Goal: Task Accomplishment & Management: Use online tool/utility

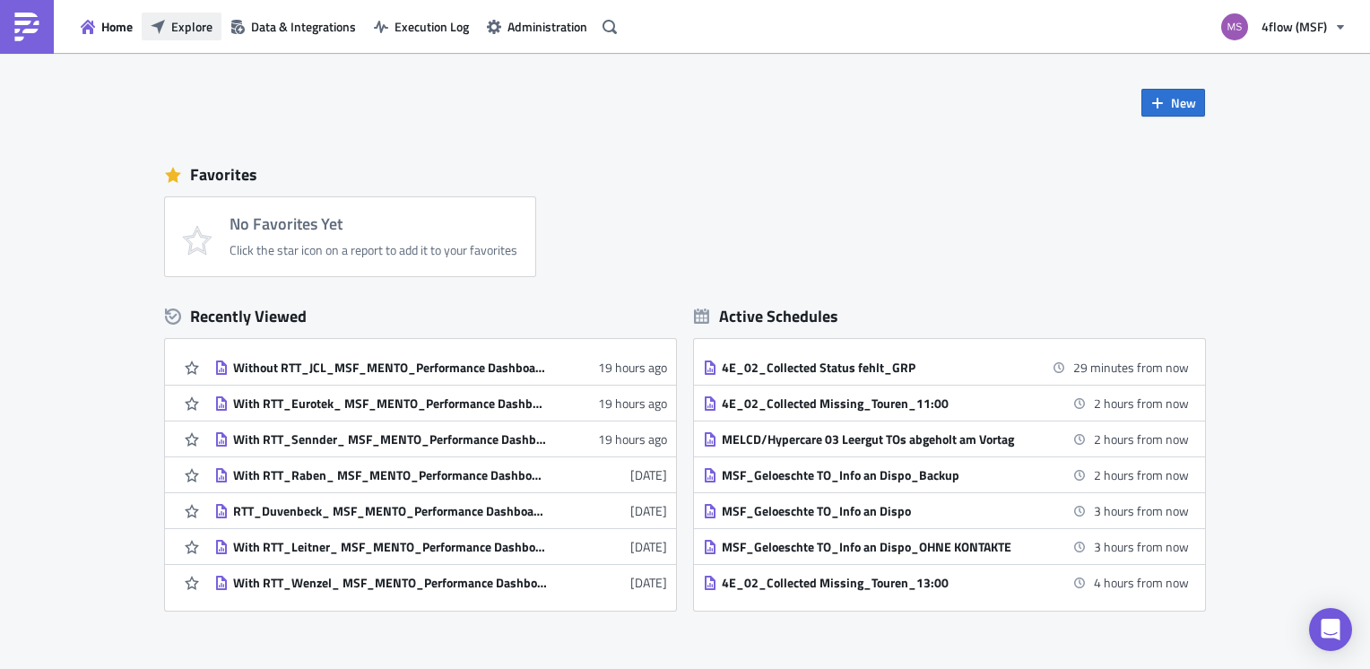
click at [201, 22] on span "Explore" at bounding box center [191, 26] width 41 height 19
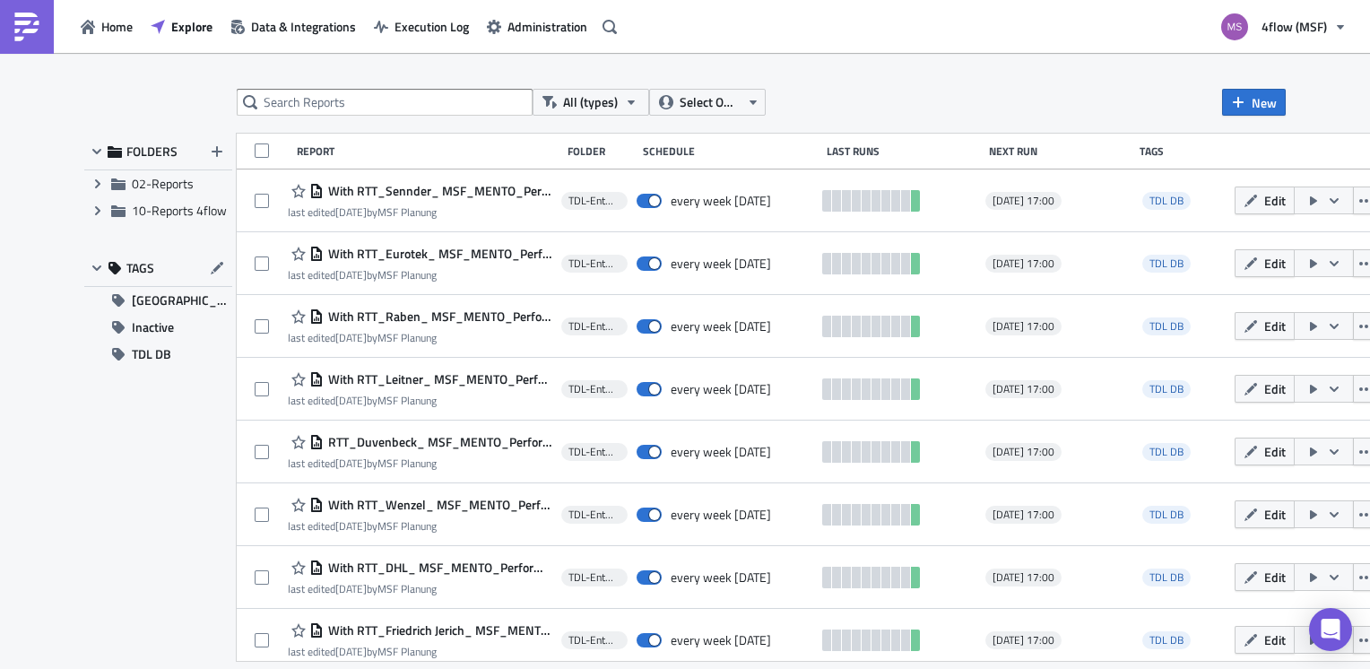
click at [286, 82] on div "All (types) Select Owner New FOLDERS Expand group 02-Reports Expand group 10-Re…" at bounding box center [685, 362] width 1370 height 619
click at [307, 95] on input "text" at bounding box center [385, 102] width 296 height 27
click at [174, 218] on span "10-Reports 4flow" at bounding box center [179, 210] width 95 height 19
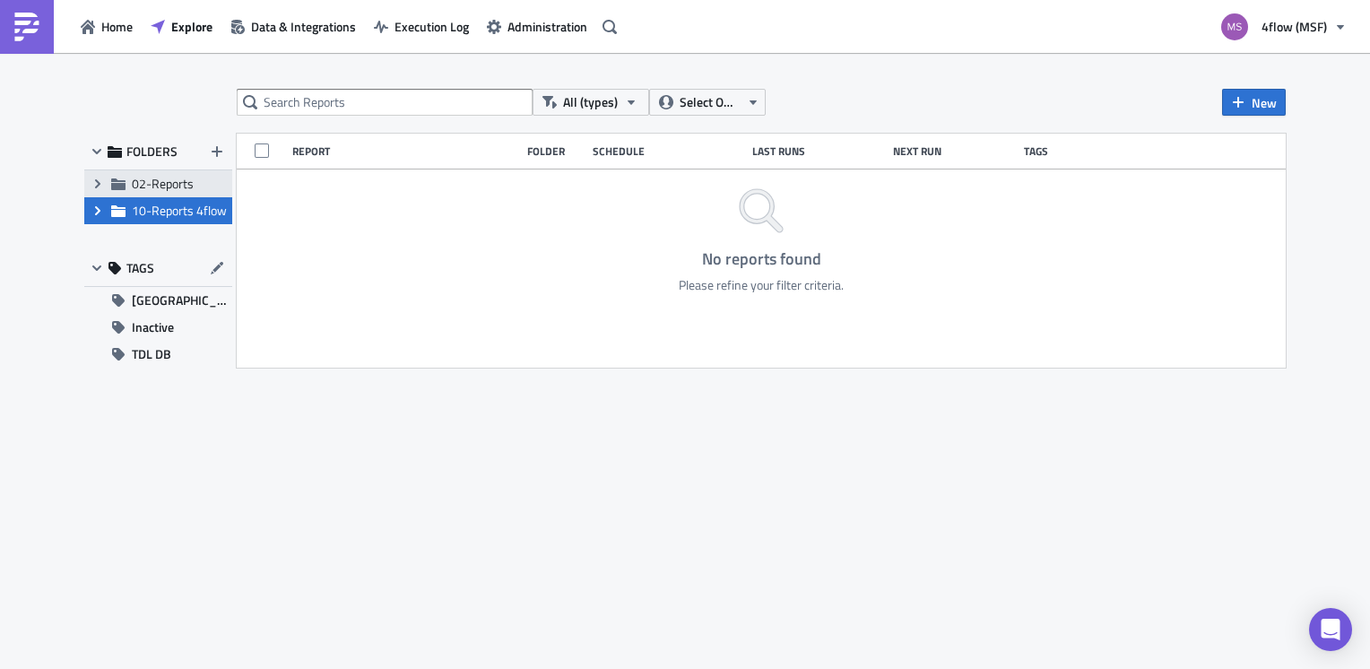
click at [158, 174] on div "Expand group 02-Reports" at bounding box center [158, 183] width 148 height 27
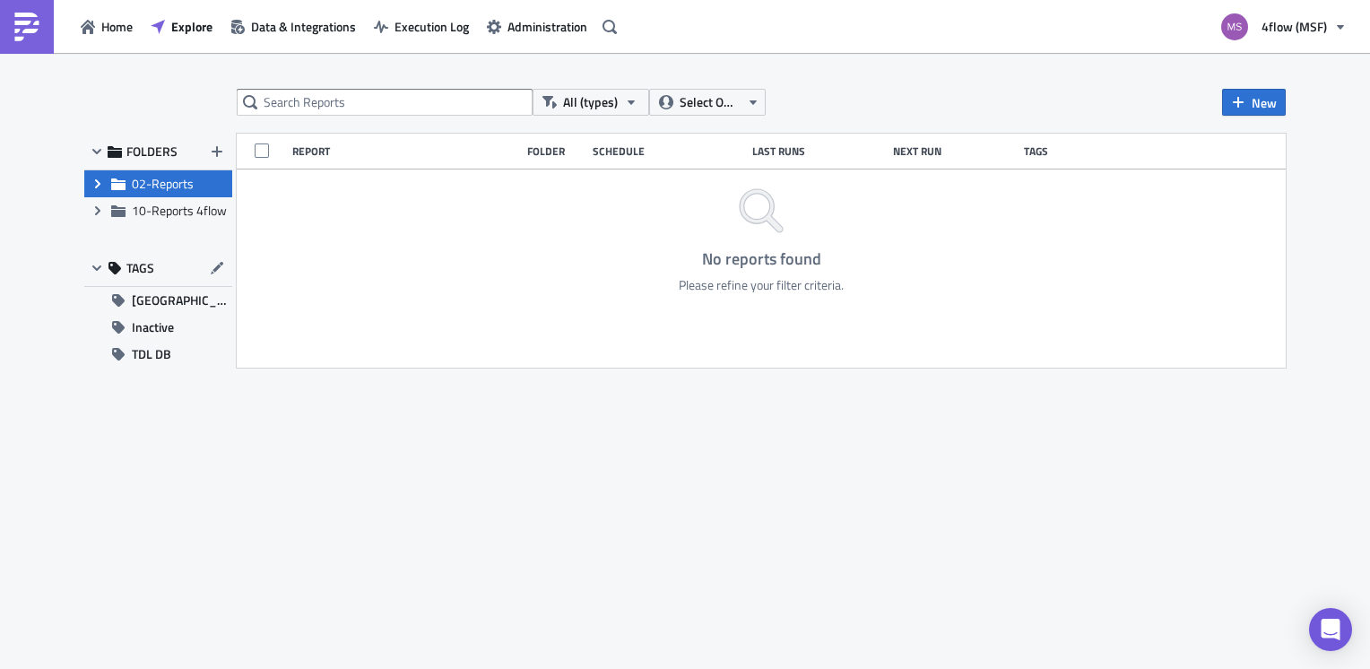
click at [99, 182] on icon "Expand group" at bounding box center [98, 184] width 14 height 14
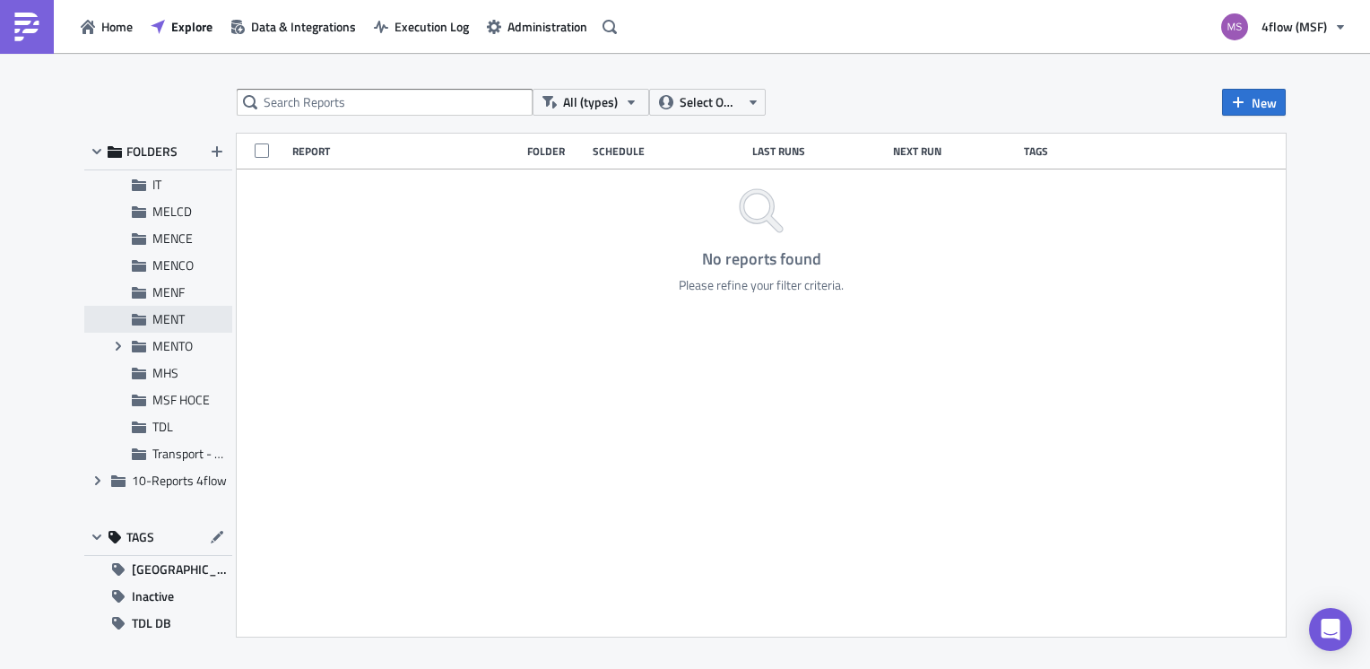
scroll to position [44, 0]
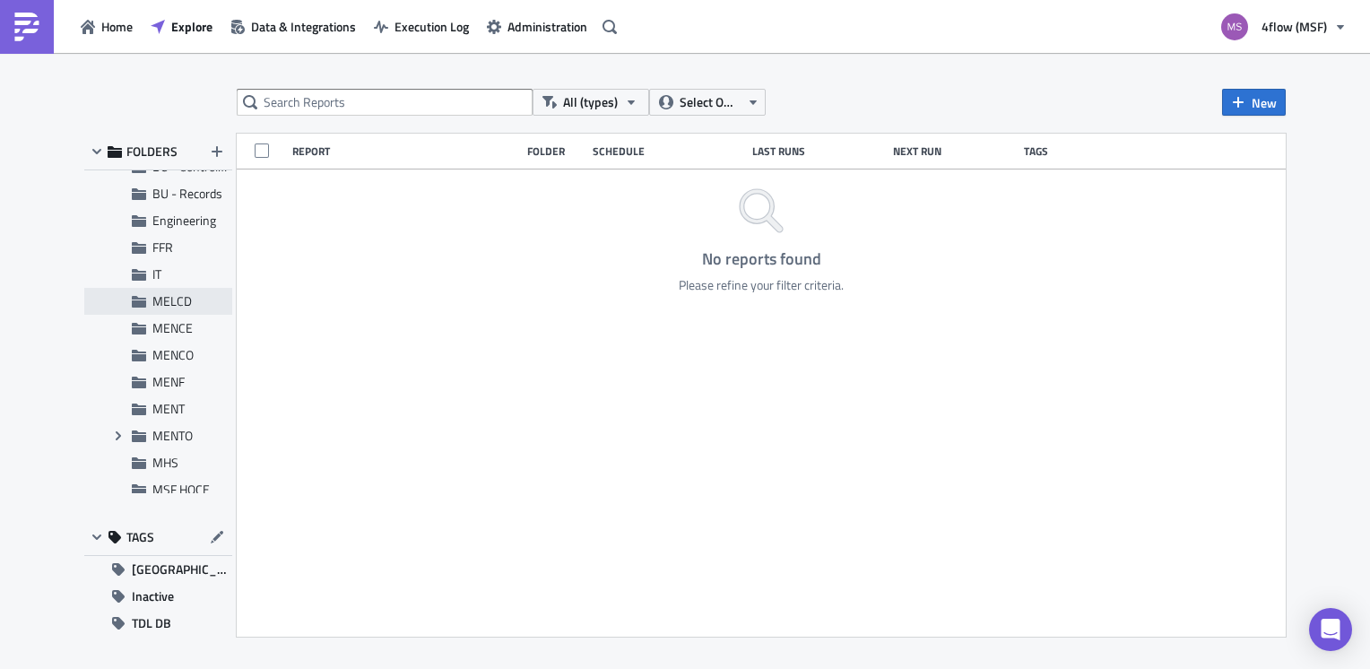
click at [169, 306] on span "MELCD" at bounding box center [171, 300] width 39 height 19
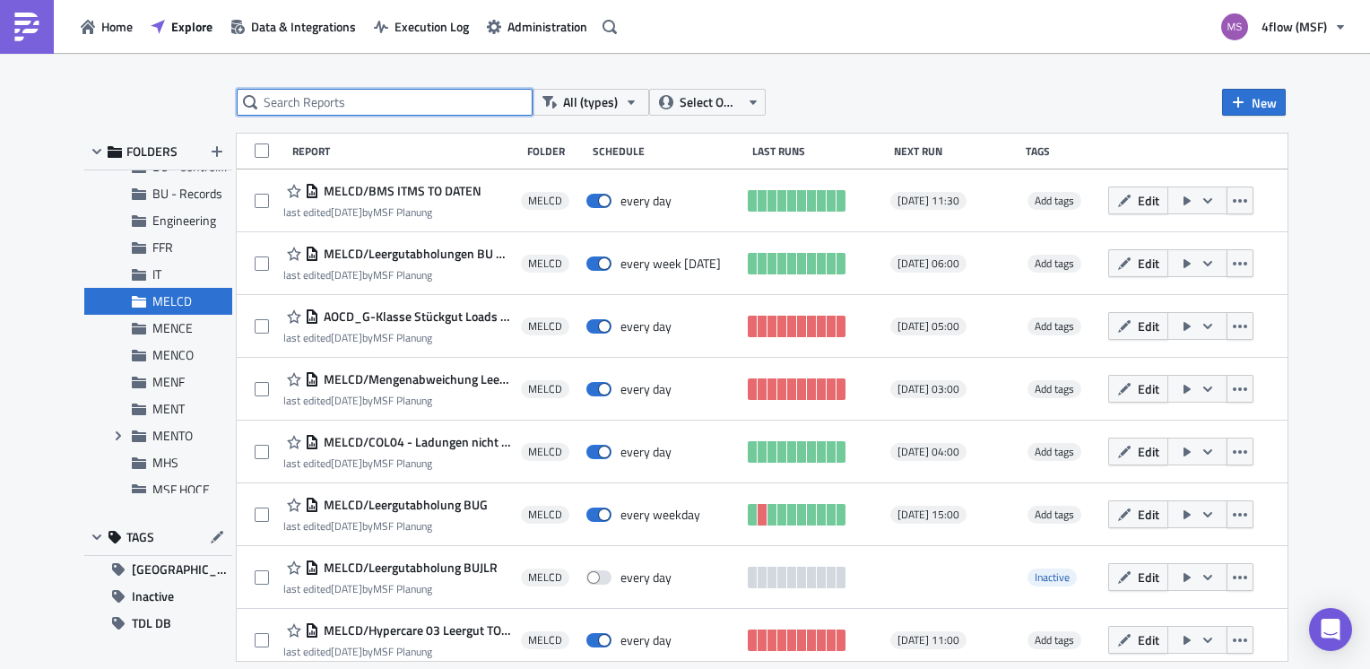
click at [355, 103] on input "text" at bounding box center [385, 102] width 296 height 27
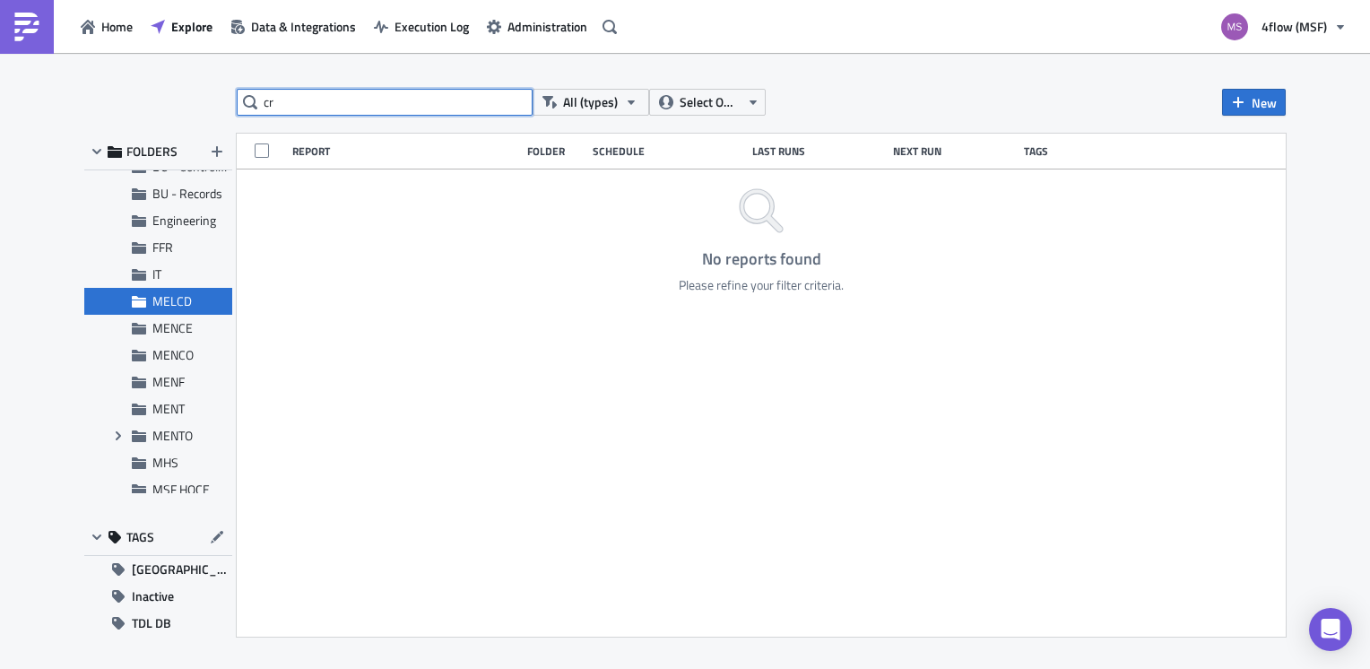
type input "c"
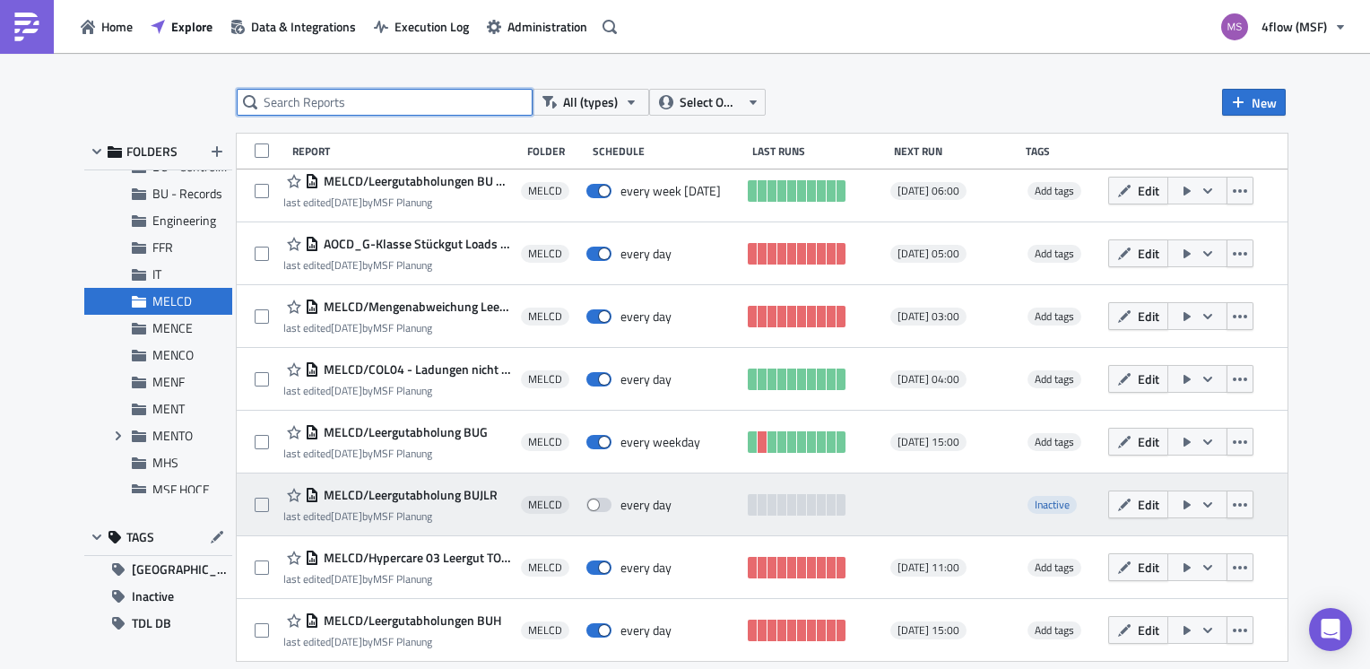
scroll to position [0, 0]
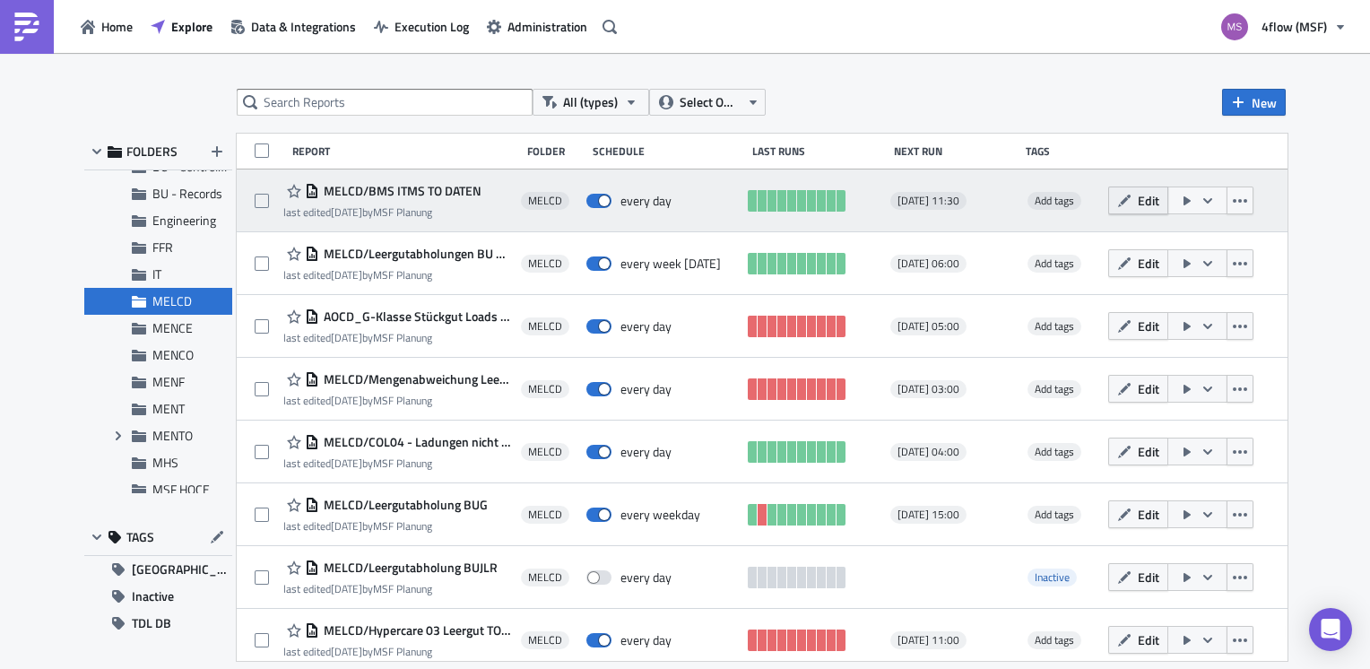
click at [1159, 203] on span "Edit" at bounding box center [1149, 200] width 22 height 19
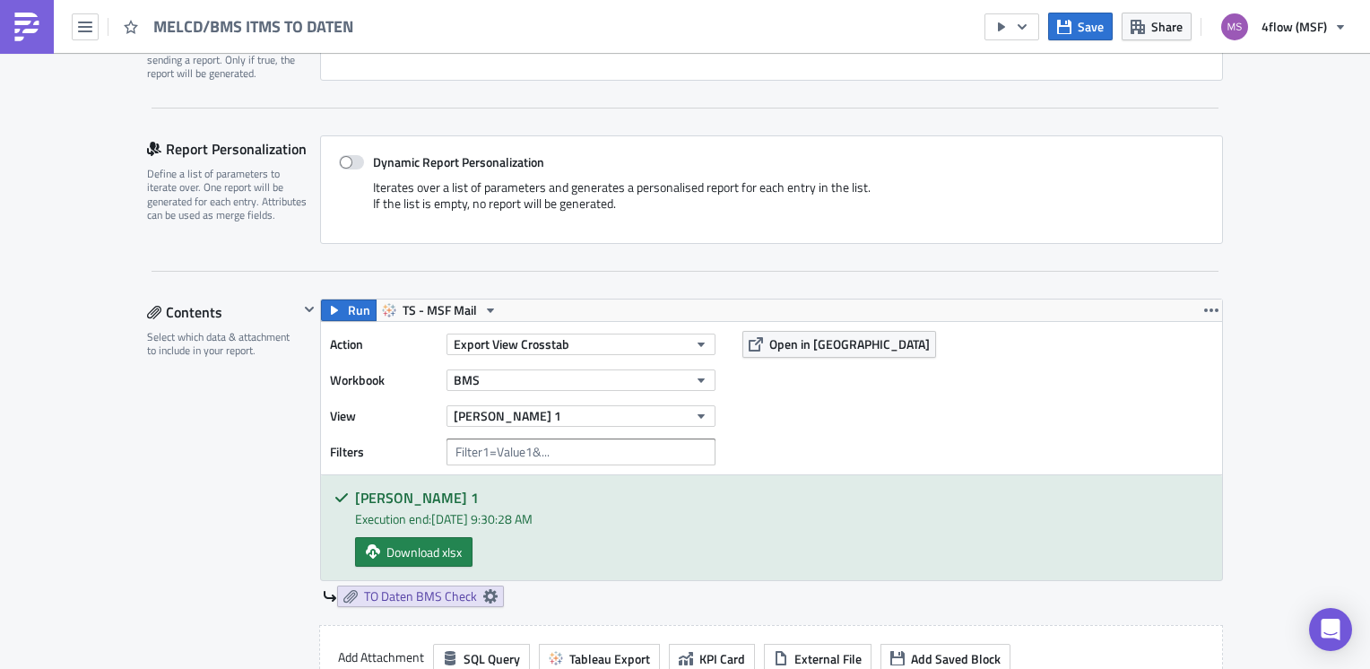
scroll to position [269, 0]
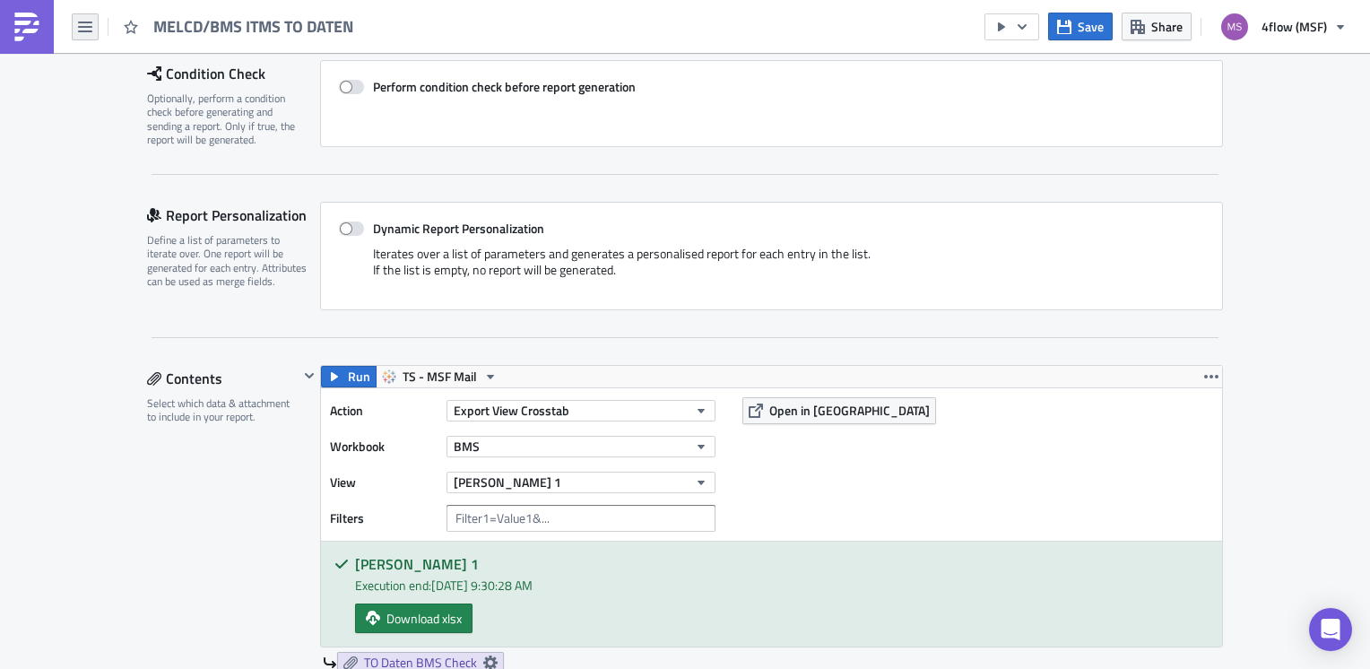
click at [76, 16] on button "button" at bounding box center [85, 26] width 27 height 27
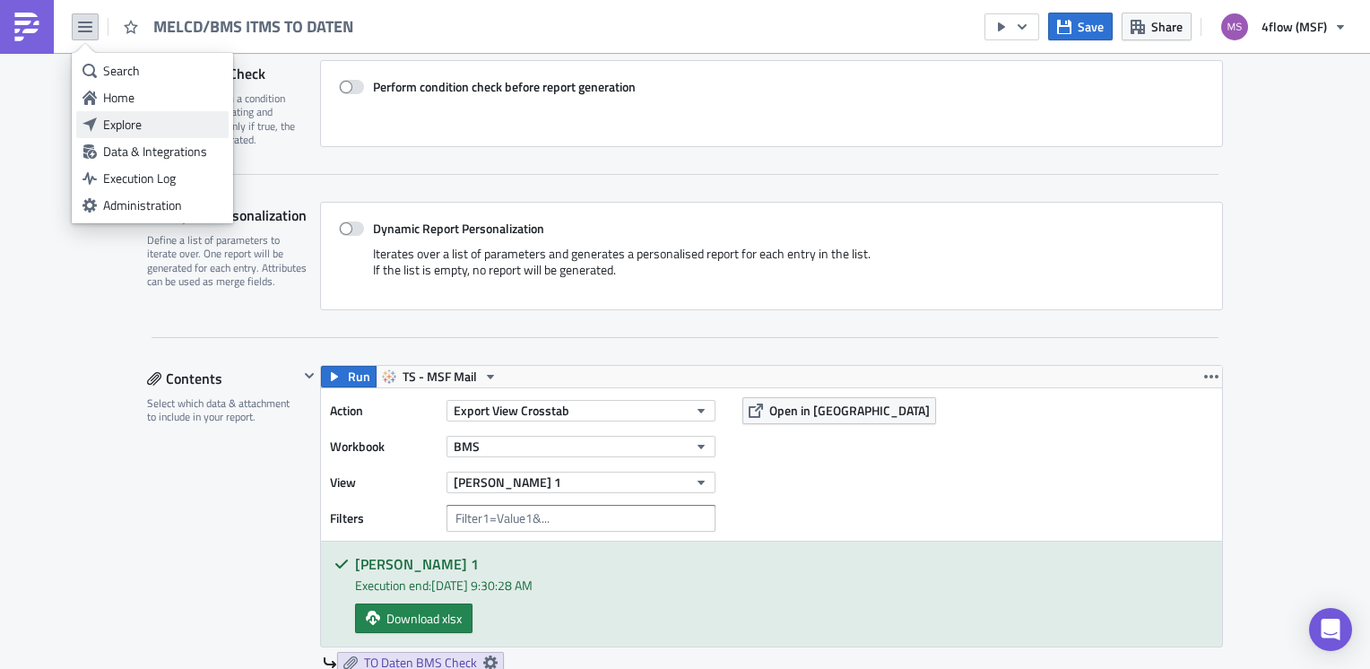
click at [133, 123] on div "Explore" at bounding box center [162, 125] width 119 height 18
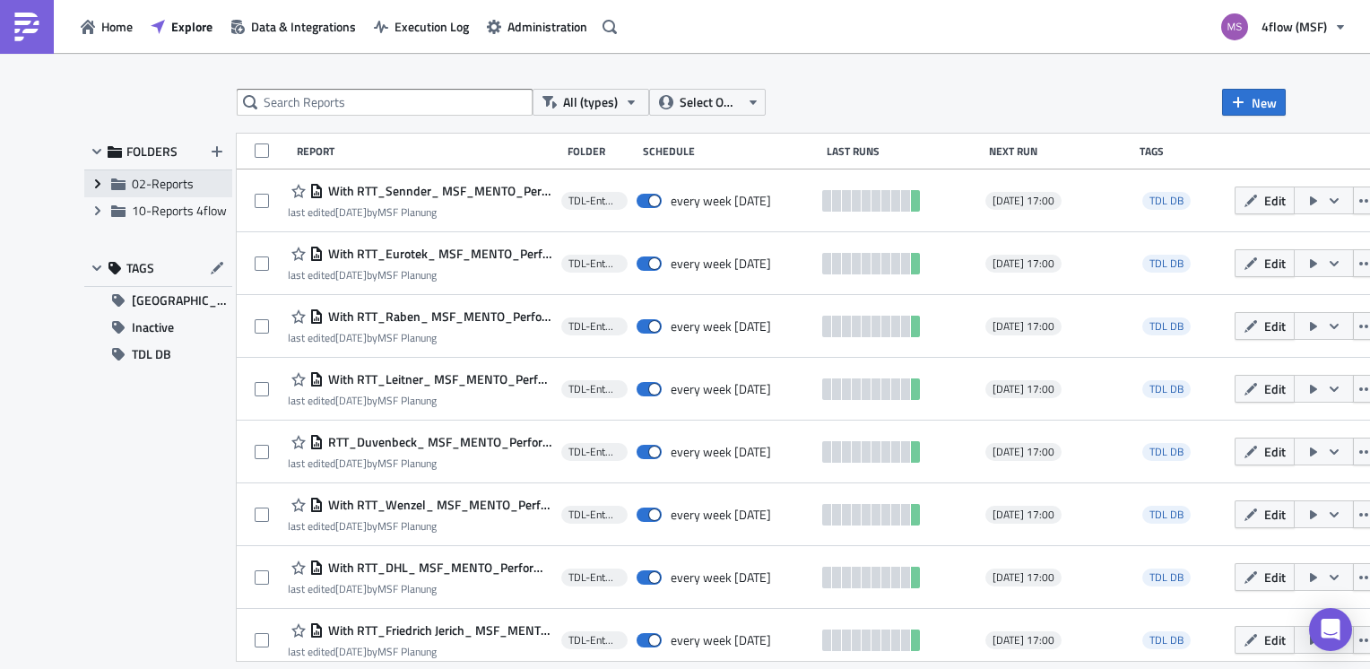
click at [97, 190] on icon "Expand group" at bounding box center [98, 184] width 14 height 14
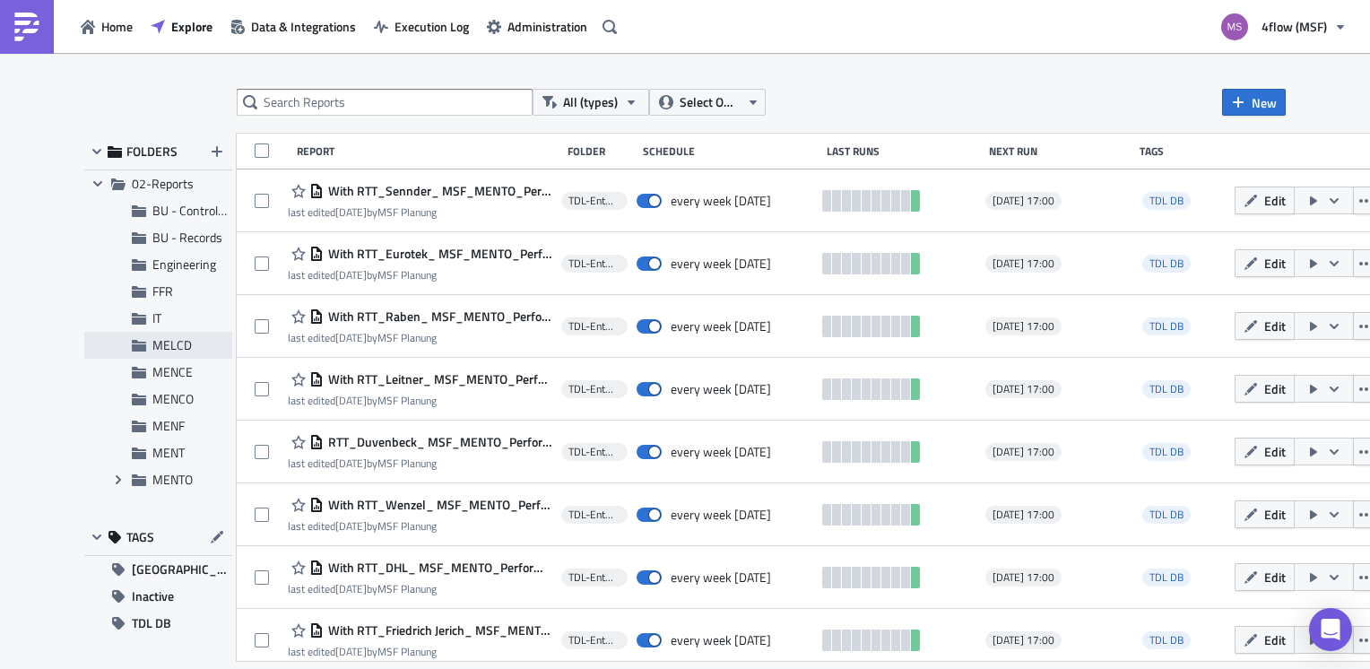
click at [169, 342] on span "MELCD" at bounding box center [171, 344] width 39 height 19
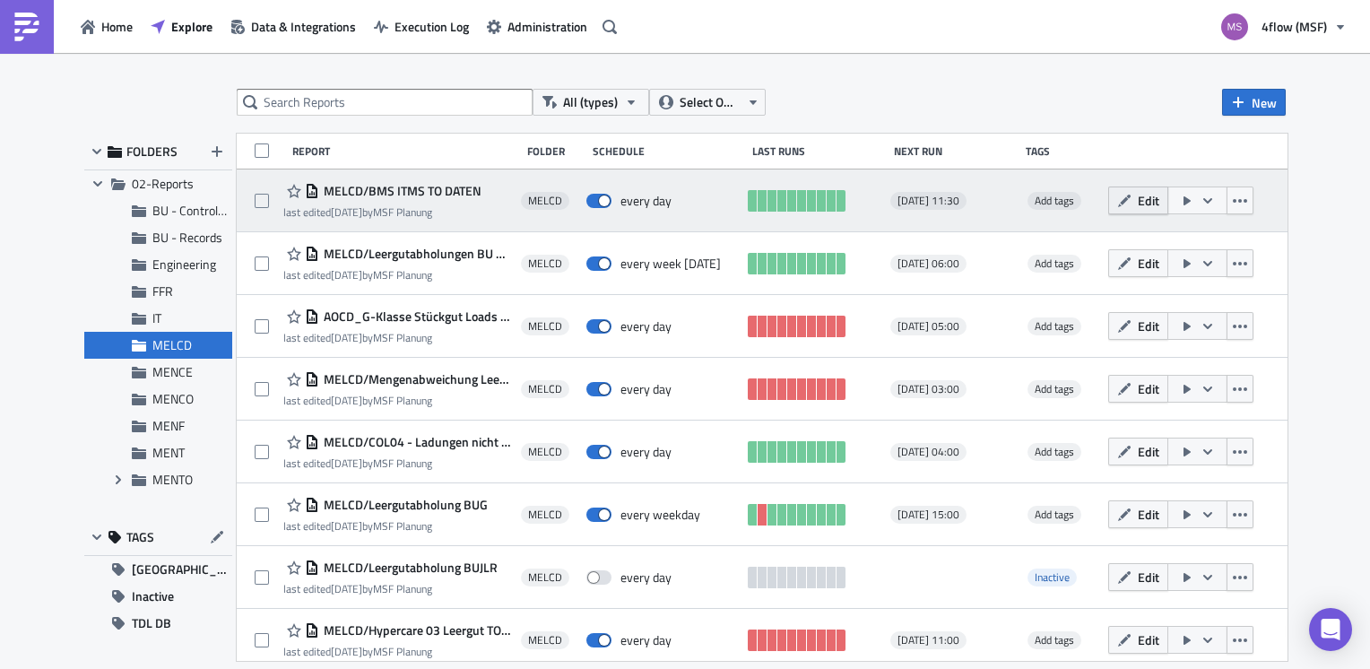
click at [1159, 204] on span "Edit" at bounding box center [1149, 200] width 22 height 19
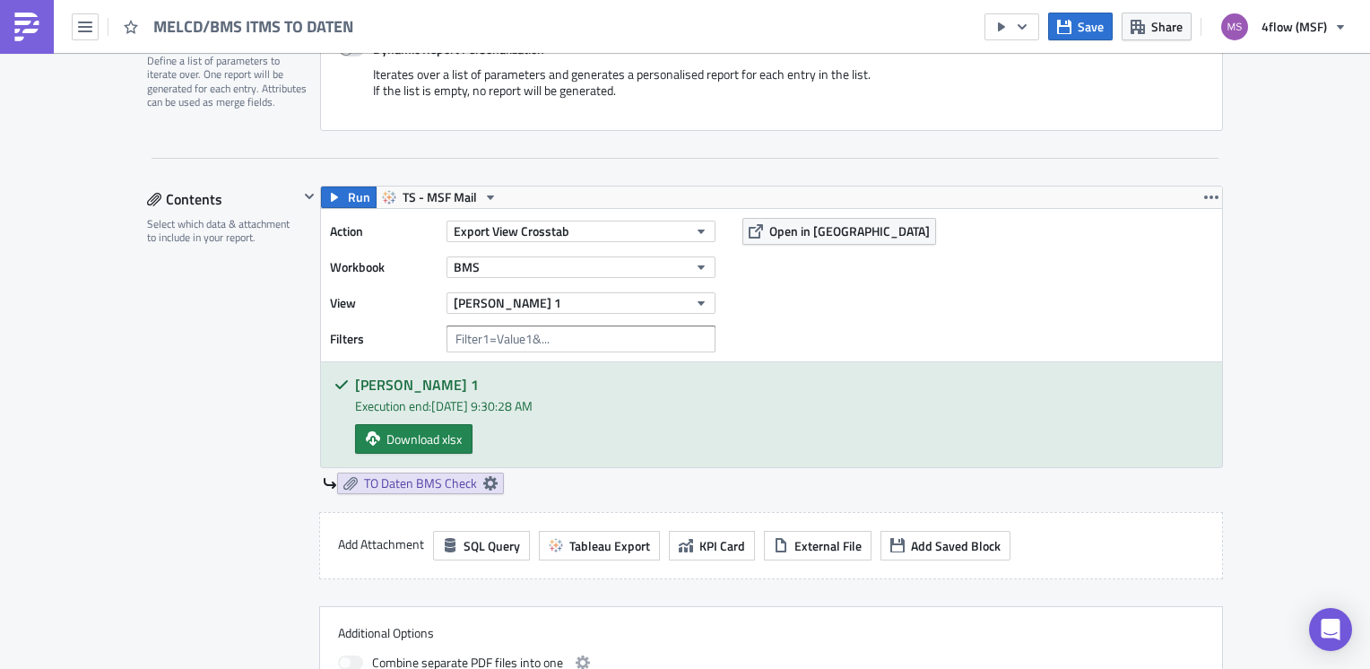
scroll to position [538, 0]
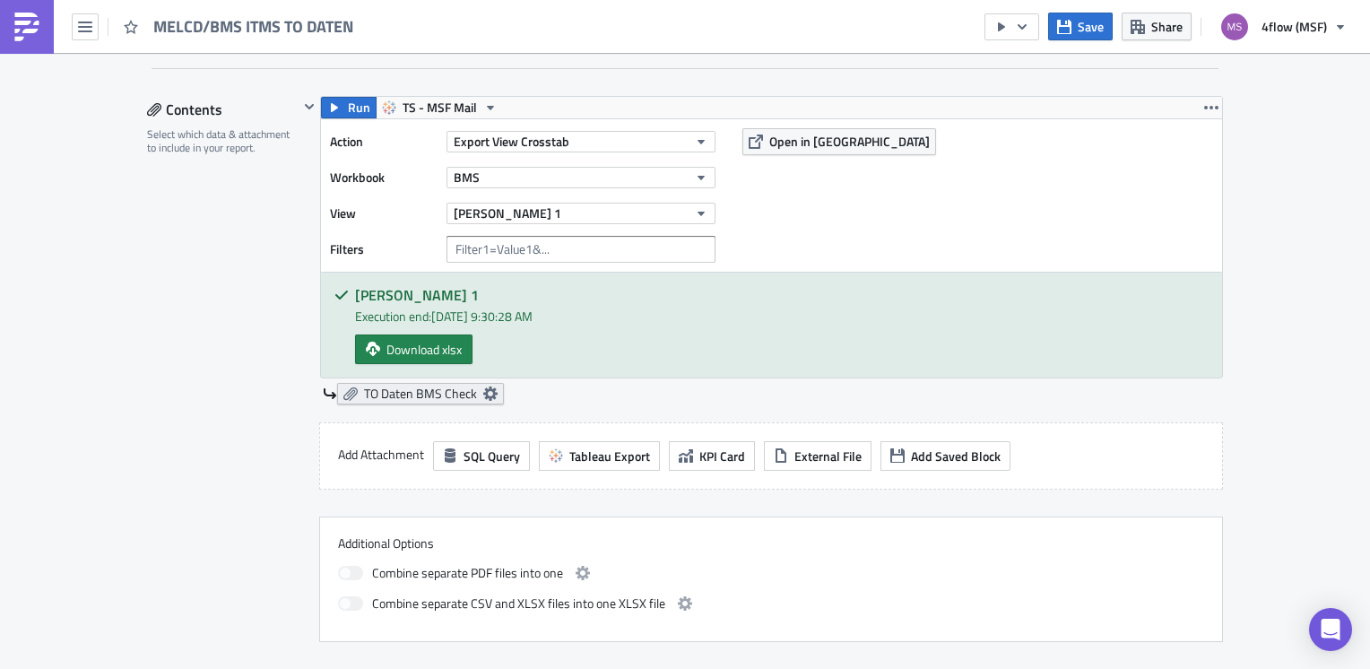
click at [487, 395] on icon at bounding box center [490, 393] width 14 height 14
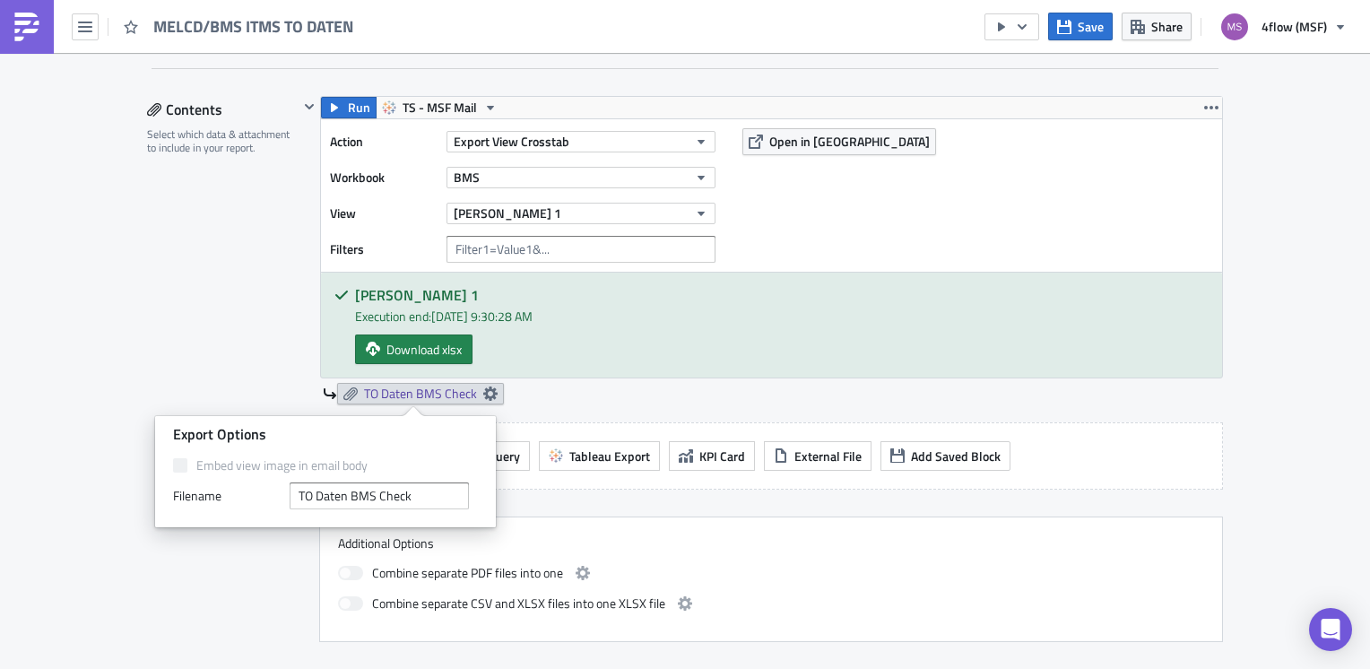
click at [843, 299] on h5 "[PERSON_NAME] 1" at bounding box center [781, 295] width 853 height 14
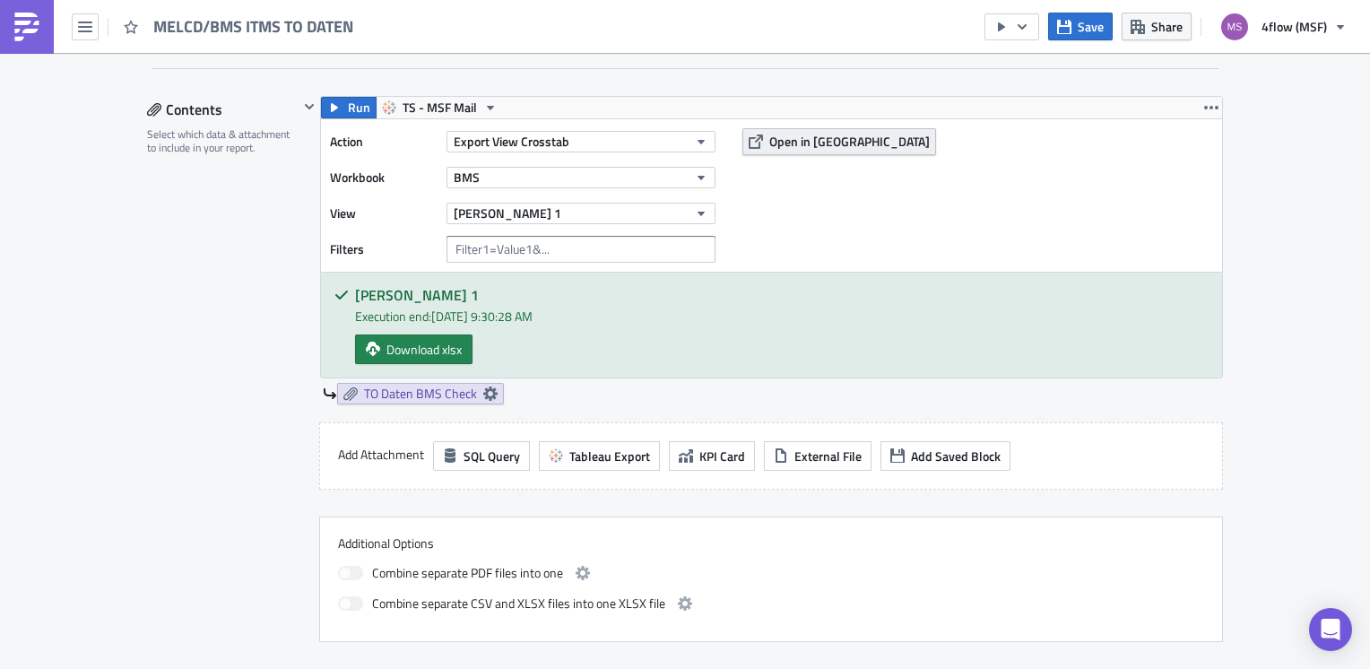
click at [819, 138] on span "Open in [GEOGRAPHIC_DATA]" at bounding box center [849, 141] width 160 height 19
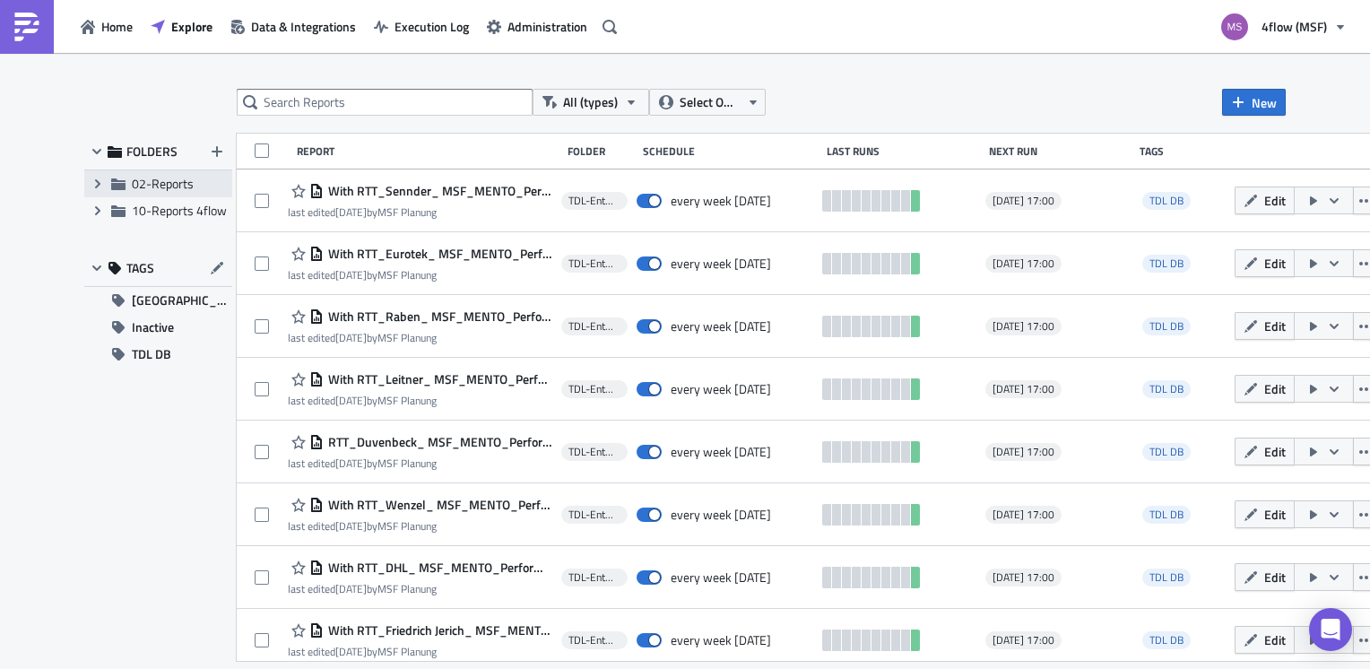
click at [144, 185] on span "02-Reports" at bounding box center [163, 183] width 62 height 19
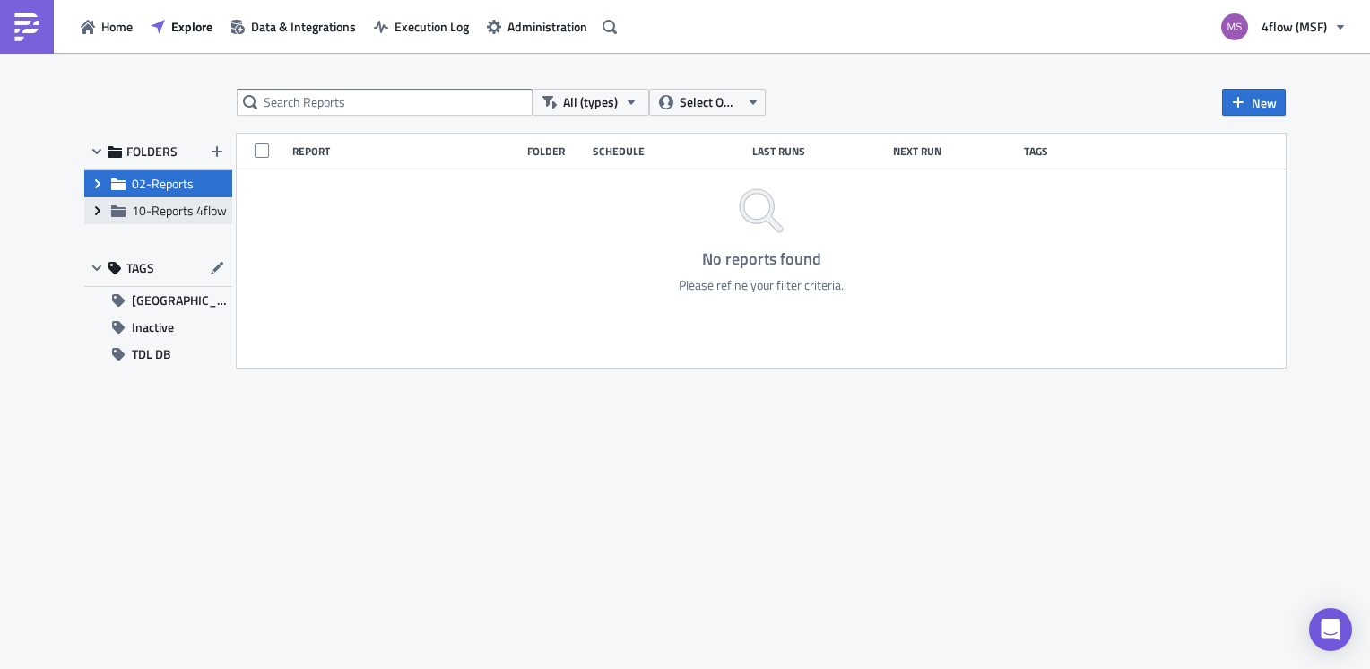
click at [100, 217] on icon "Expand group" at bounding box center [98, 211] width 14 height 14
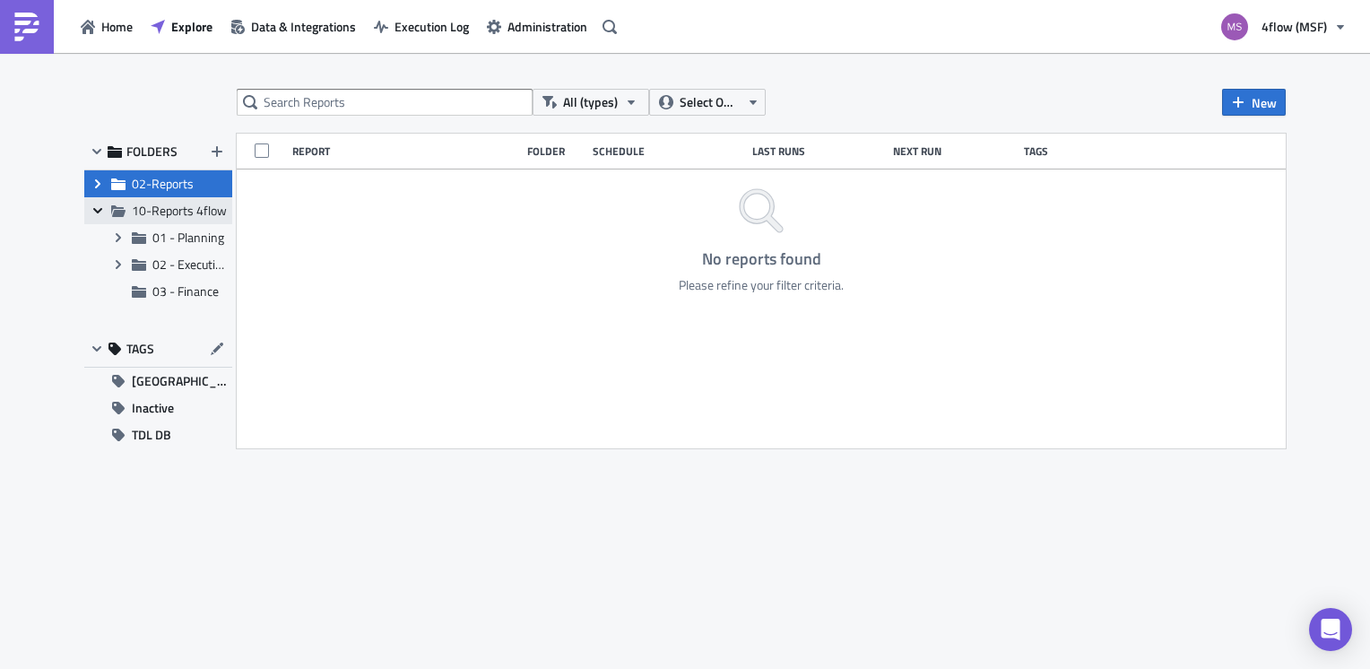
click at [104, 210] on icon "Collapse group" at bounding box center [98, 211] width 14 height 14
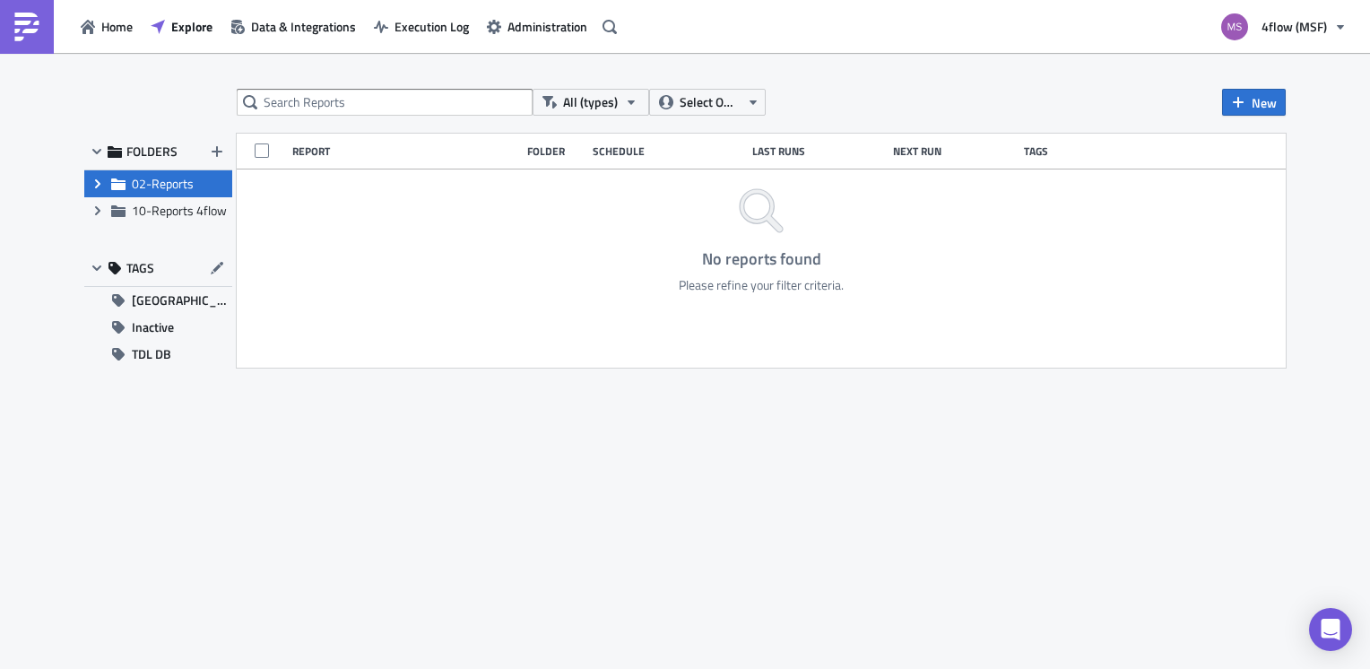
click at [99, 183] on icon at bounding box center [97, 183] width 5 height 9
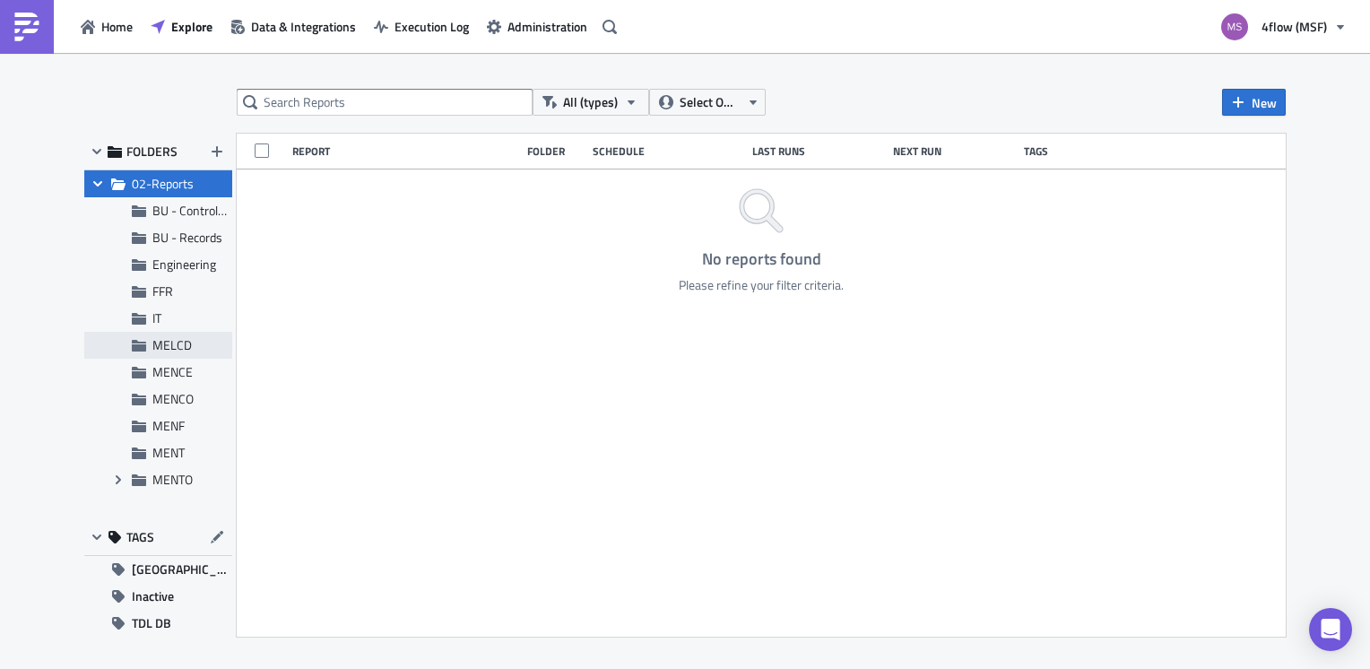
click at [161, 352] on span "MELCD" at bounding box center [171, 344] width 39 height 19
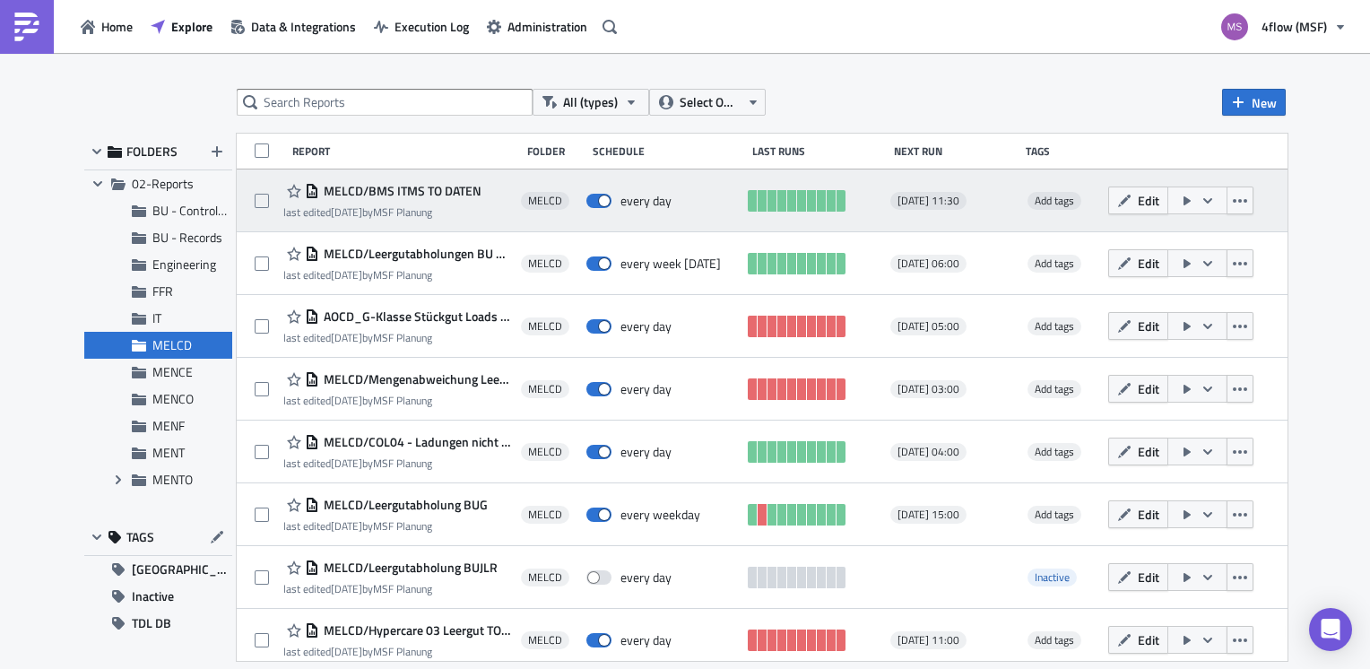
click at [1215, 202] on icon "button" at bounding box center [1207, 201] width 14 height 14
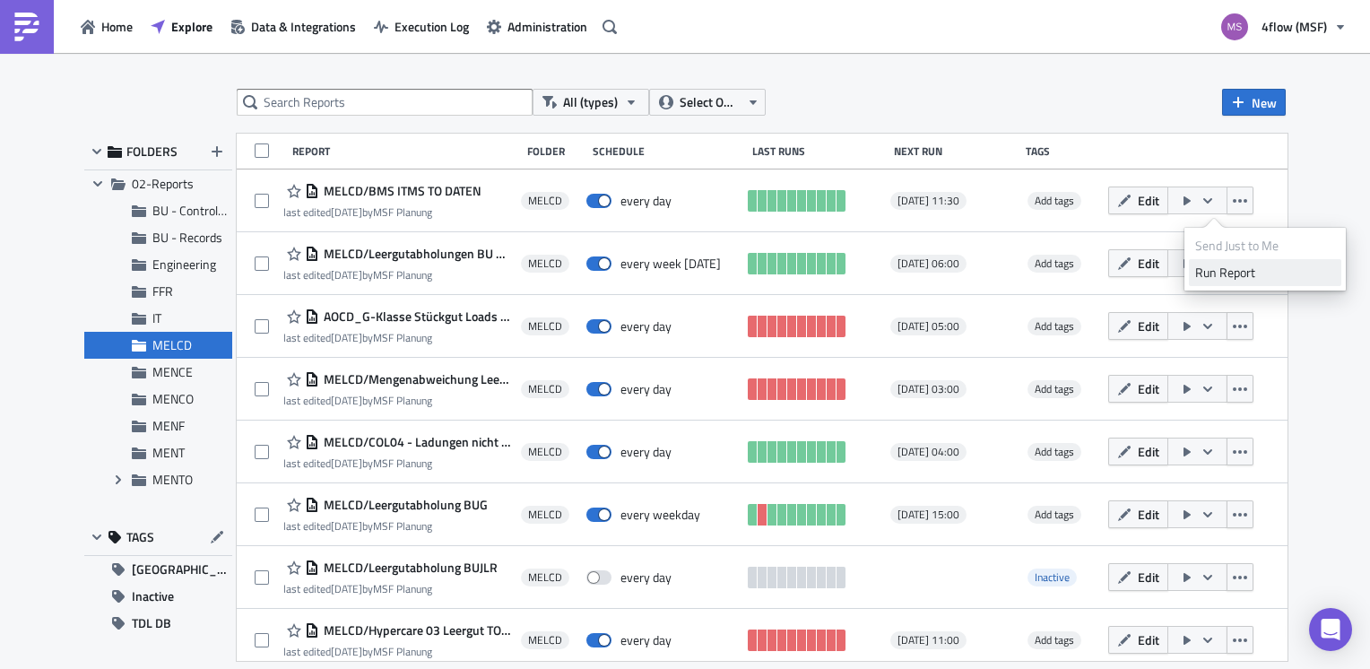
click at [1236, 273] on div "Run Report" at bounding box center [1265, 273] width 140 height 18
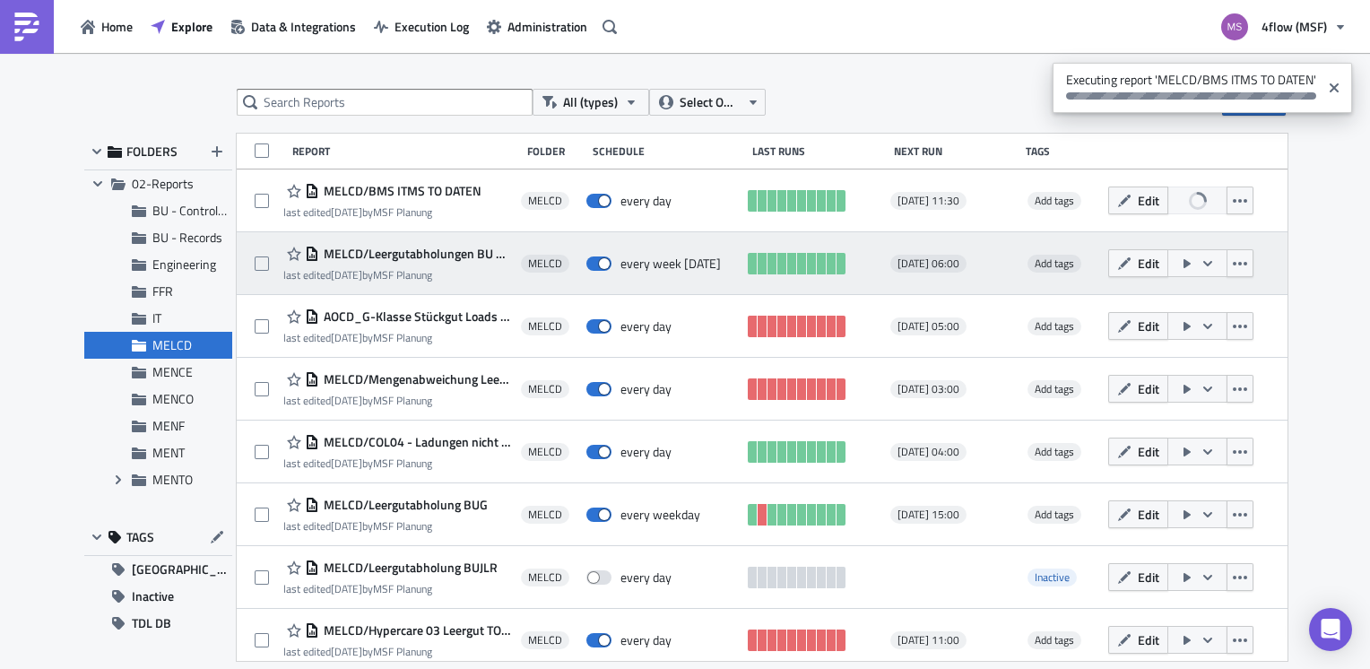
click at [1215, 265] on icon "button" at bounding box center [1207, 263] width 14 height 14
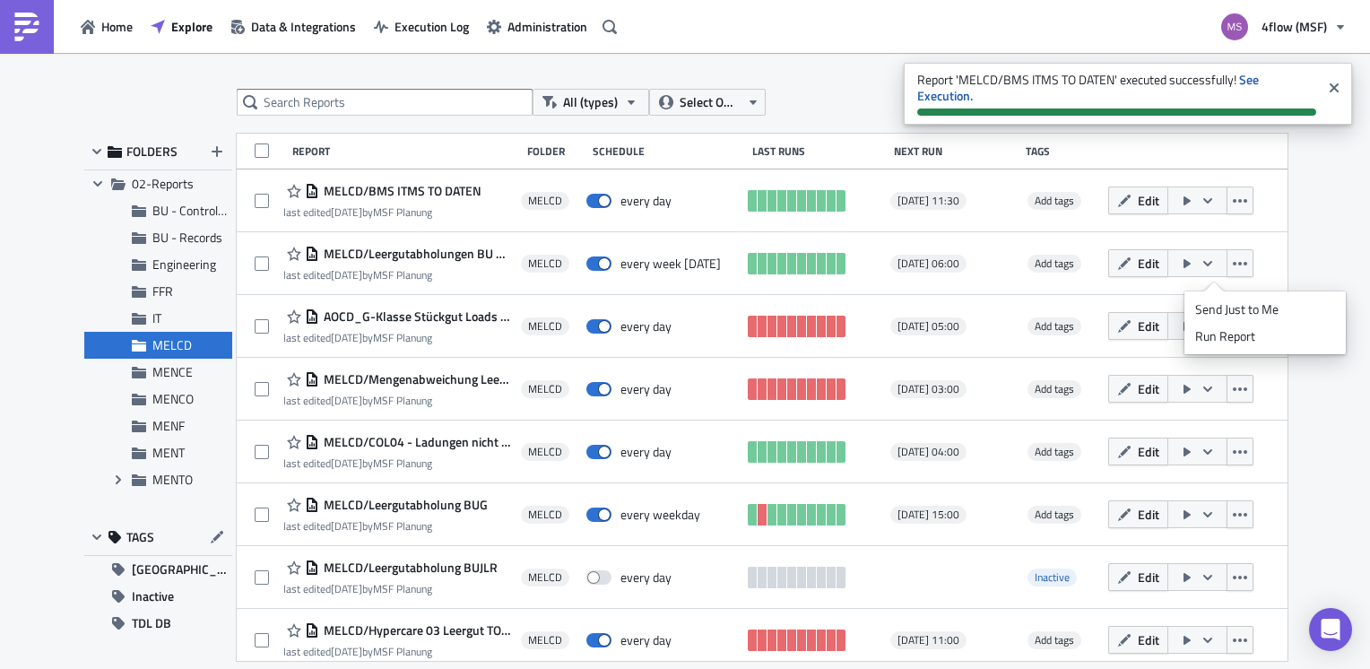
click at [861, 65] on div "All (types) Select Owner New FOLDERS Collapse group 02-Reports BU - Controlling…" at bounding box center [685, 362] width 1370 height 619
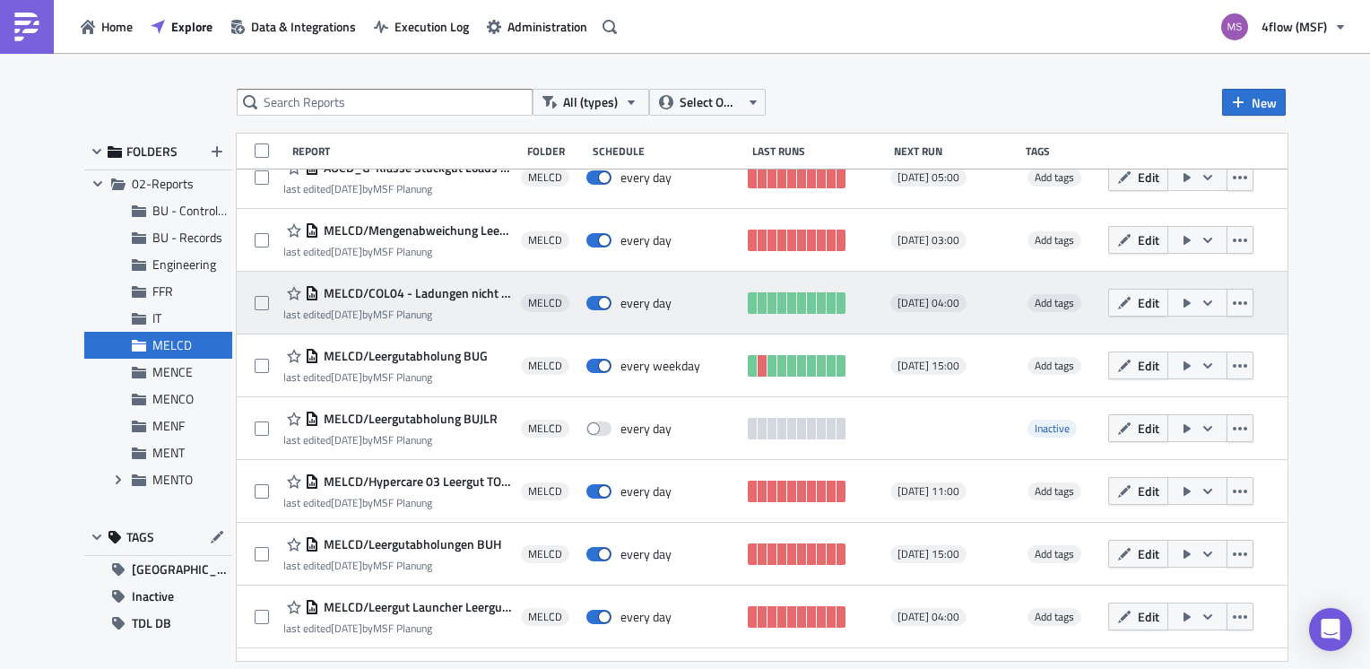
scroll to position [179, 0]
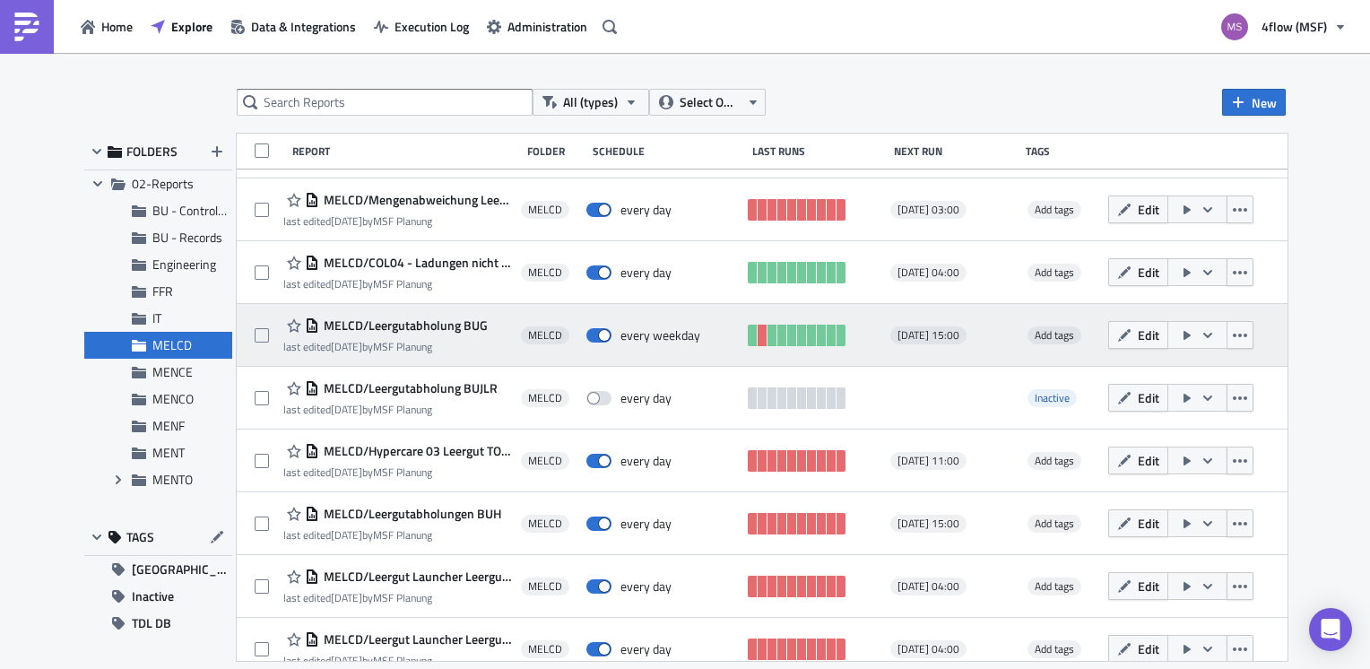
click at [1227, 336] on button "button" at bounding box center [1197, 335] width 60 height 28
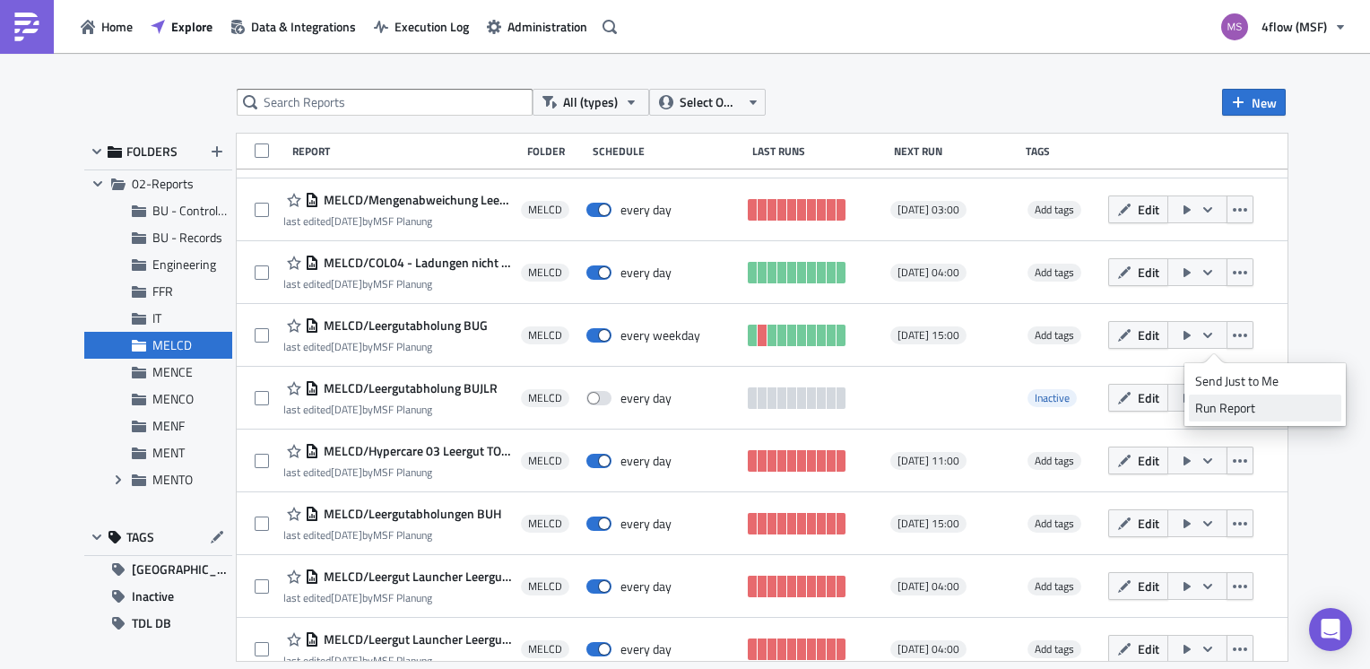
click at [1230, 407] on div "Run Report" at bounding box center [1265, 408] width 140 height 18
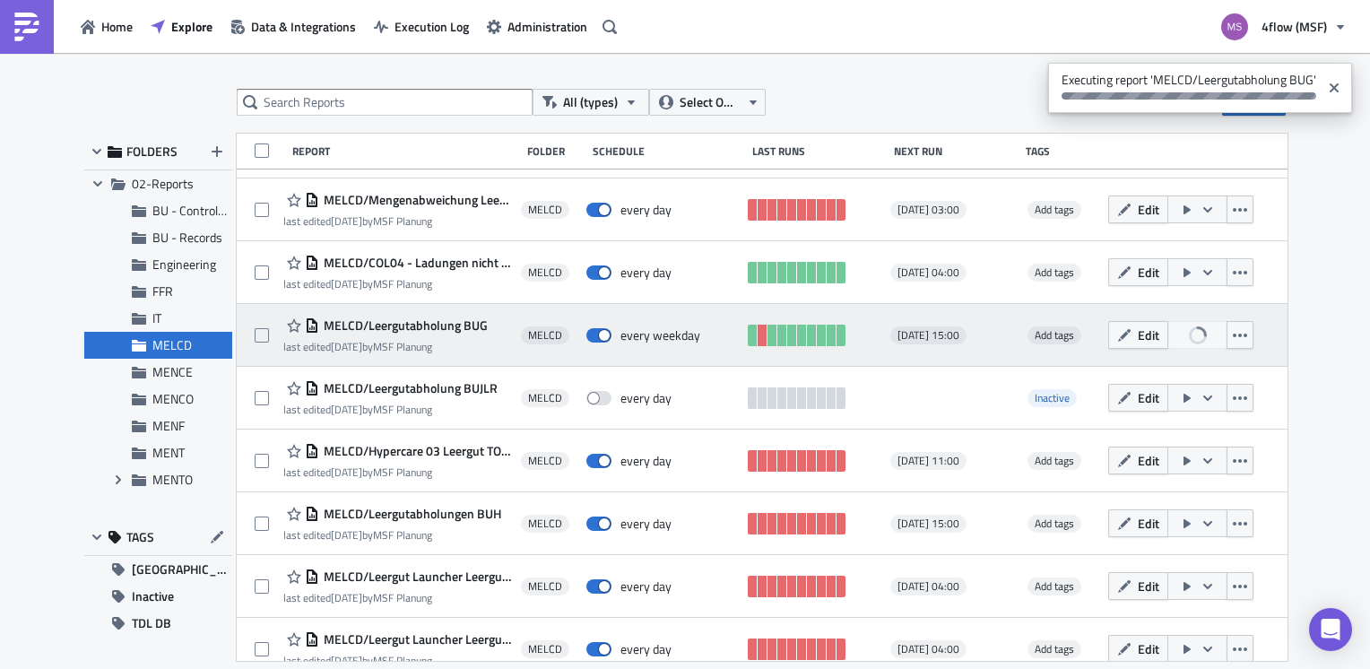
scroll to position [198, 0]
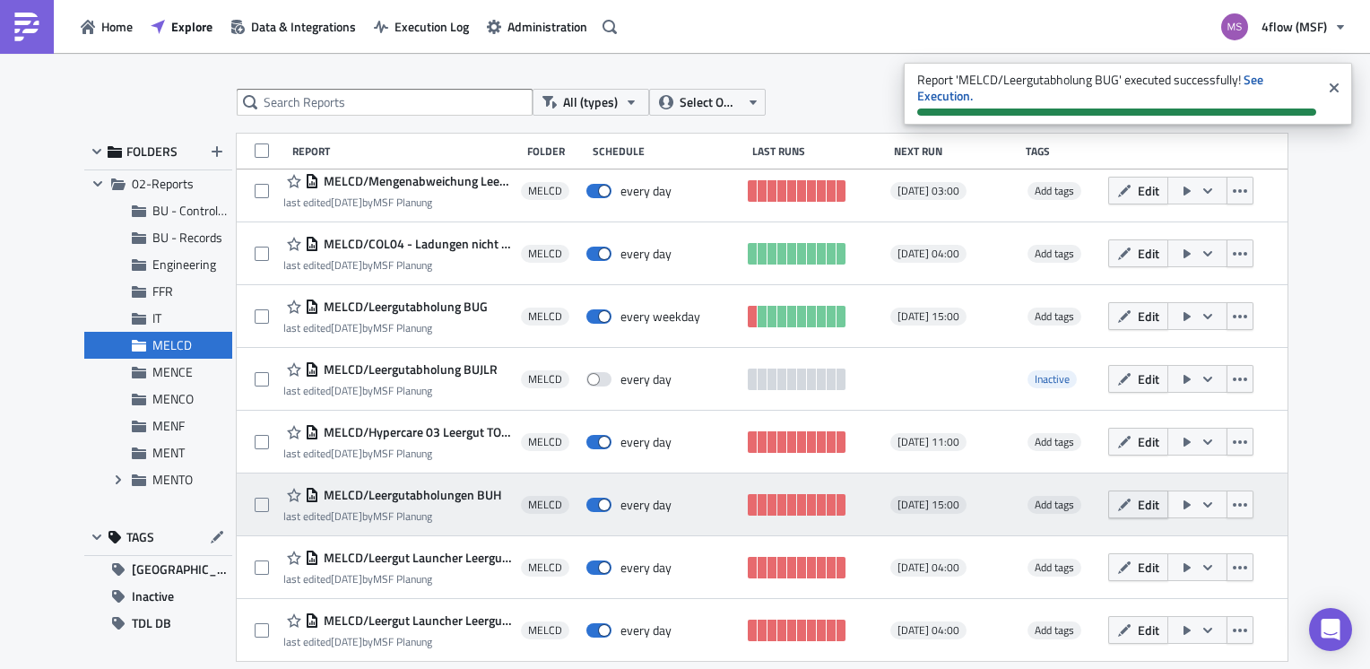
click at [1159, 507] on span "Edit" at bounding box center [1149, 504] width 22 height 19
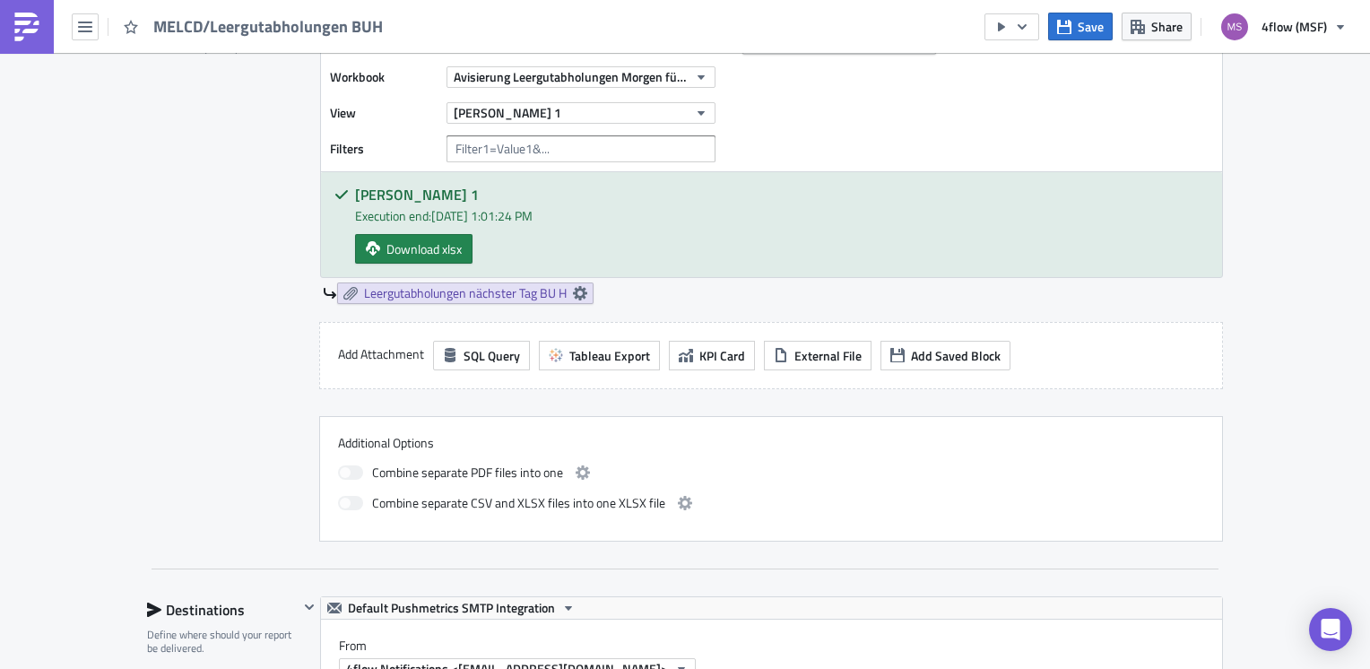
scroll to position [369, 0]
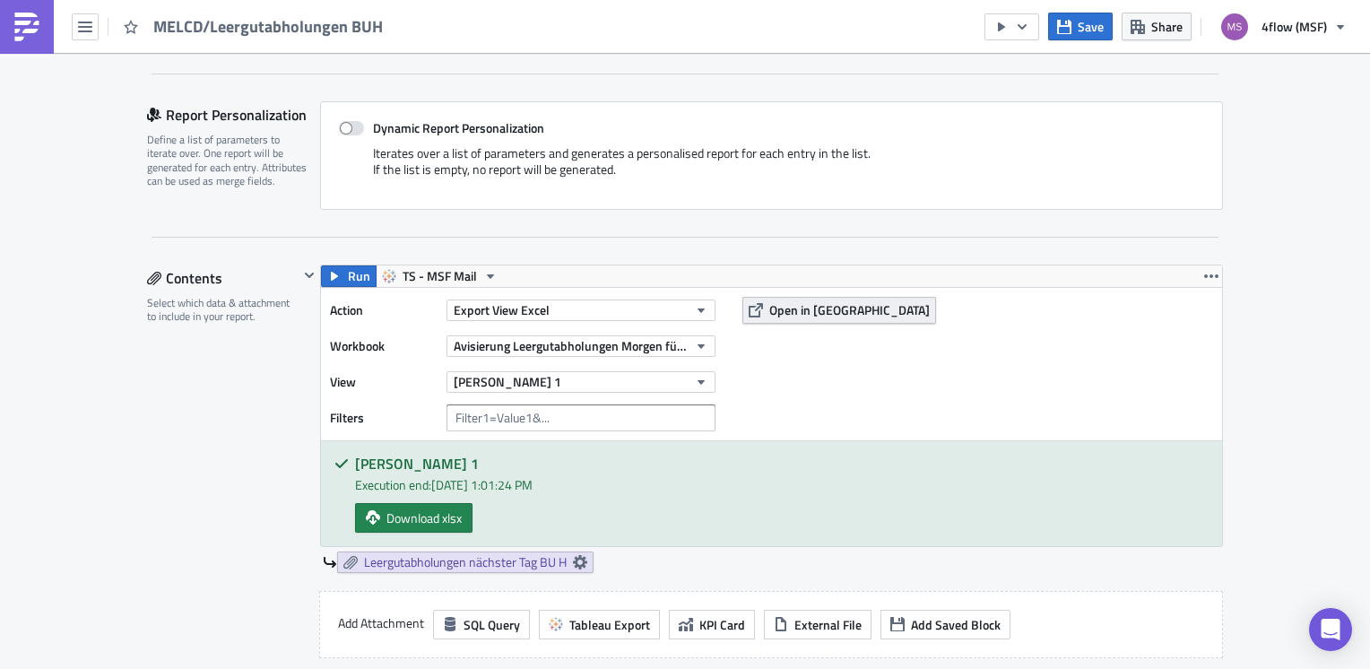
click at [828, 310] on span "Open in [GEOGRAPHIC_DATA]" at bounding box center [849, 309] width 160 height 19
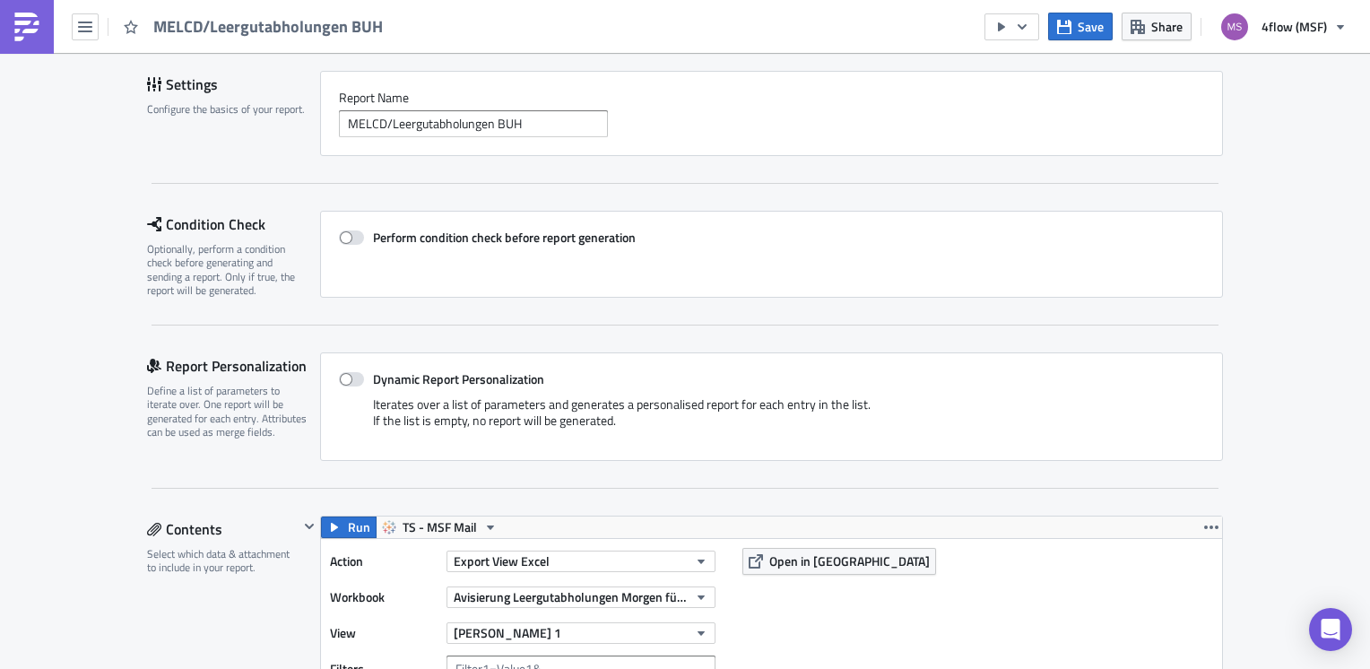
scroll to position [0, 0]
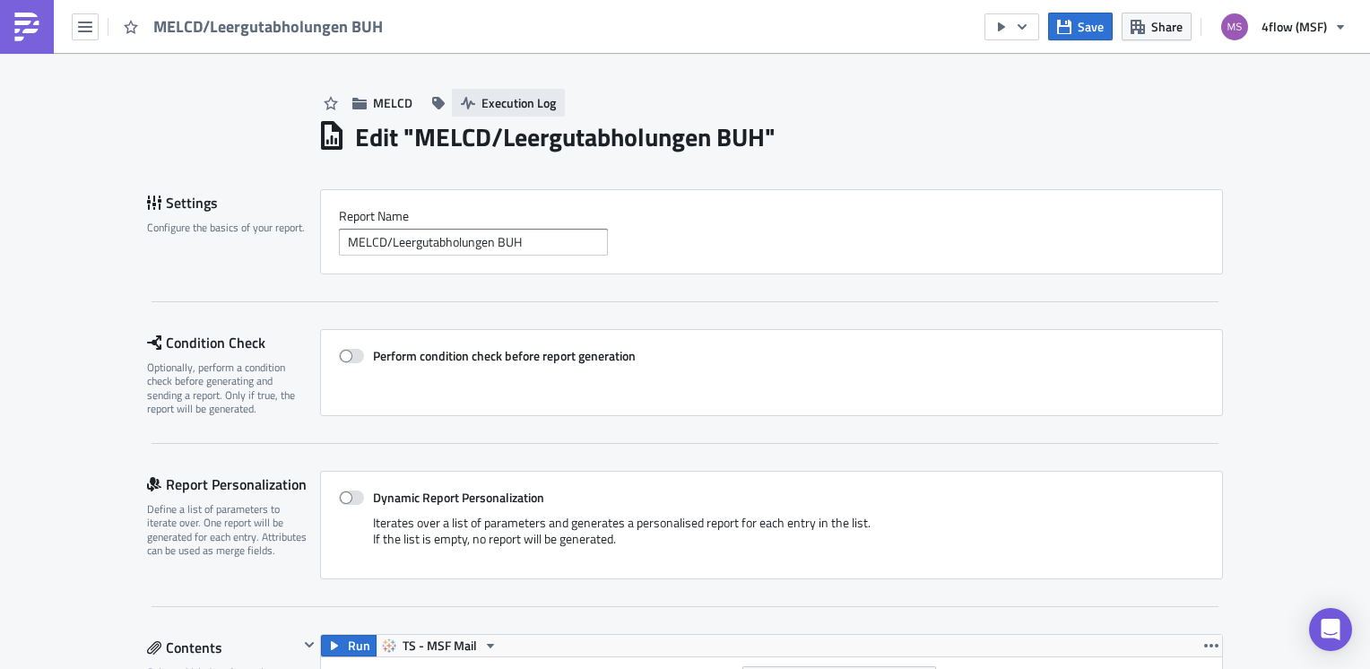
click at [534, 108] on span "Execution Log" at bounding box center [518, 102] width 74 height 19
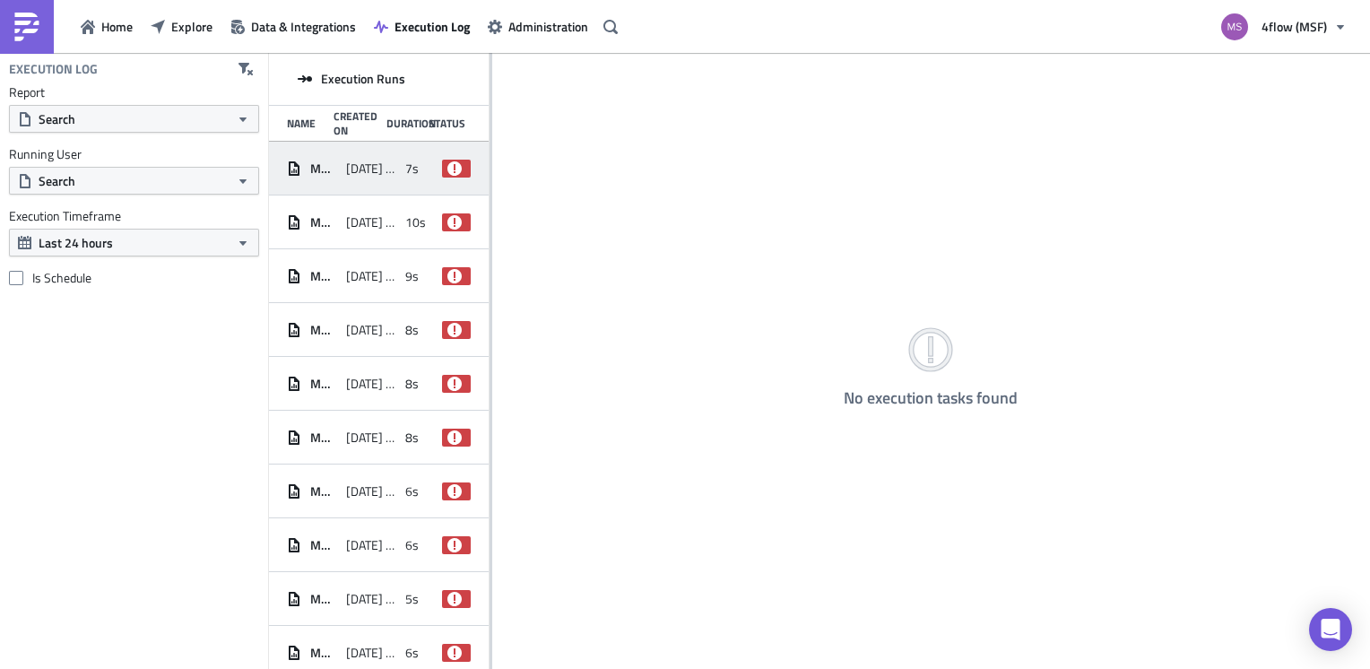
click at [392, 178] on div "MELCD/Leergutabholungen BUH [DATE] 15:01 7s failed" at bounding box center [379, 169] width 220 height 54
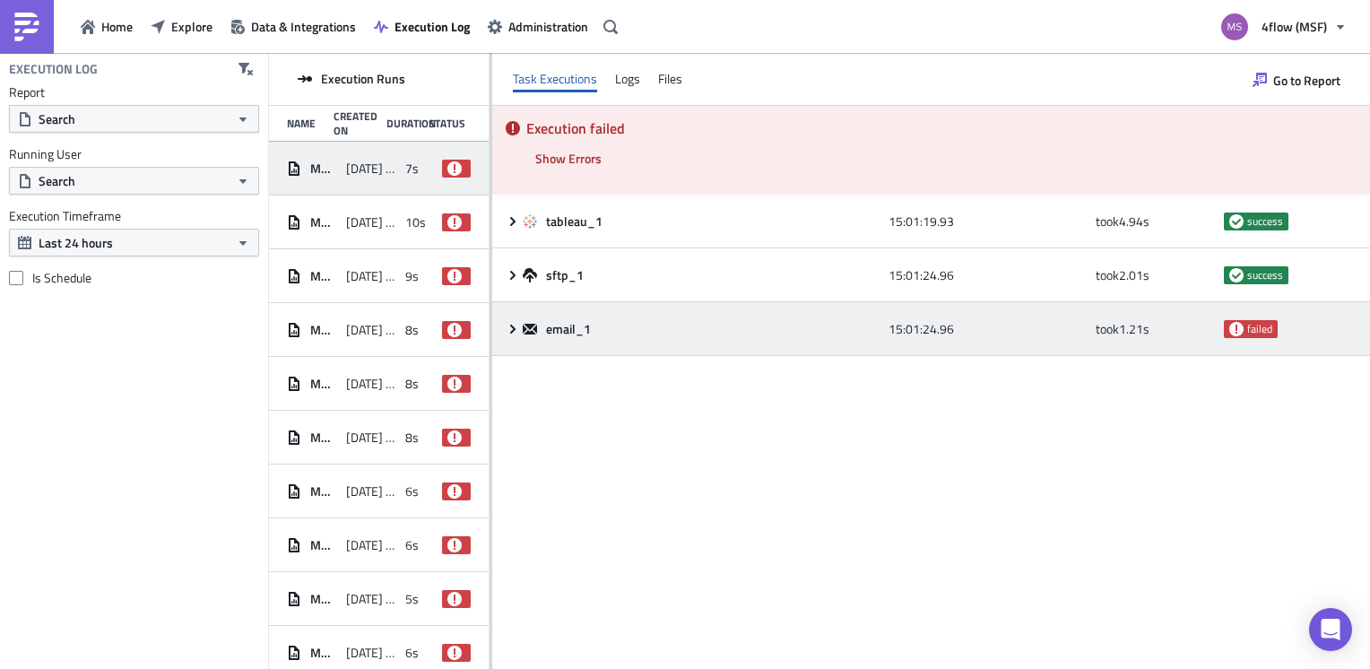
click at [515, 314] on div "email_1 15:01:24.96 took 1.21 s failed" at bounding box center [931, 329] width 878 height 54
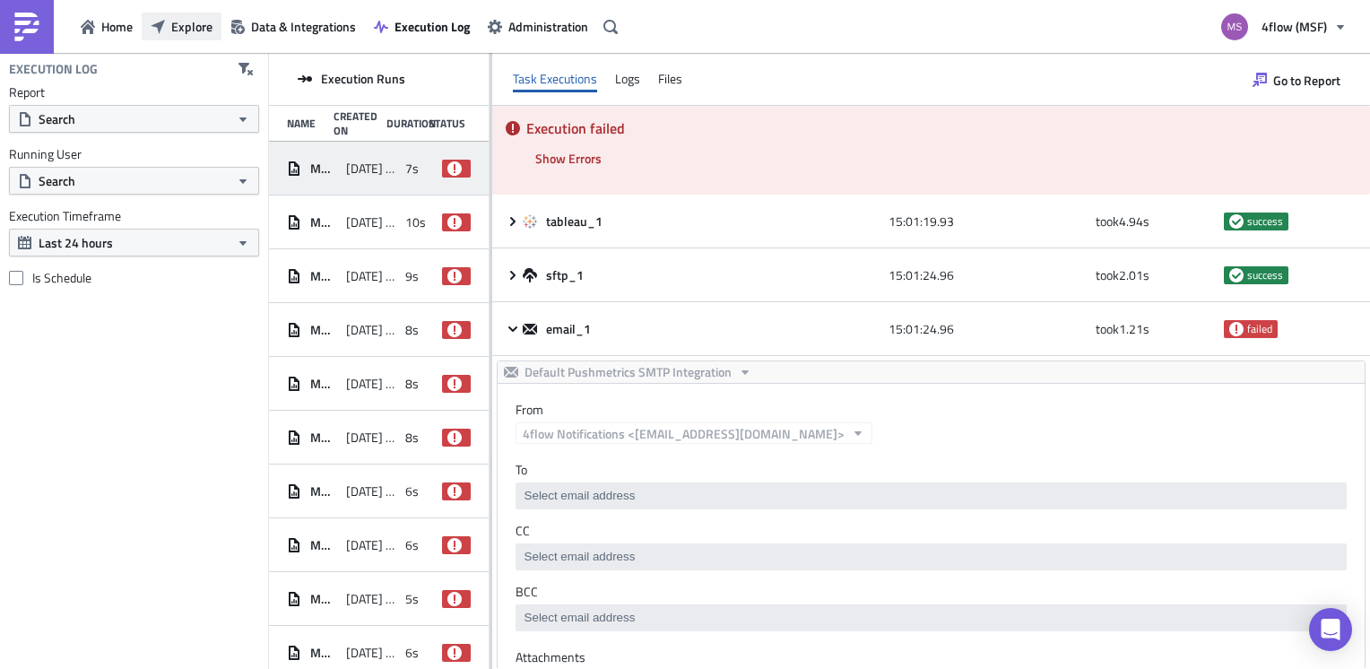
click at [197, 27] on span "Explore" at bounding box center [191, 26] width 41 height 19
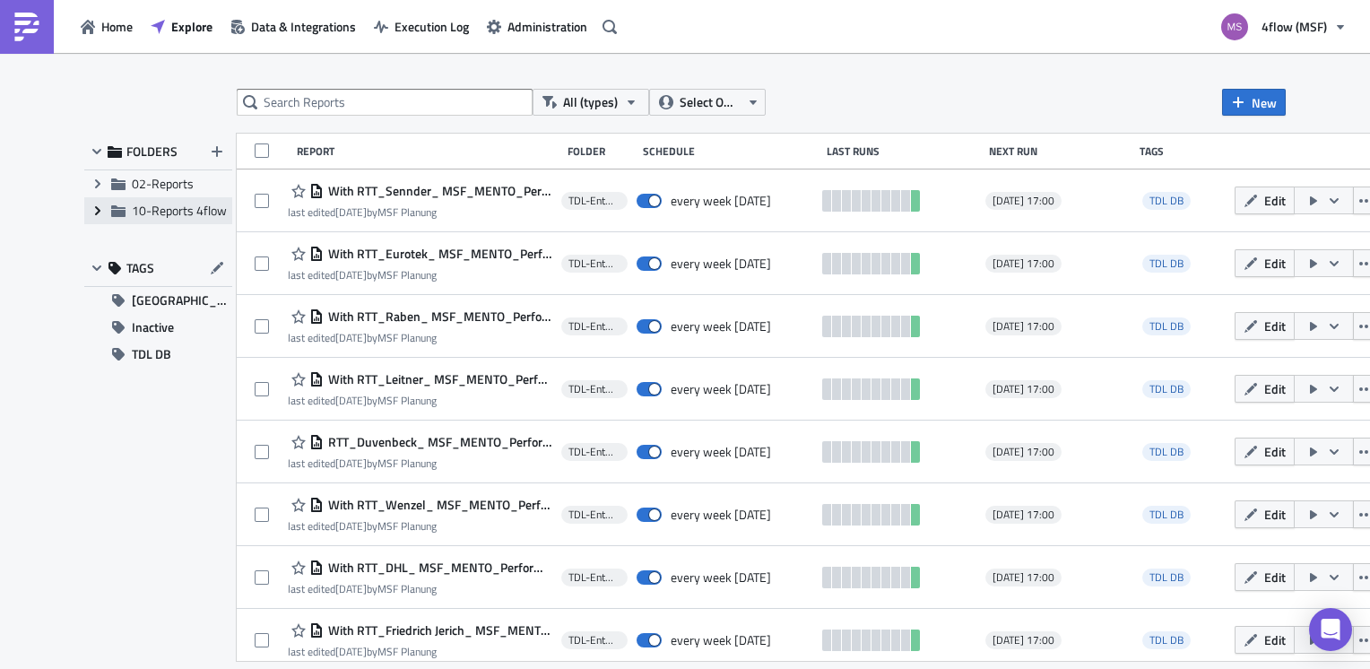
click at [85, 208] on span "Expand group" at bounding box center [97, 210] width 27 height 27
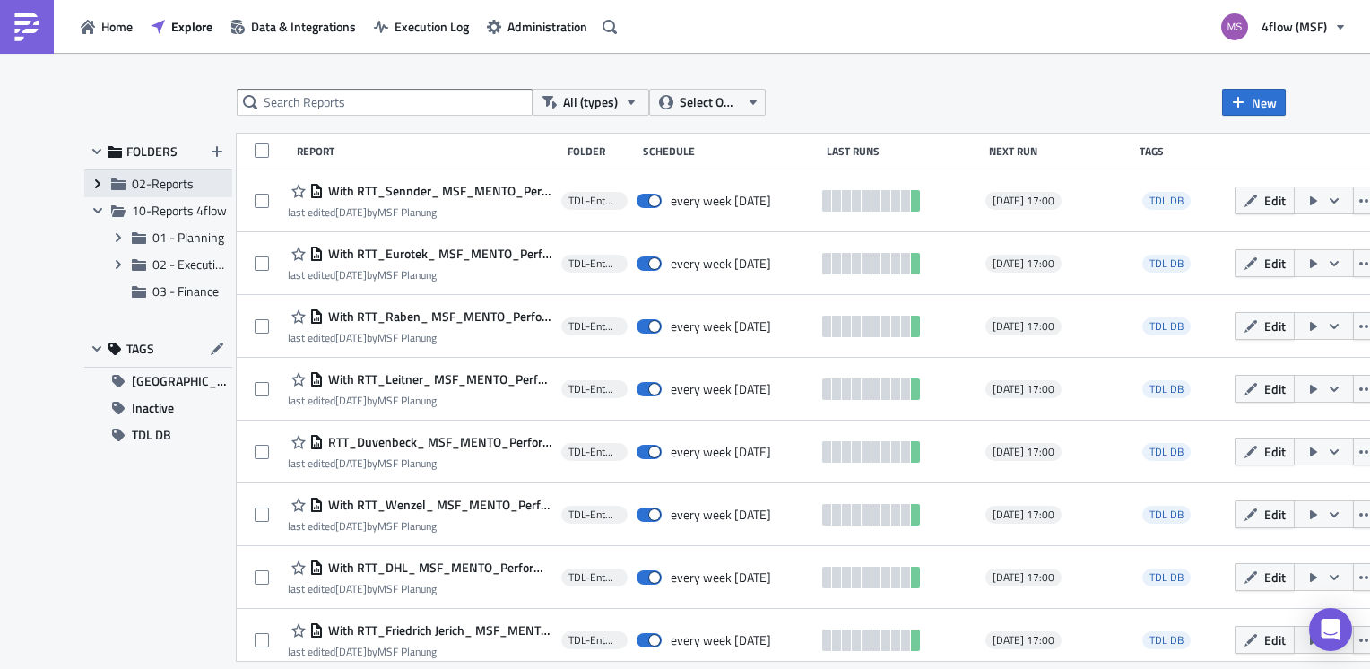
click at [100, 182] on icon "Expand group" at bounding box center [98, 184] width 14 height 14
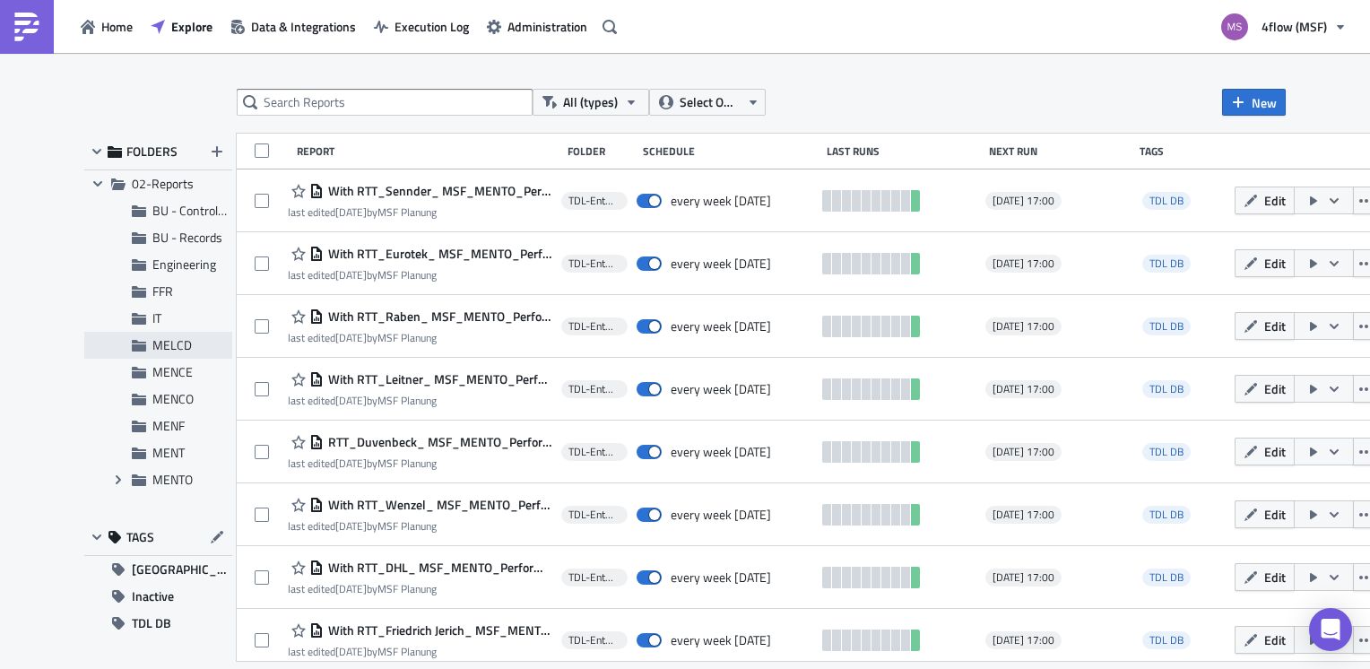
click at [169, 343] on span "MELCD" at bounding box center [171, 344] width 39 height 19
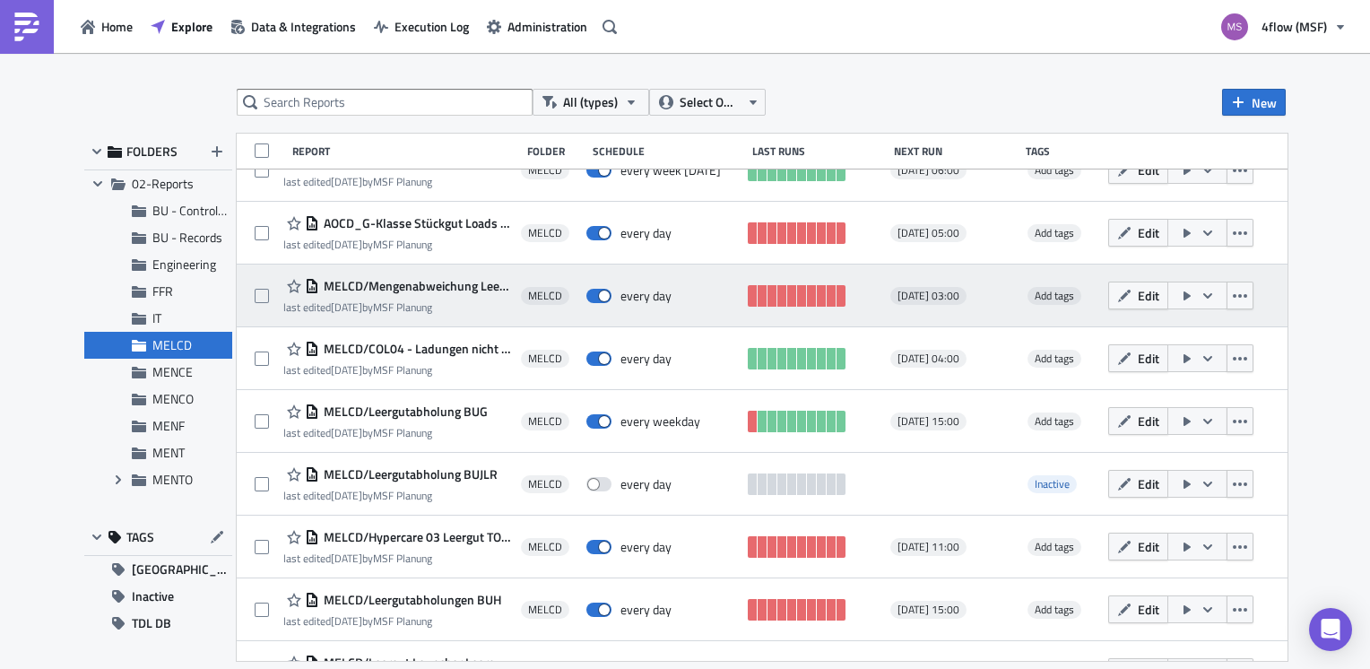
scroll to position [198, 0]
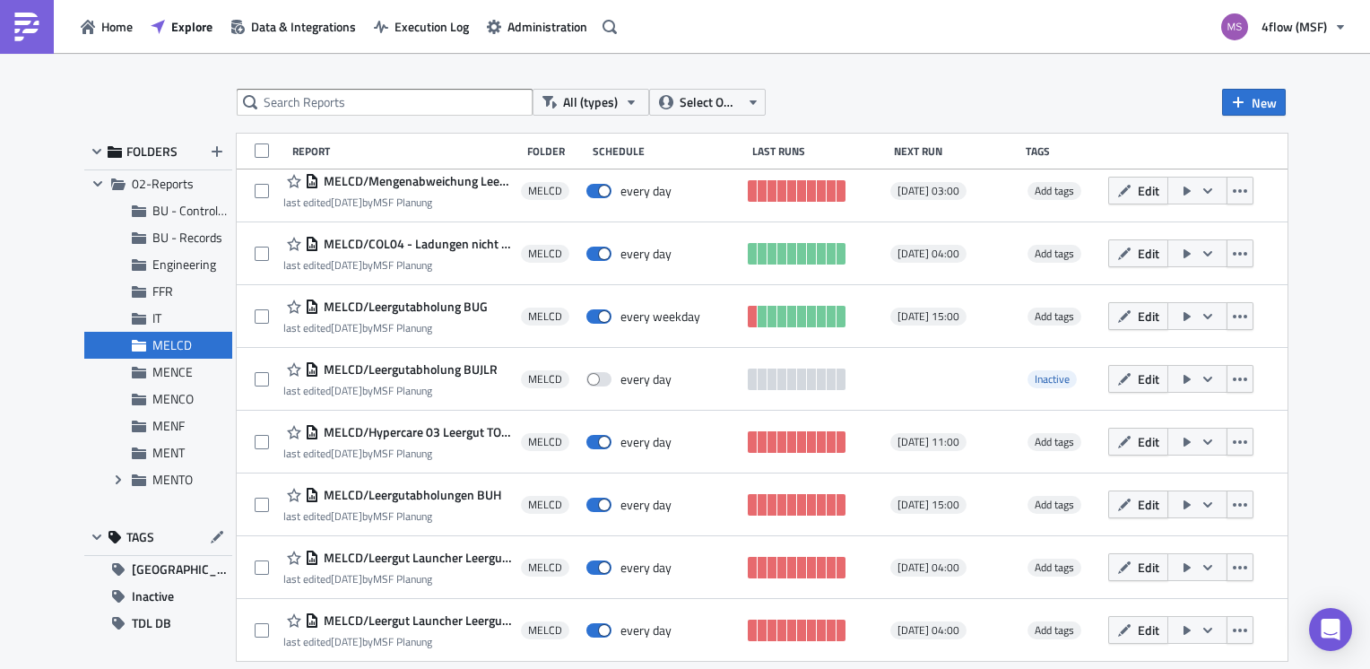
click at [1157, 507] on span "Edit" at bounding box center [1149, 504] width 22 height 19
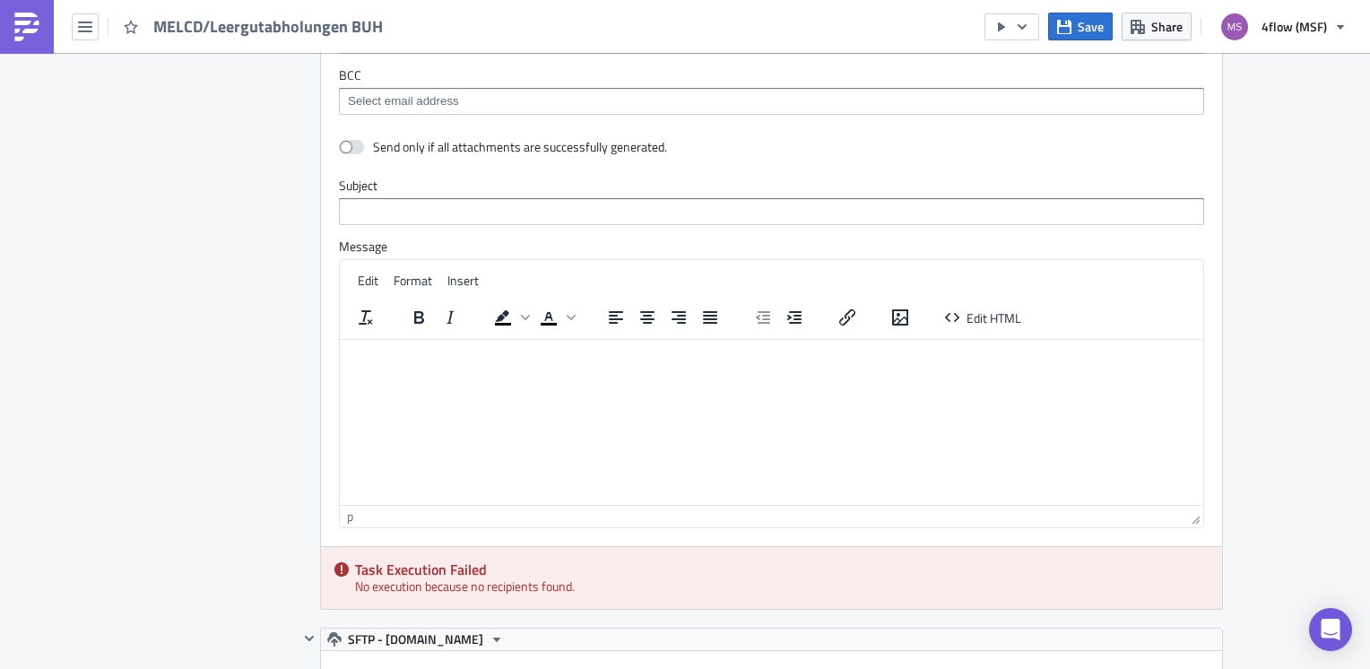
scroll to position [1524, 0]
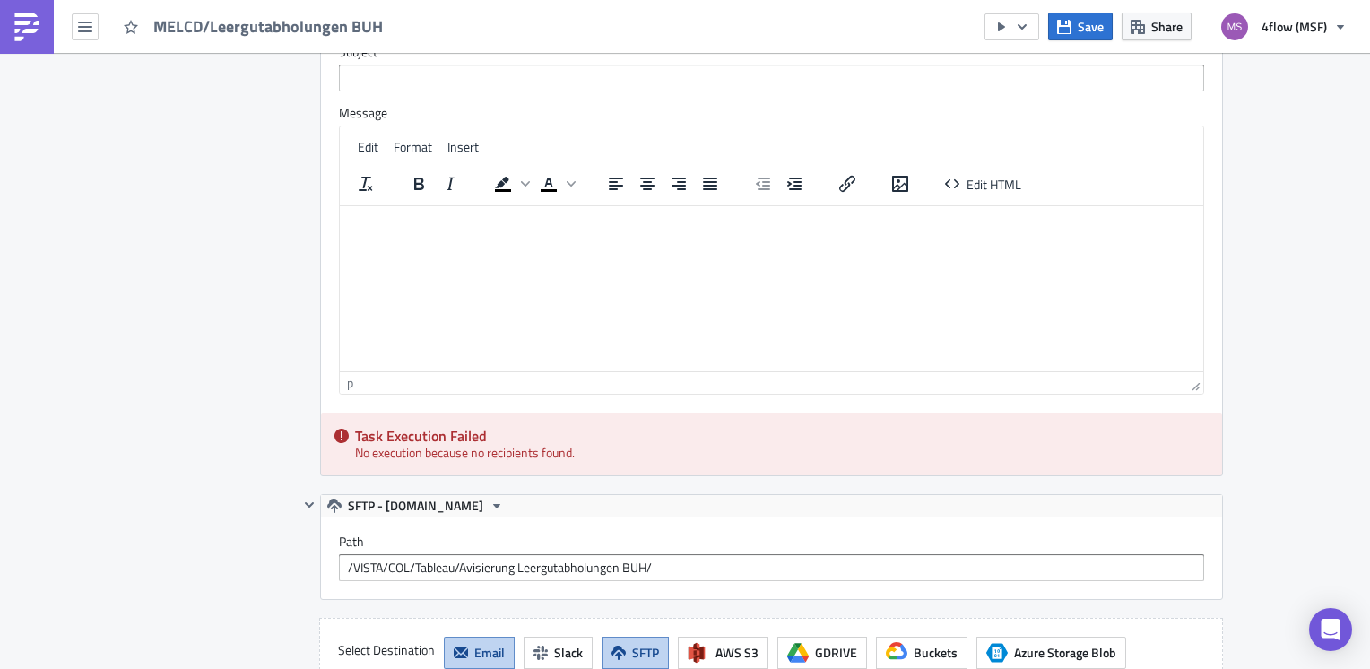
click at [474, 643] on span "Email" at bounding box center [489, 652] width 30 height 19
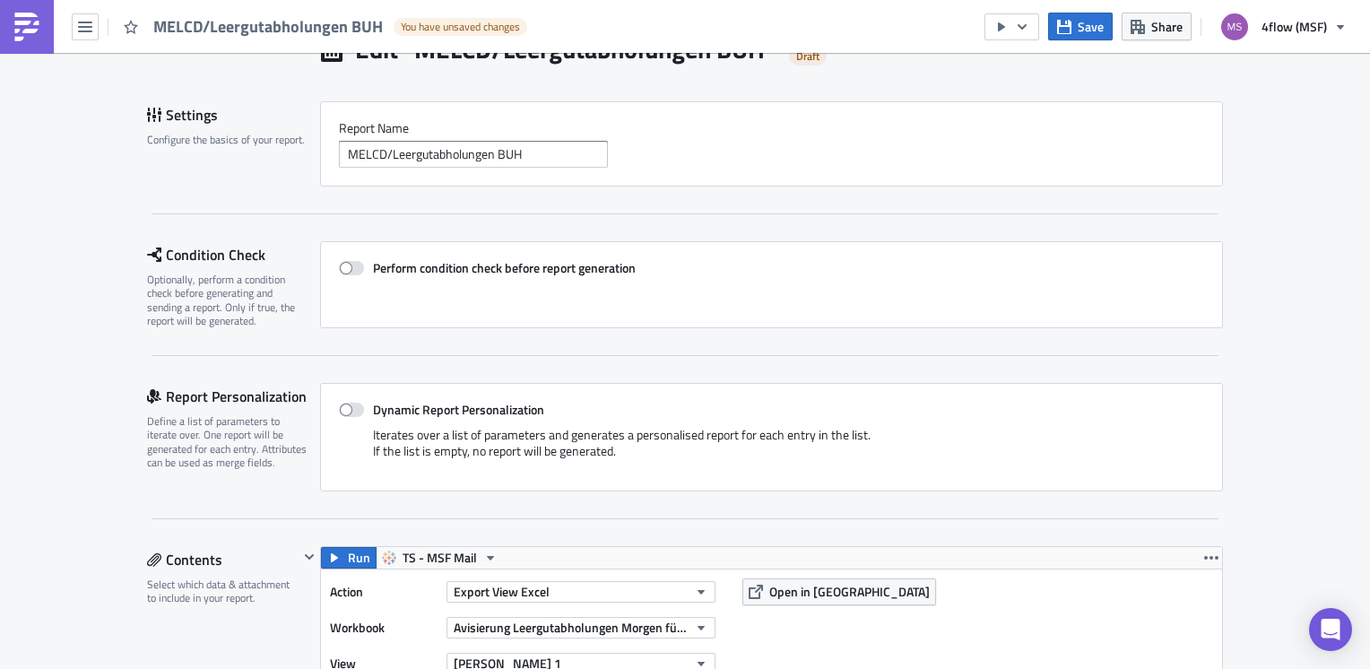
scroll to position [0, 0]
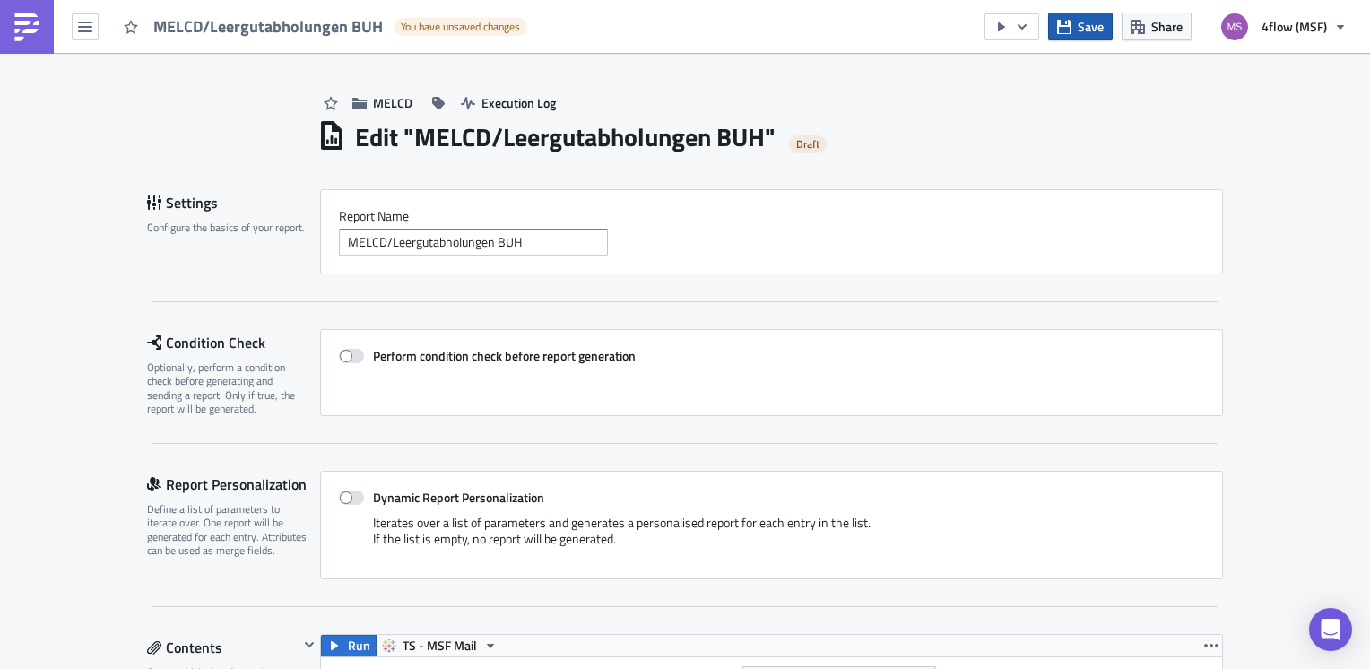
click at [1083, 34] on span "Save" at bounding box center [1091, 26] width 26 height 19
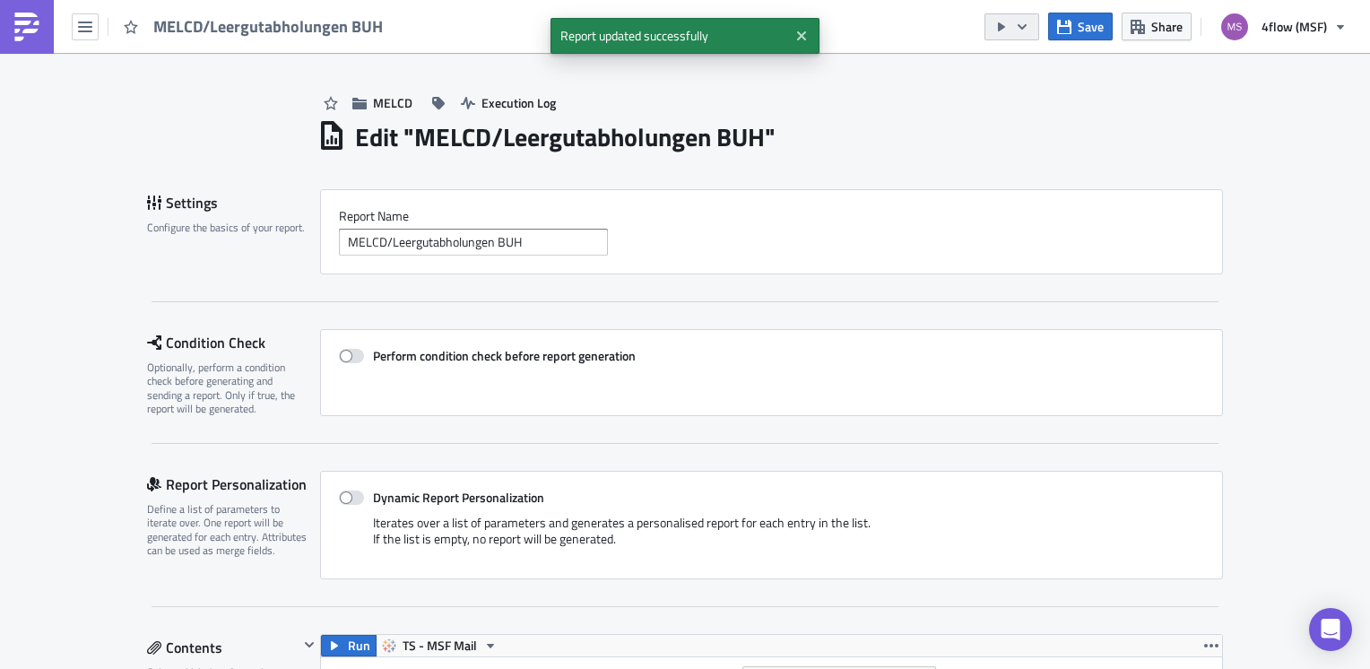
click at [1036, 27] on button "button" at bounding box center [1011, 26] width 55 height 27
click at [1036, 95] on div "Run Report" at bounding box center [1067, 98] width 140 height 18
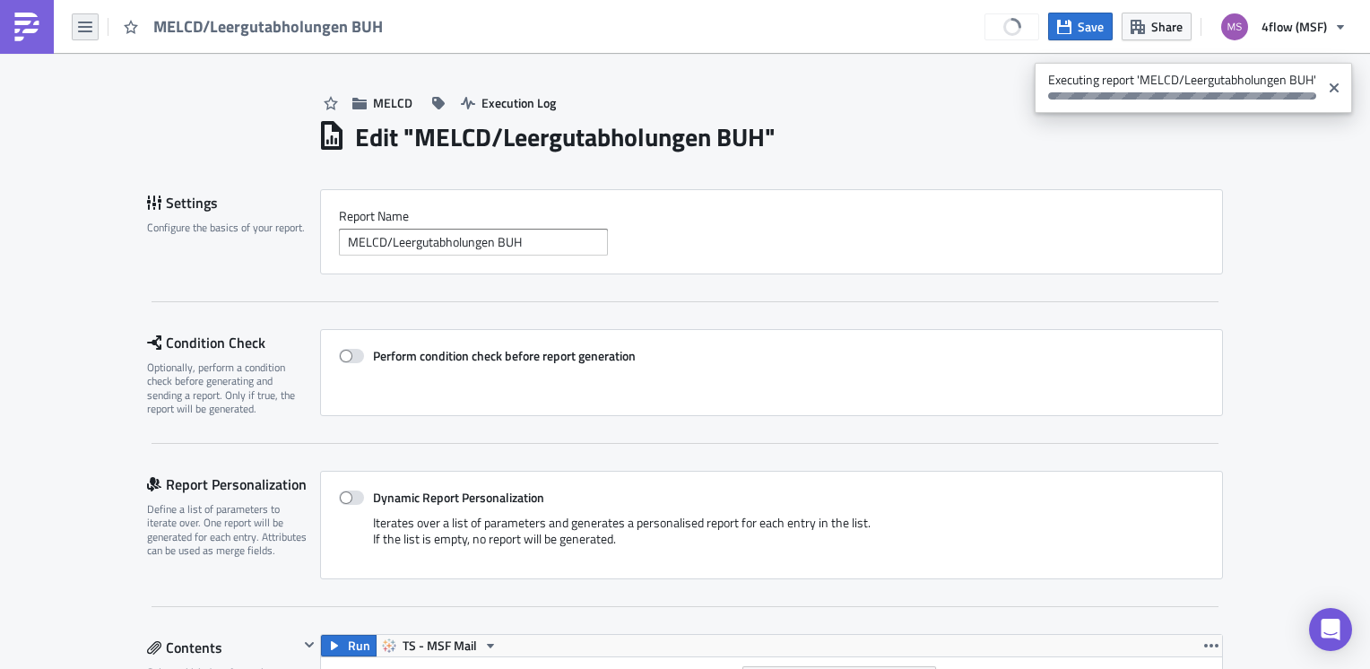
click at [88, 27] on icon "button" at bounding box center [85, 27] width 14 height 14
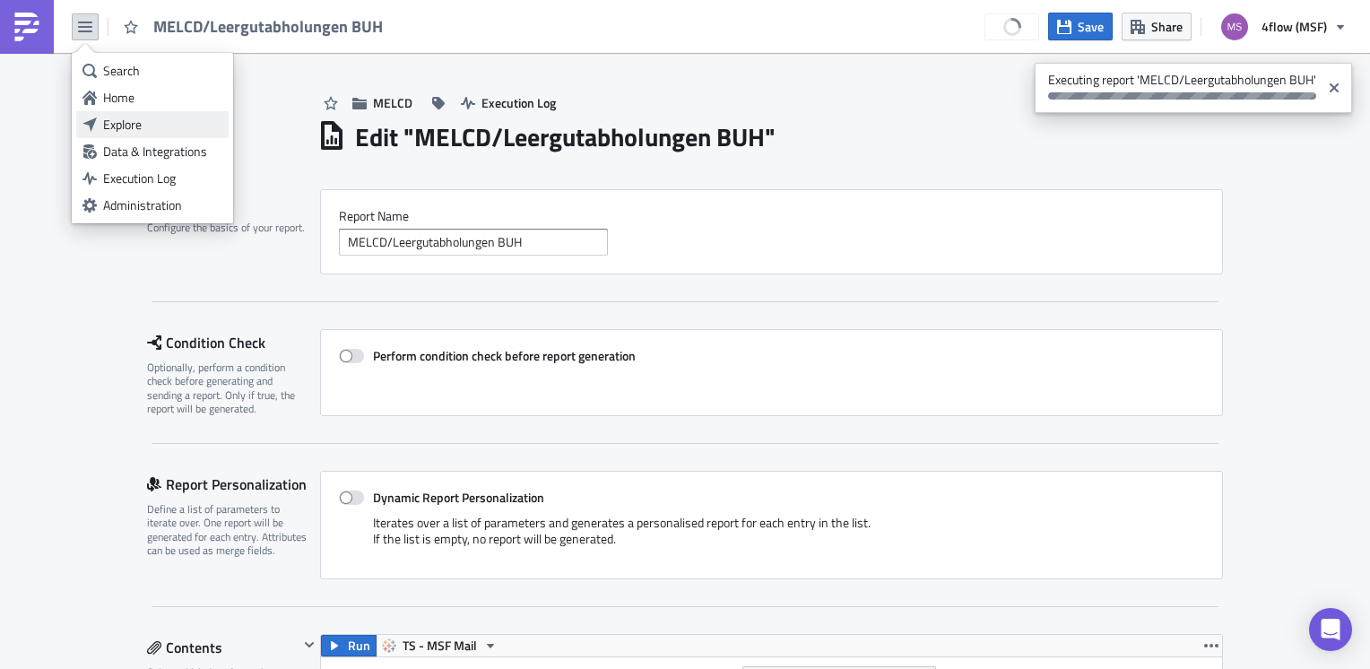
click at [131, 120] on div "Explore" at bounding box center [162, 125] width 119 height 18
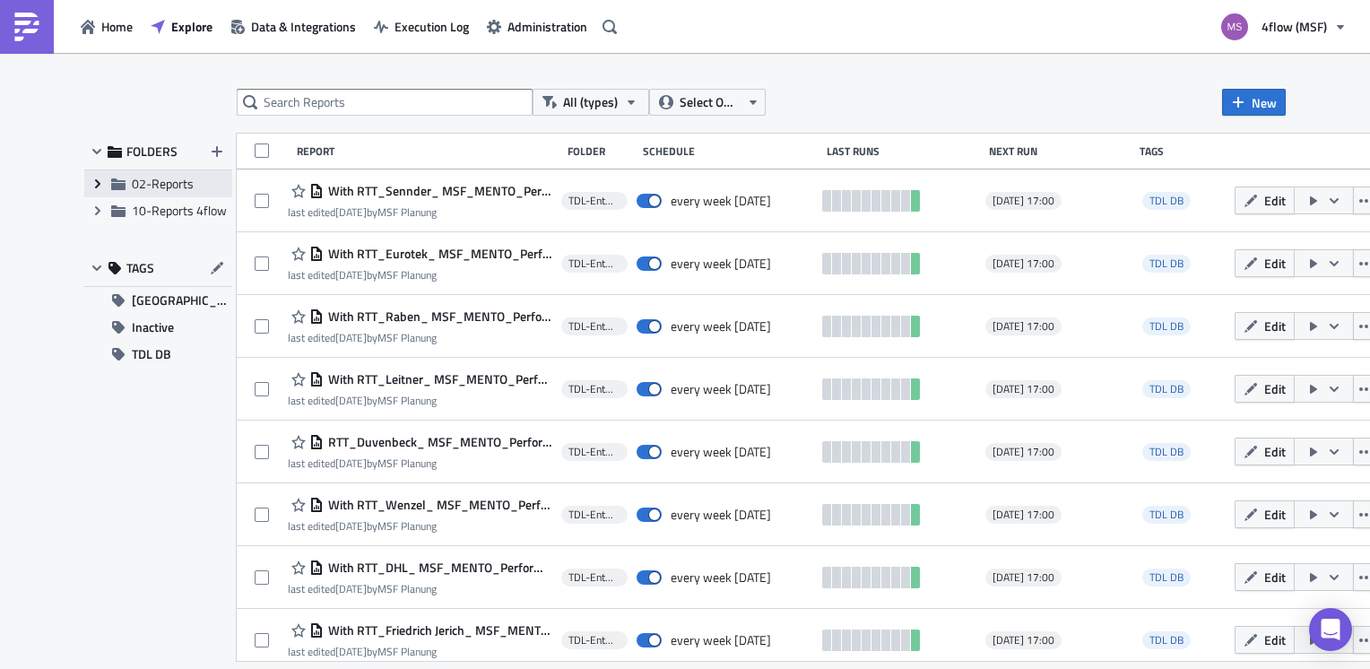
click at [94, 185] on icon "Expand group" at bounding box center [98, 184] width 14 height 14
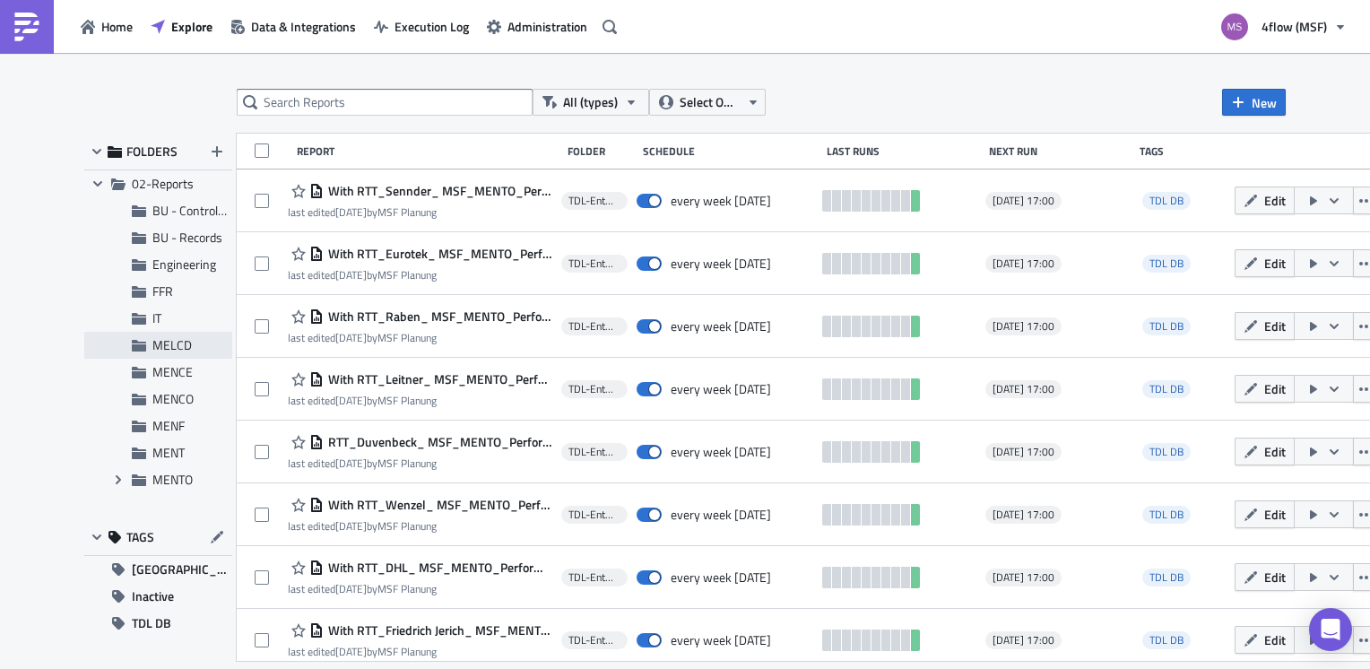
click at [169, 346] on span "MELCD" at bounding box center [171, 344] width 39 height 19
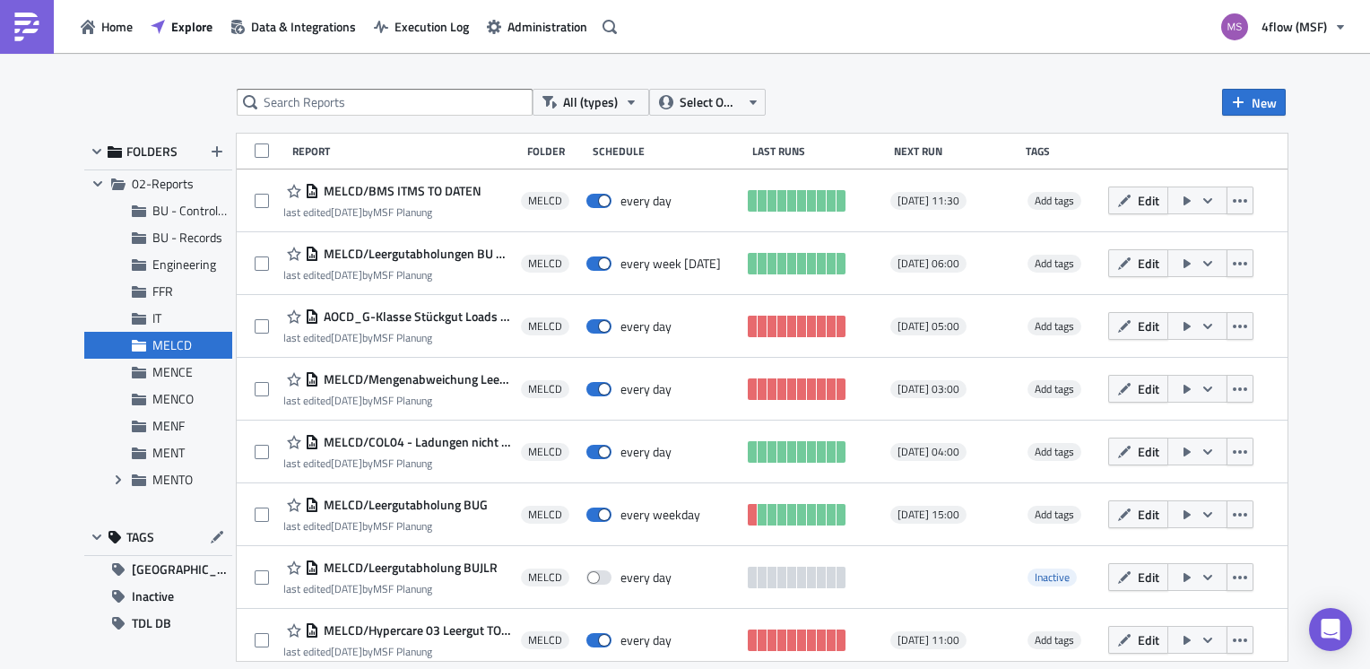
click at [990, 95] on div "All (types) Select Owner New" at bounding box center [761, 102] width 1049 height 27
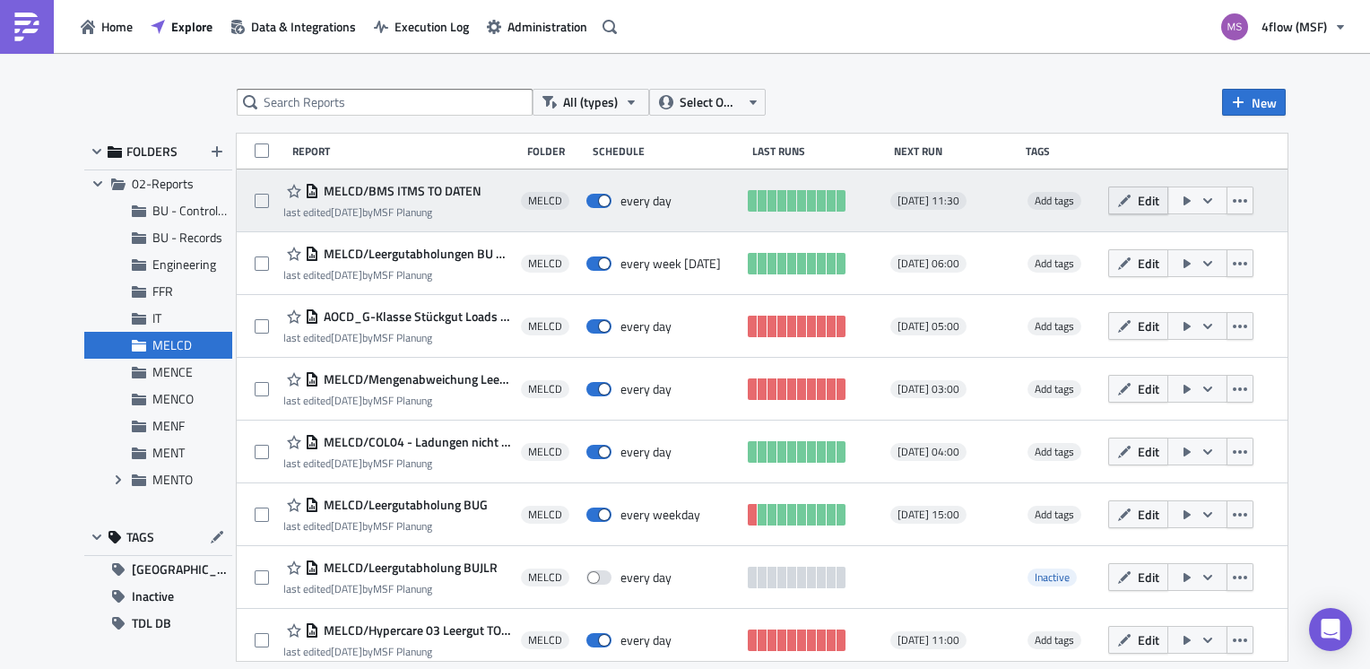
click at [1131, 199] on icon "button" at bounding box center [1124, 201] width 14 height 14
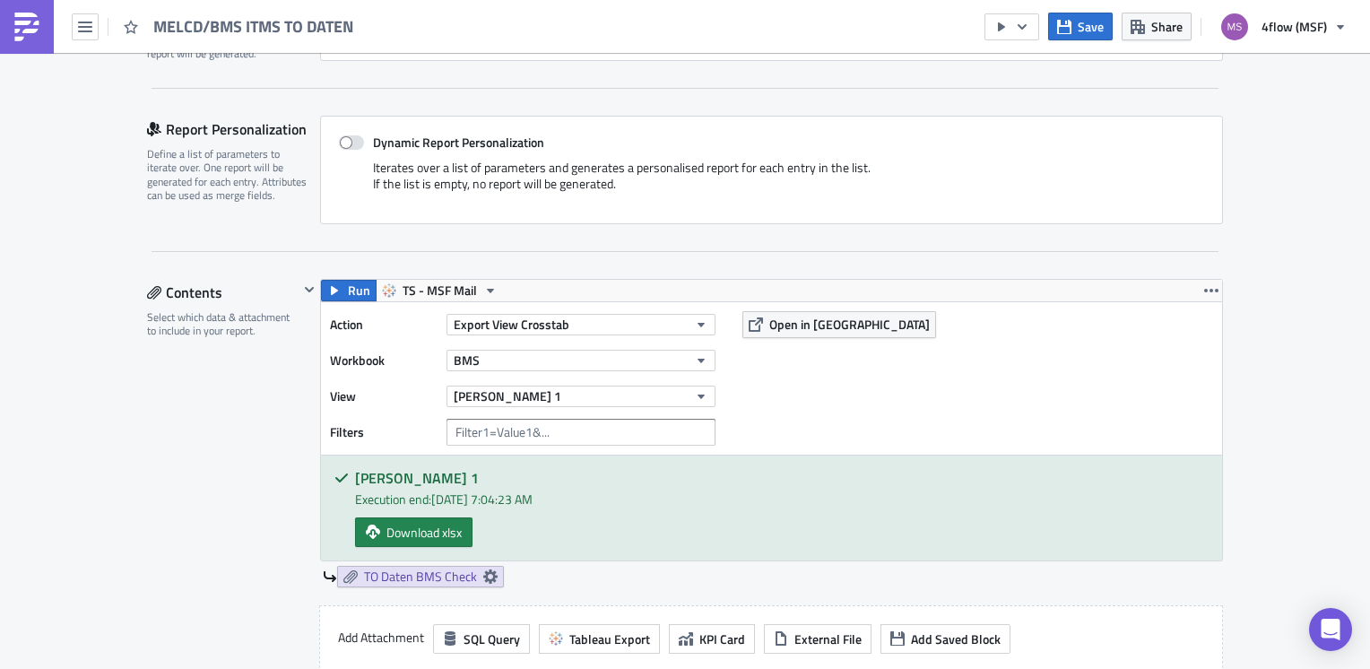
scroll to position [359, 0]
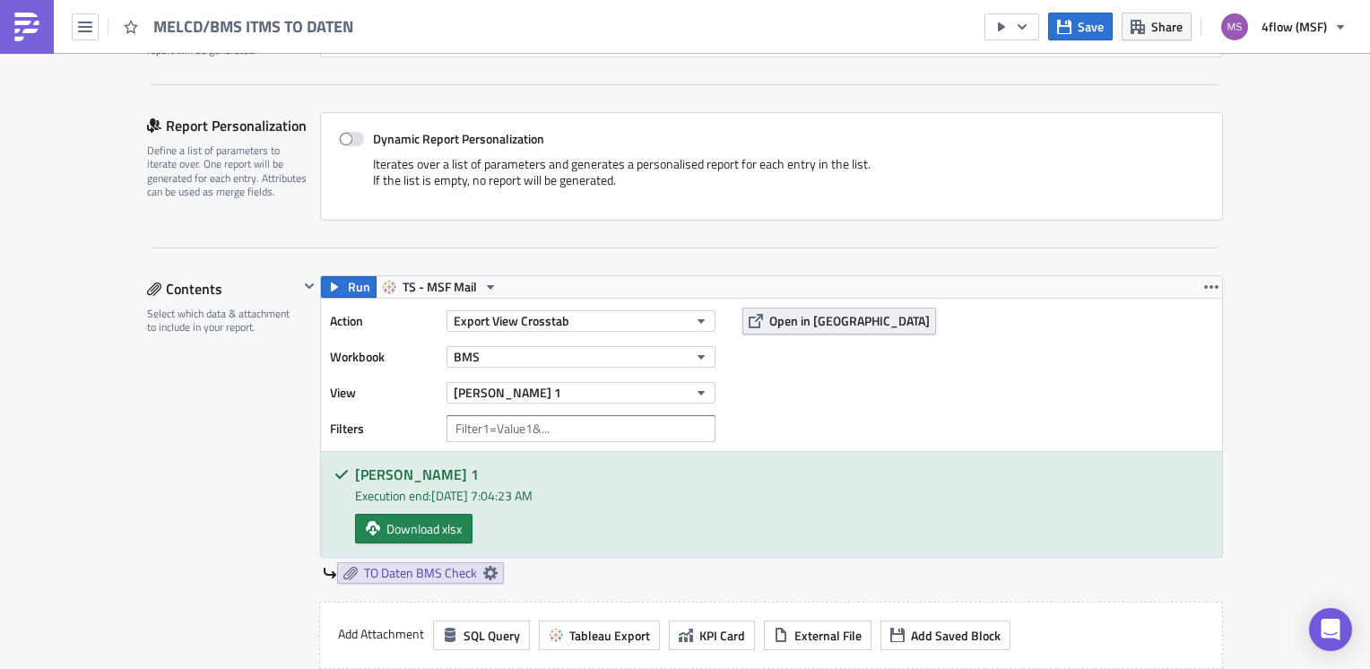
click at [771, 329] on button "Open in [GEOGRAPHIC_DATA]" at bounding box center [839, 320] width 194 height 27
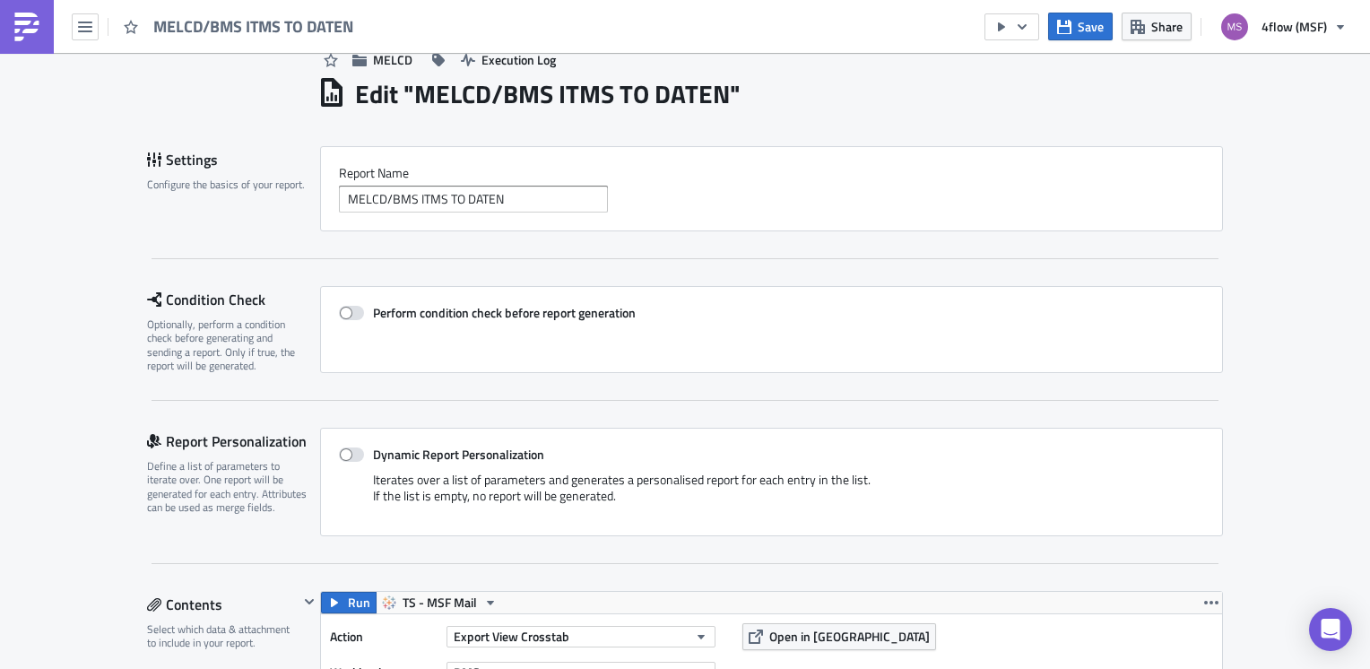
scroll to position [0, 0]
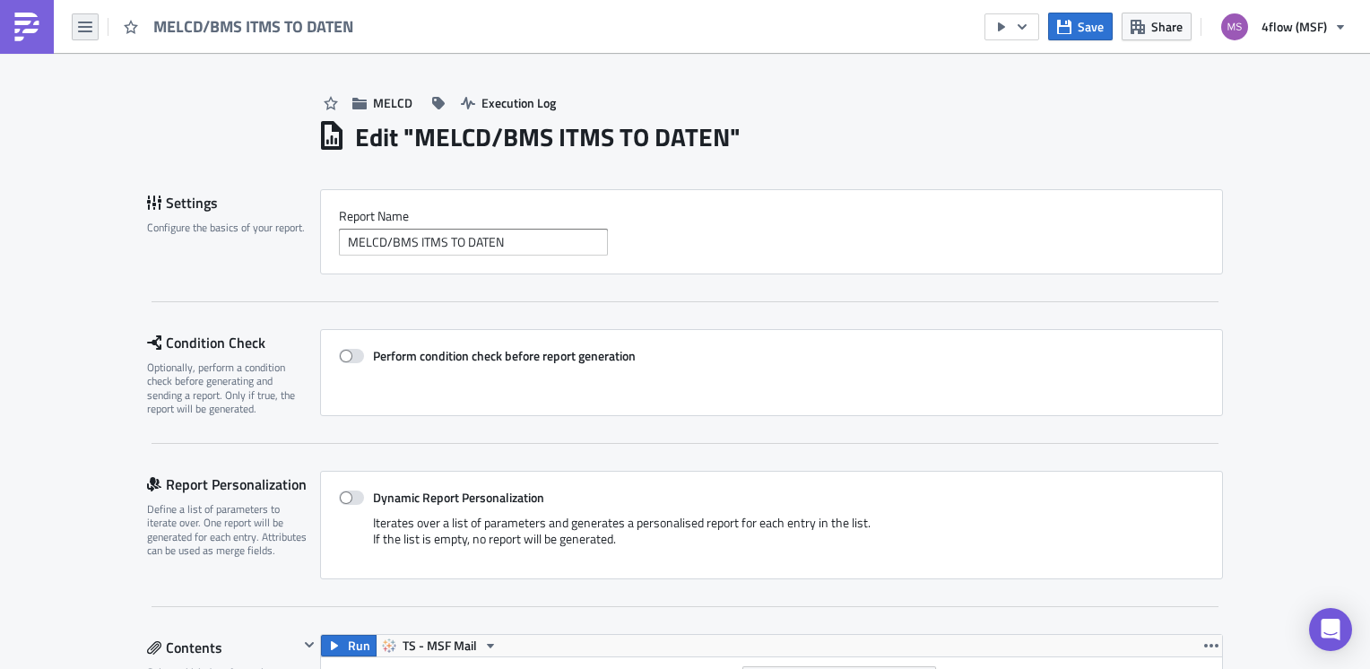
click at [81, 25] on icon "button" at bounding box center [85, 27] width 14 height 14
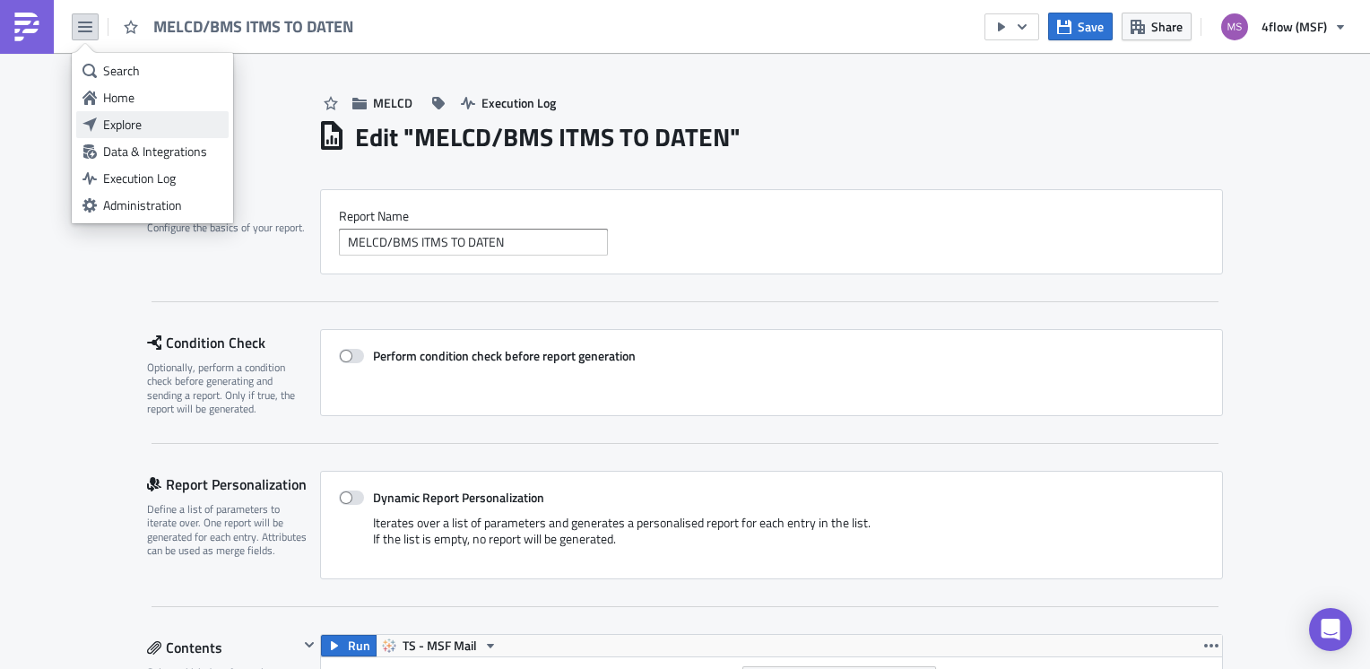
click at [154, 121] on div "Explore" at bounding box center [162, 125] width 119 height 18
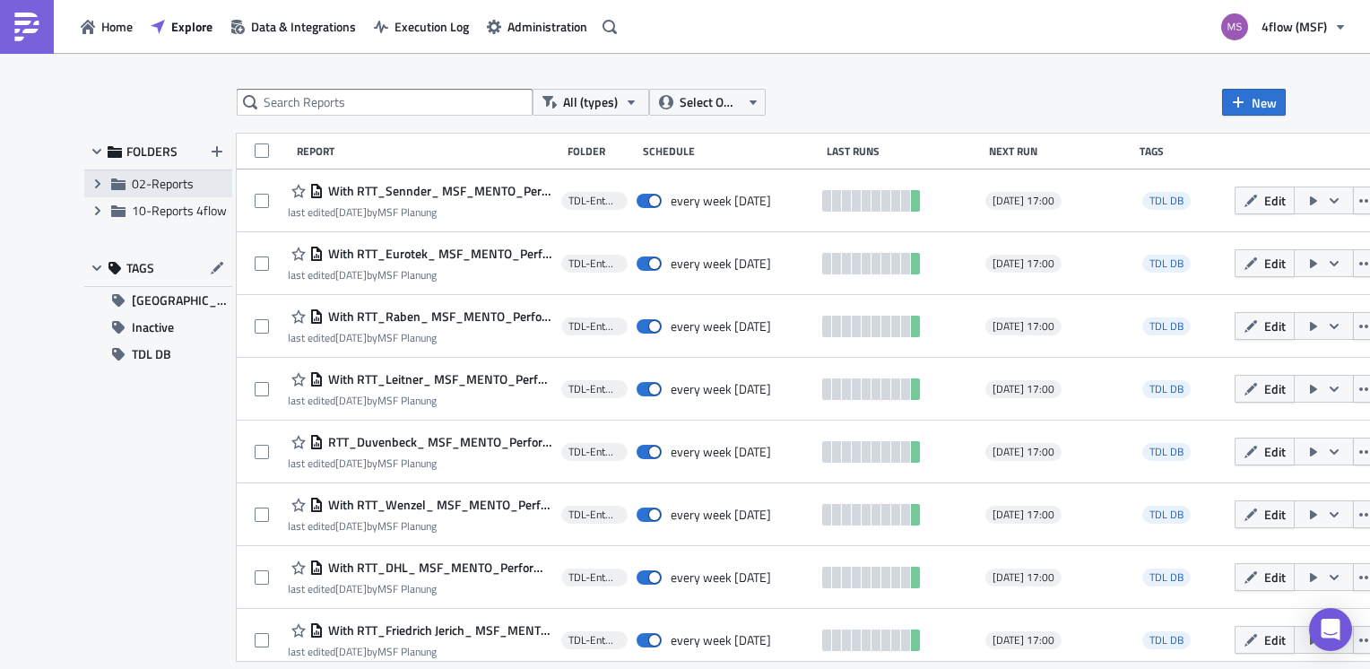
drag, startPoint x: 147, startPoint y: 187, endPoint x: 103, endPoint y: 186, distance: 44.0
click at [140, 190] on span "02-Reports" at bounding box center [163, 183] width 62 height 19
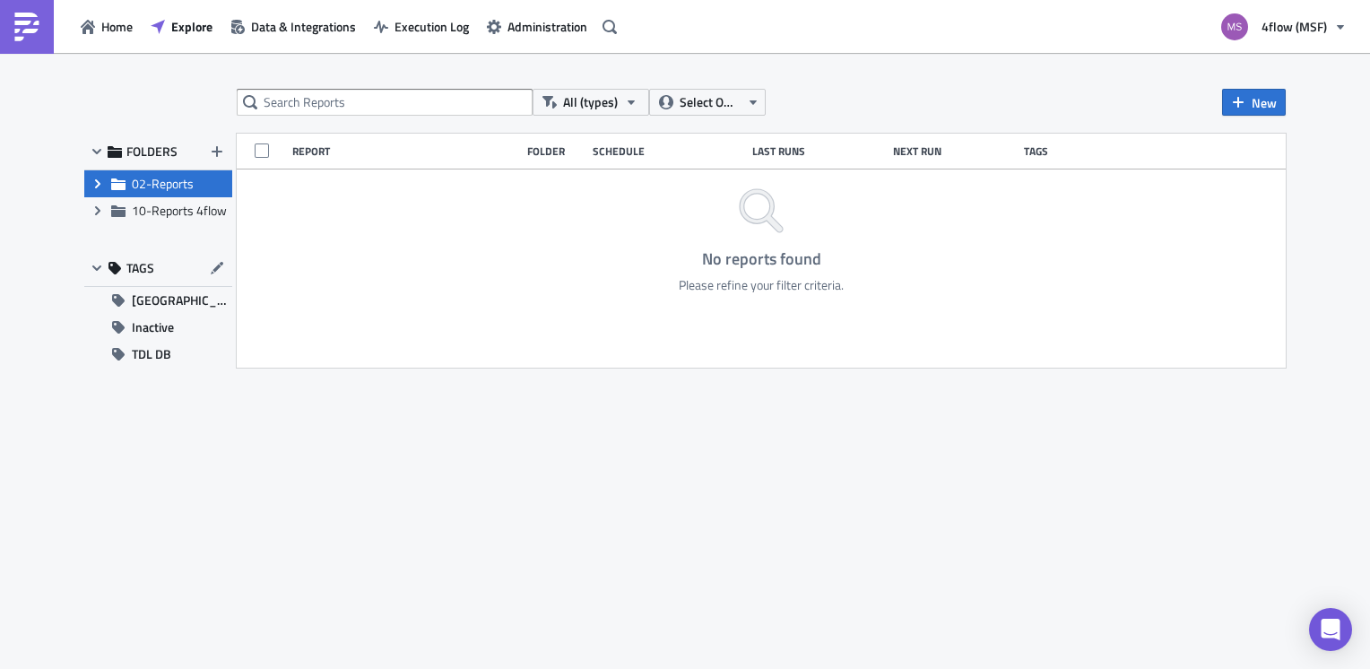
click at [93, 185] on icon "Expand group" at bounding box center [98, 184] width 14 height 14
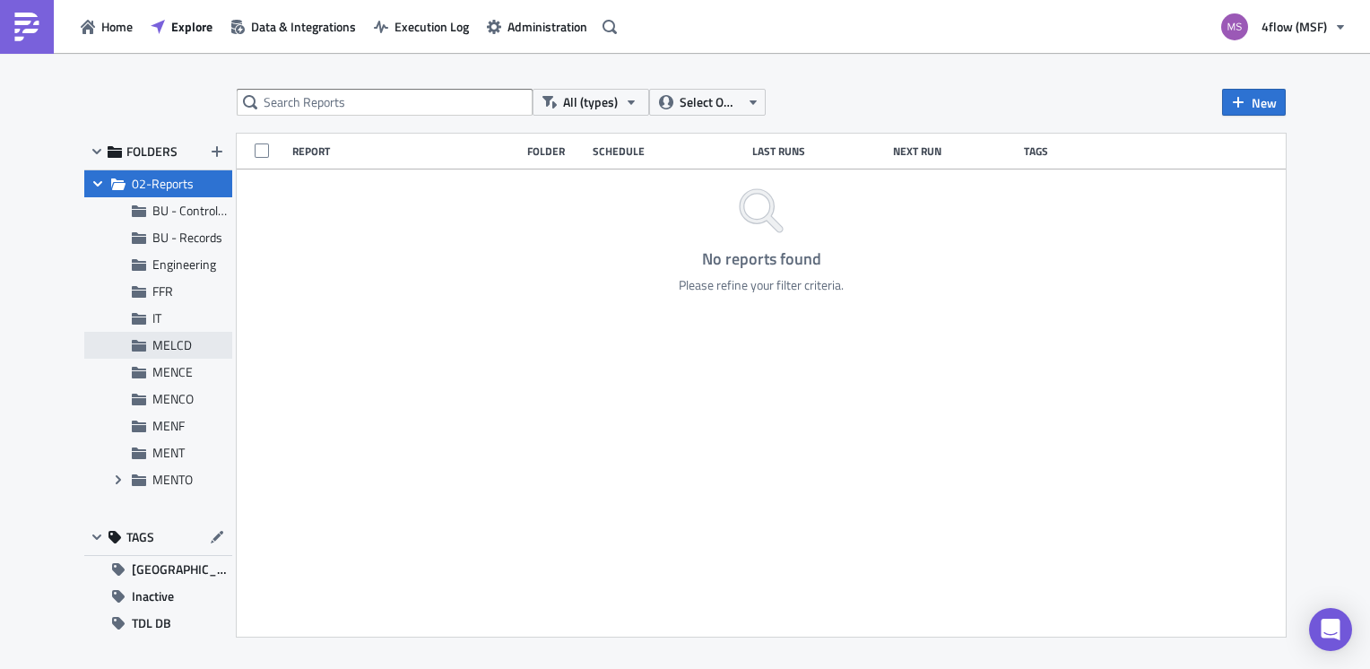
click at [178, 353] on div "MELCD" at bounding box center [158, 345] width 148 height 27
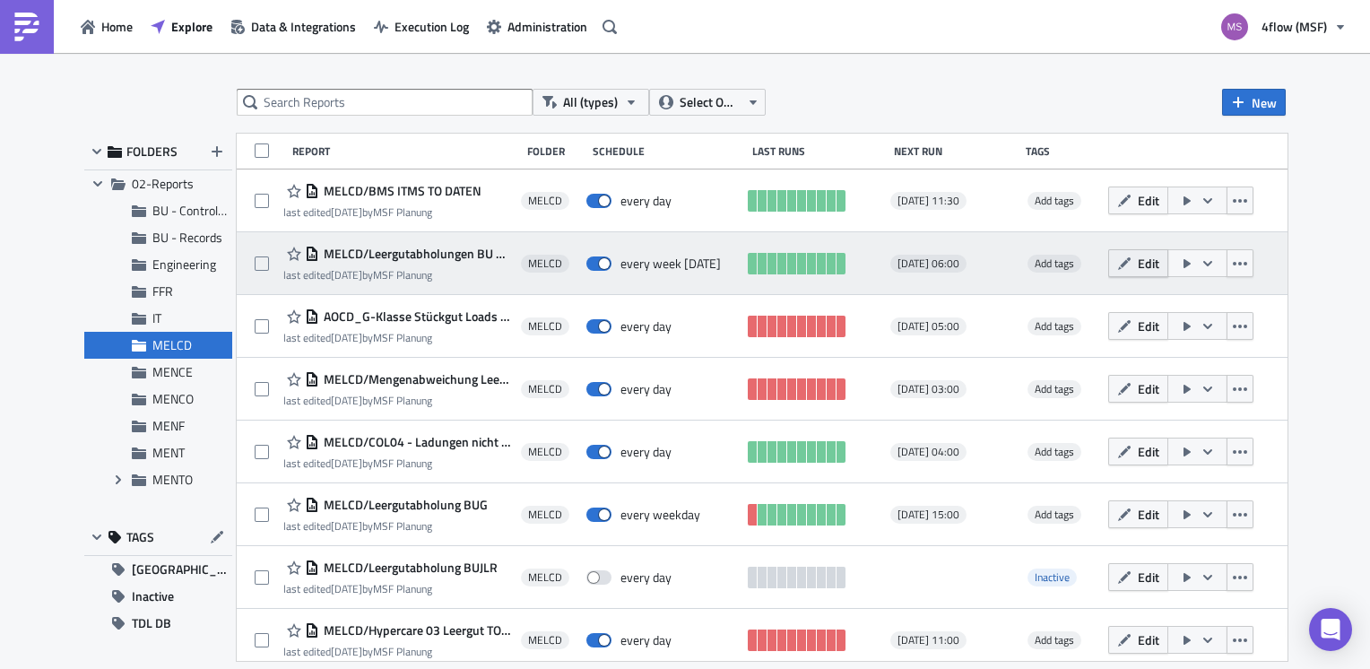
click at [1159, 256] on span "Edit" at bounding box center [1149, 263] width 22 height 19
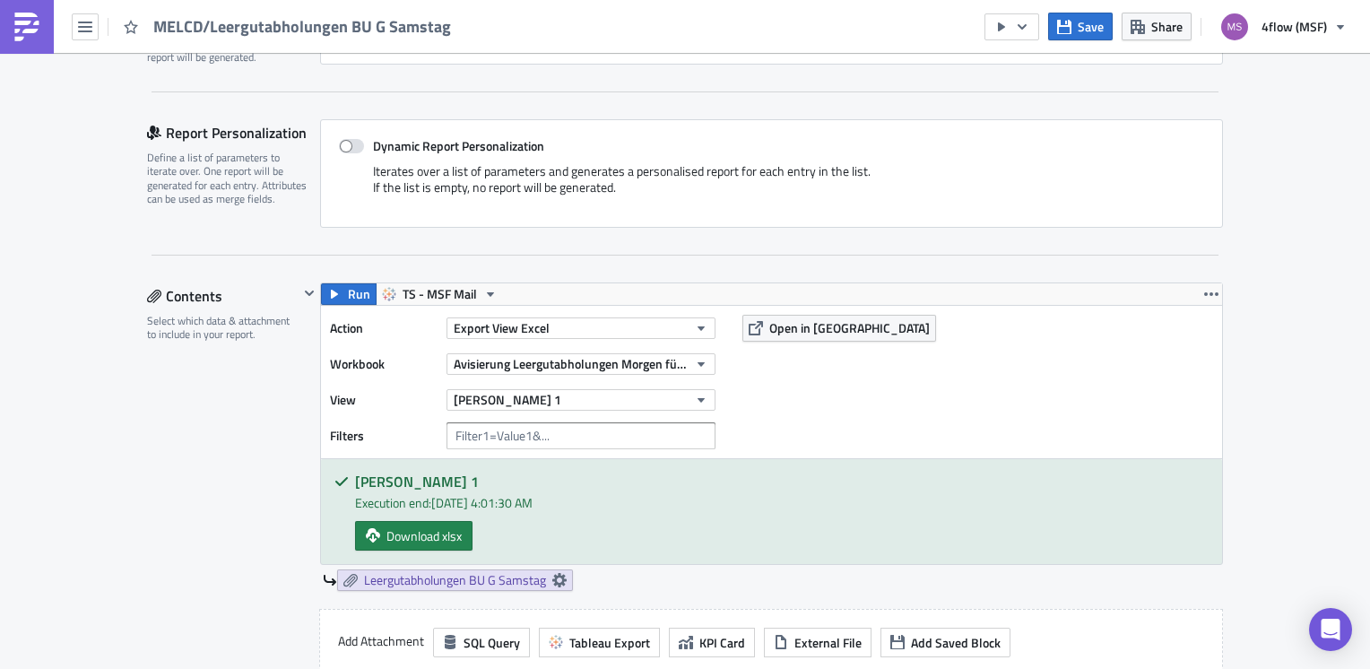
scroll to position [448, 0]
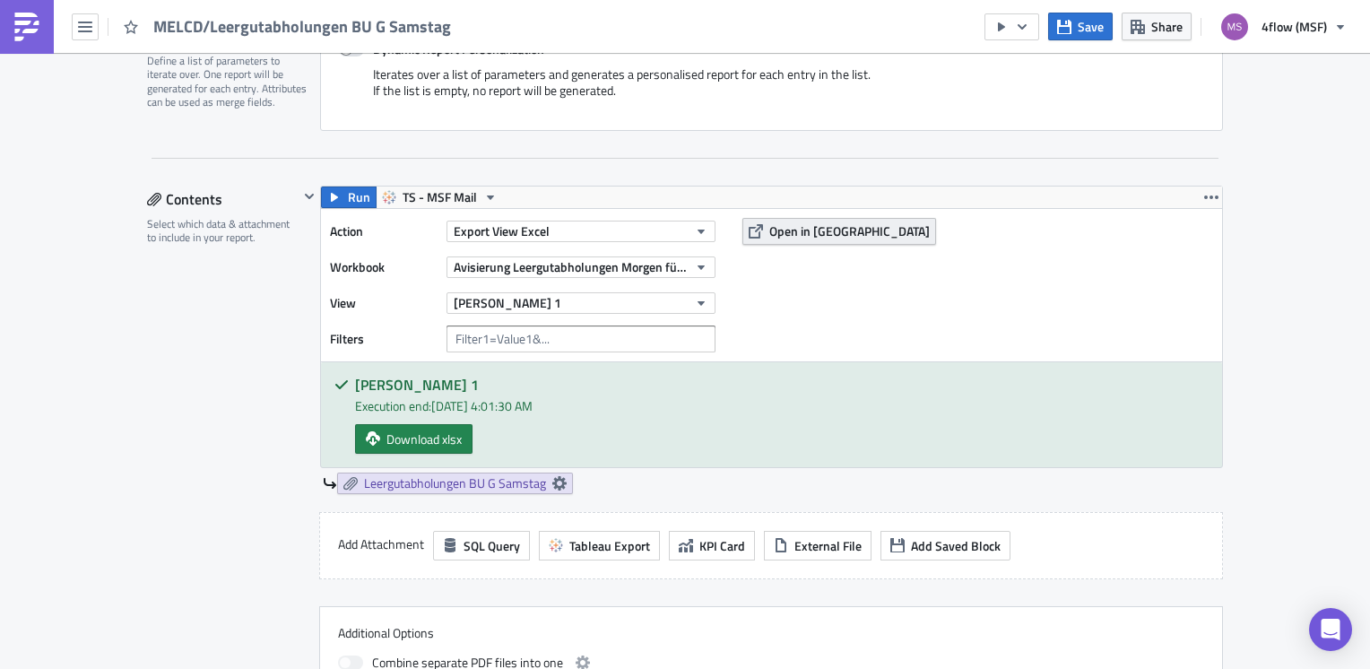
click at [822, 232] on span "Open in [GEOGRAPHIC_DATA]" at bounding box center [849, 230] width 160 height 19
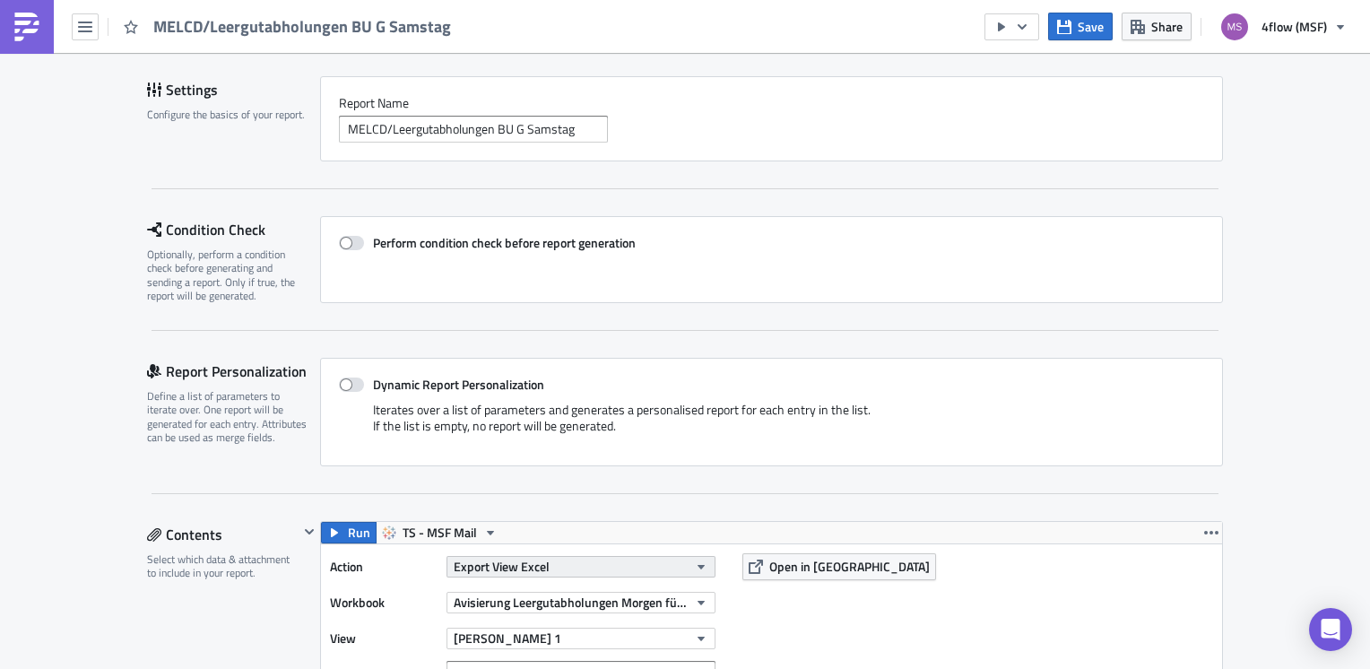
scroll to position [0, 0]
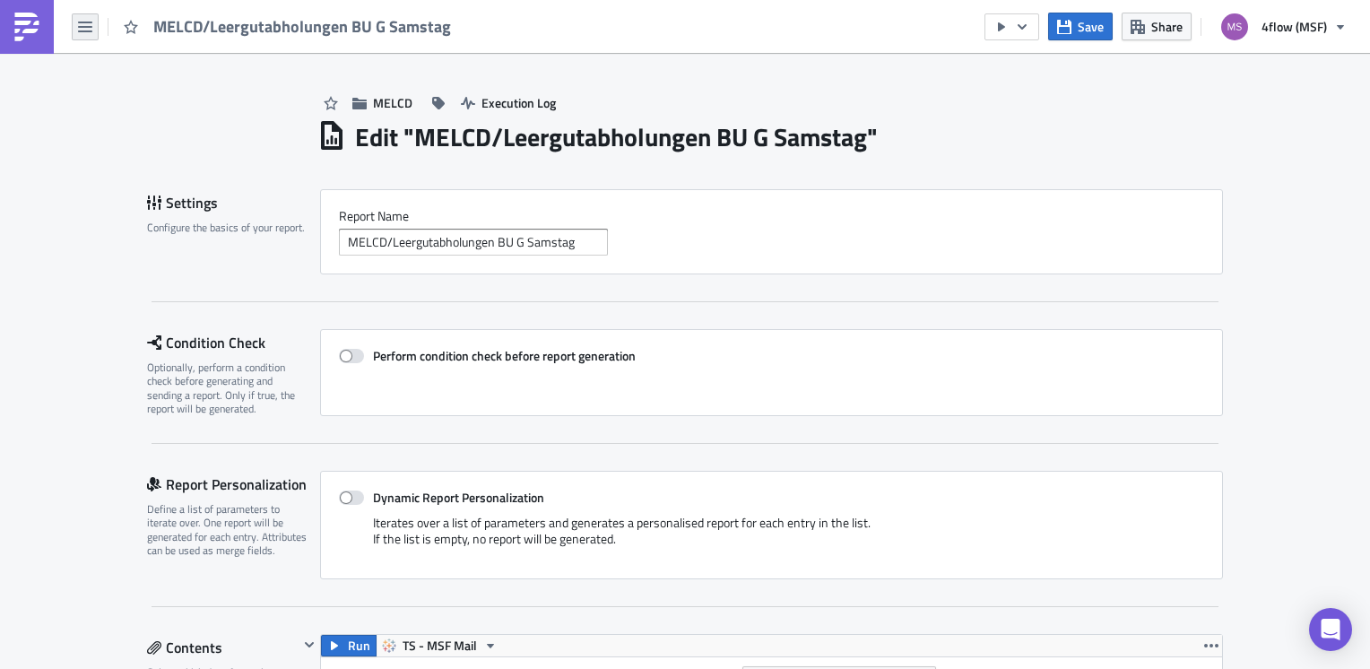
click at [80, 25] on icon "button" at bounding box center [85, 27] width 14 height 14
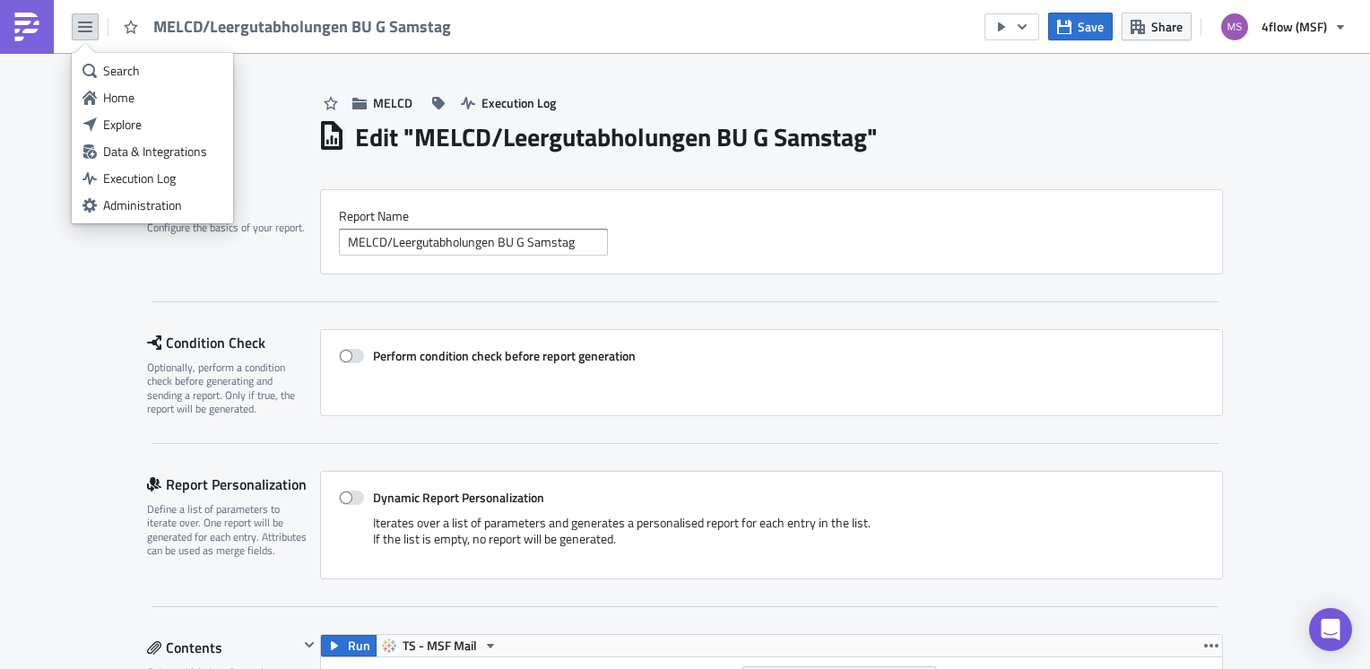
click at [152, 121] on div "Explore" at bounding box center [162, 125] width 119 height 18
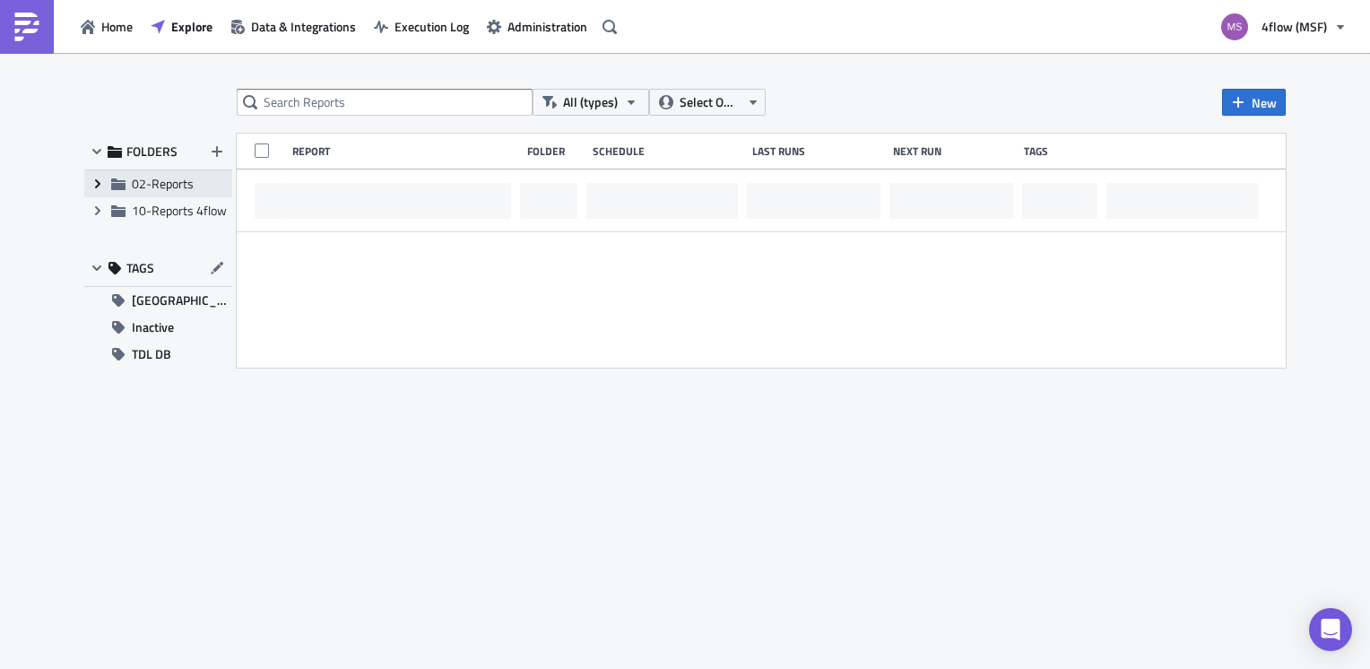
click at [85, 183] on span "Expand group" at bounding box center [97, 183] width 27 height 27
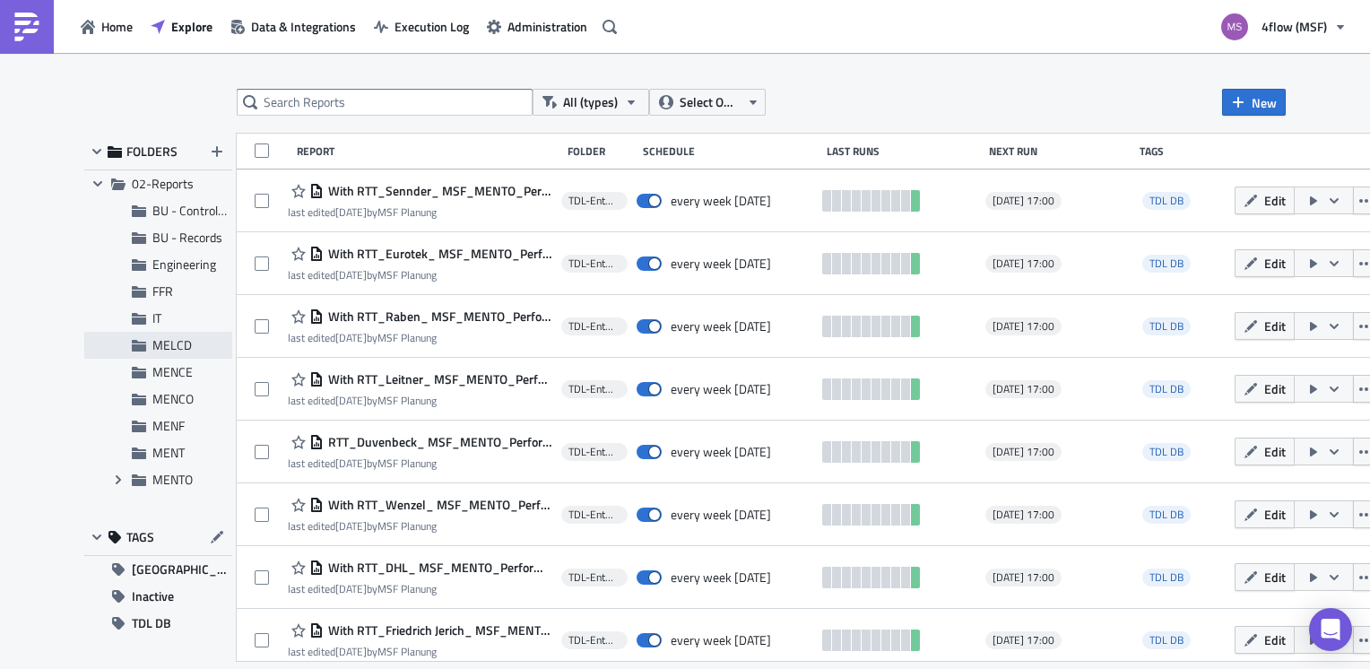
click at [176, 350] on span "MELCD" at bounding box center [171, 344] width 39 height 19
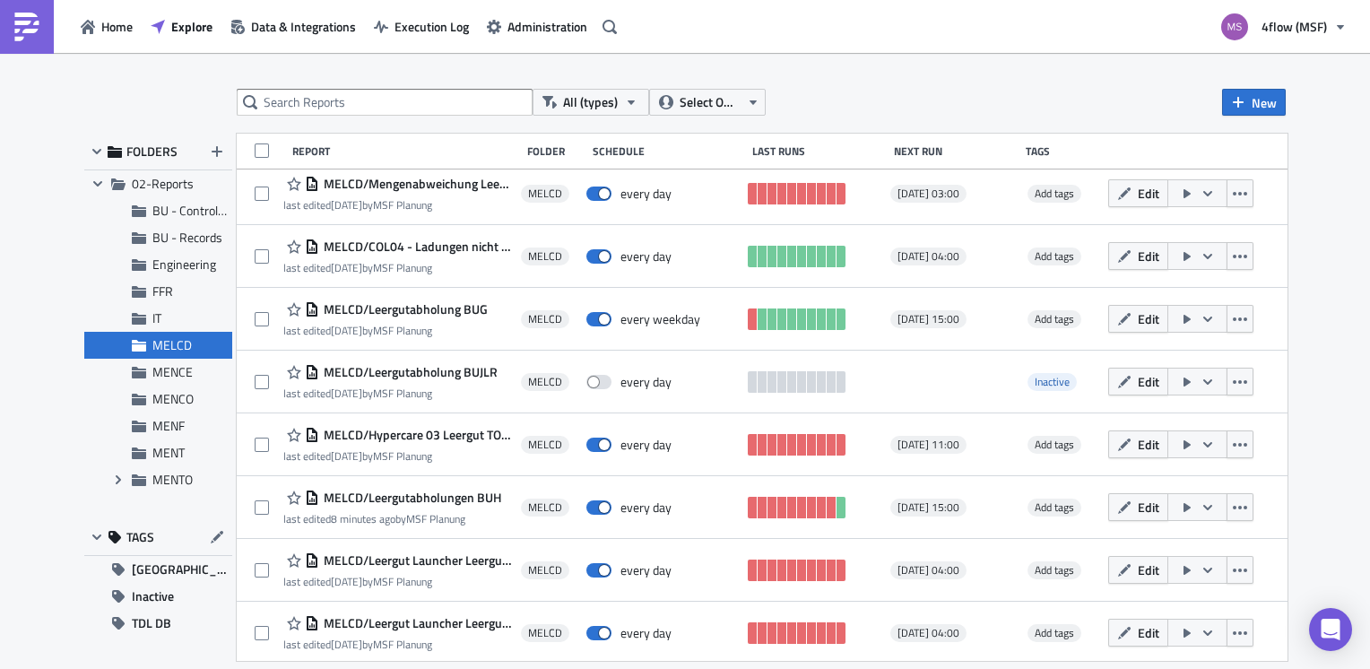
scroll to position [198, 0]
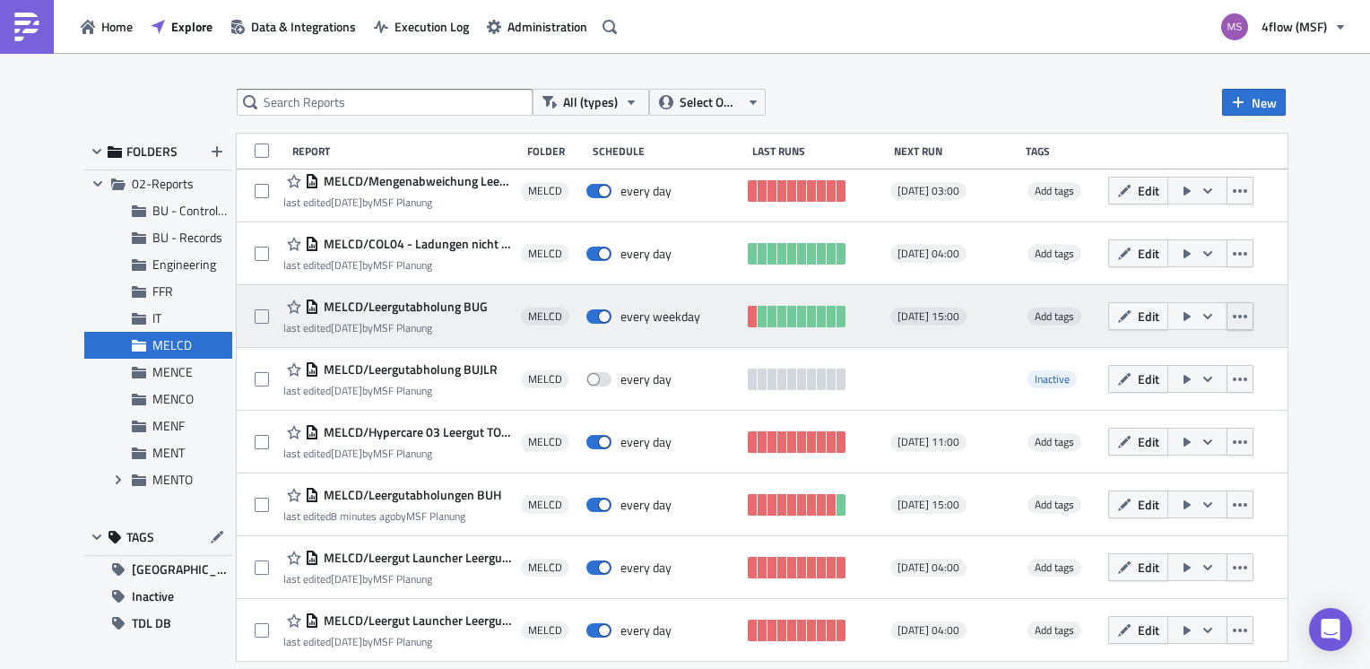
click at [1247, 316] on icon "button" at bounding box center [1240, 317] width 14 height 4
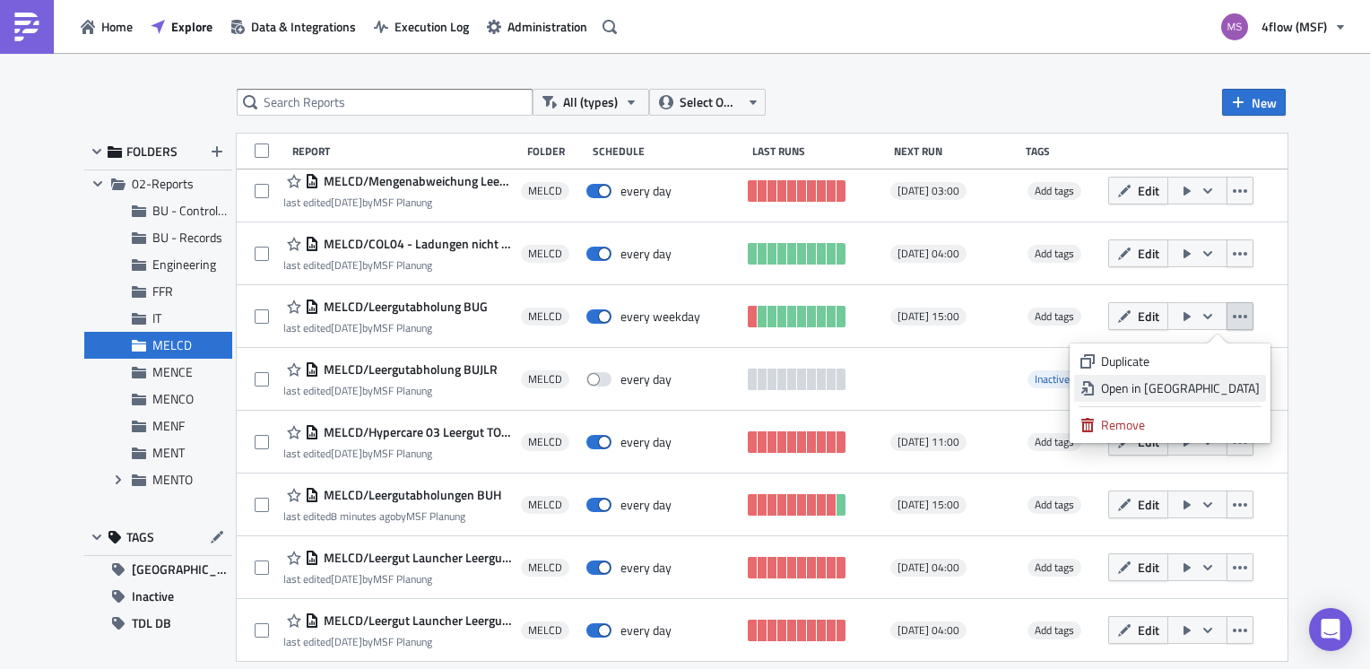
click at [1206, 385] on div "Open in New Tab" at bounding box center [1180, 388] width 159 height 18
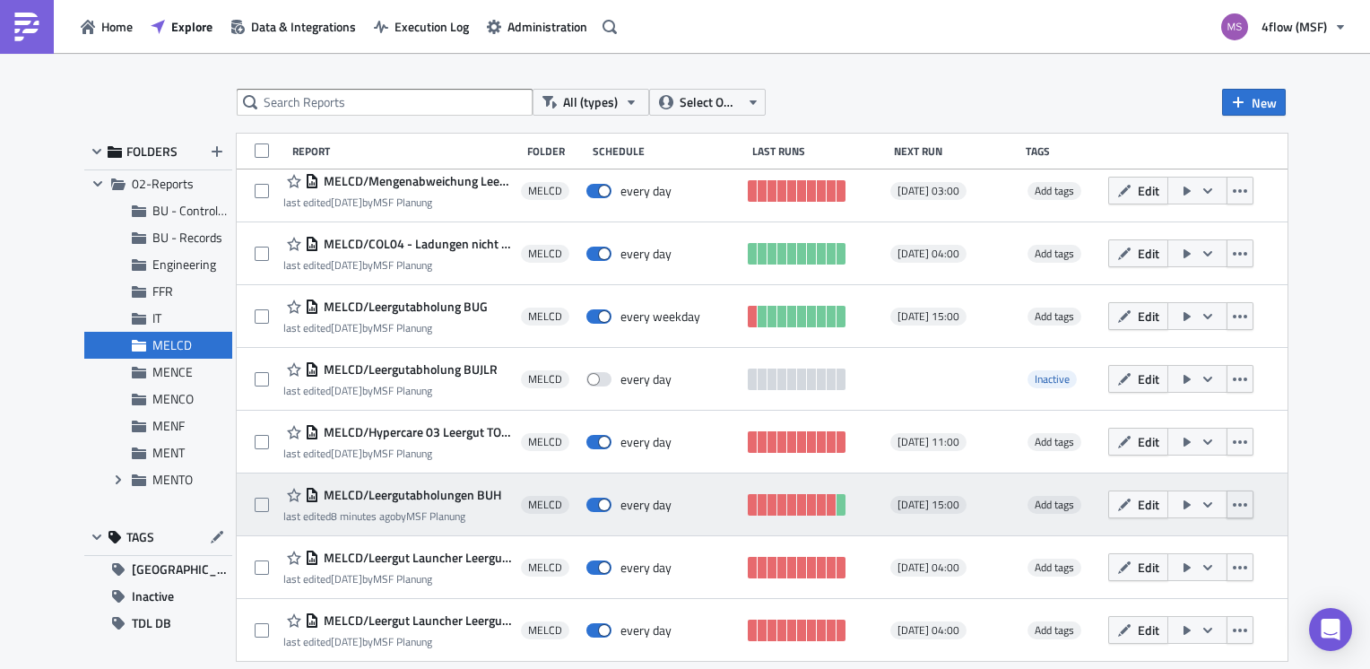
click at [1251, 494] on button "button" at bounding box center [1239, 504] width 27 height 28
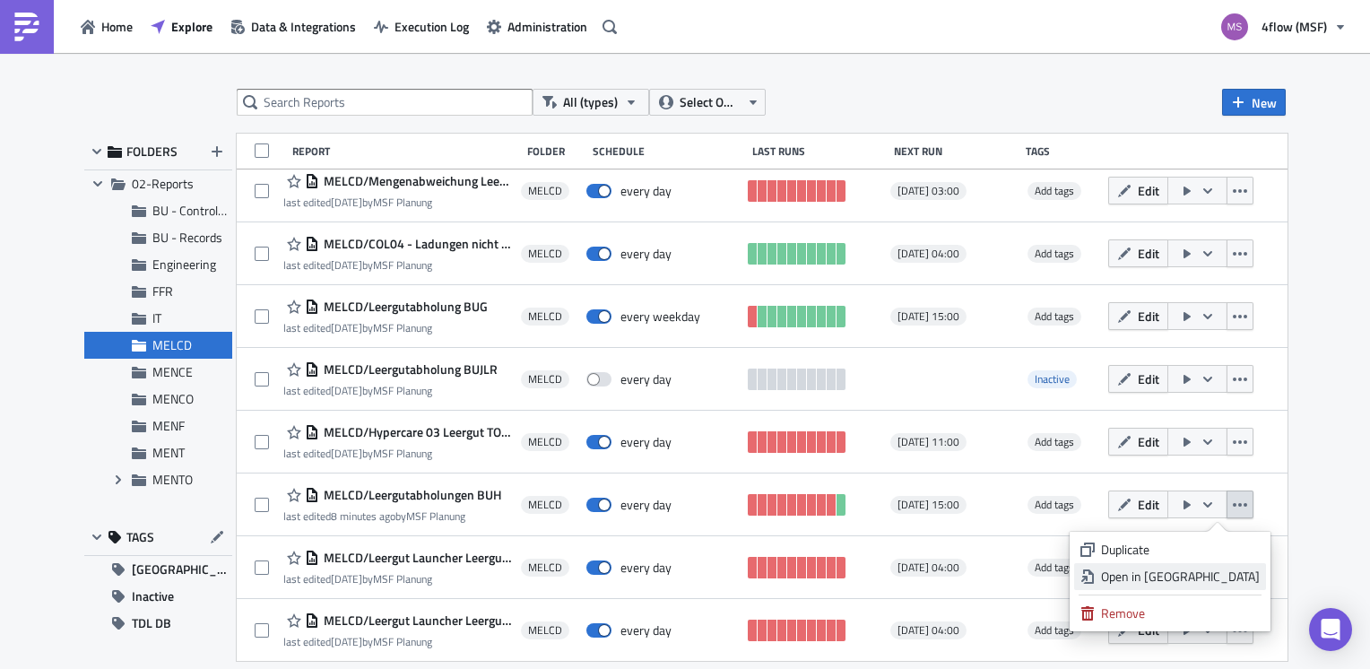
click at [1195, 577] on div "Open in New Tab" at bounding box center [1180, 576] width 159 height 18
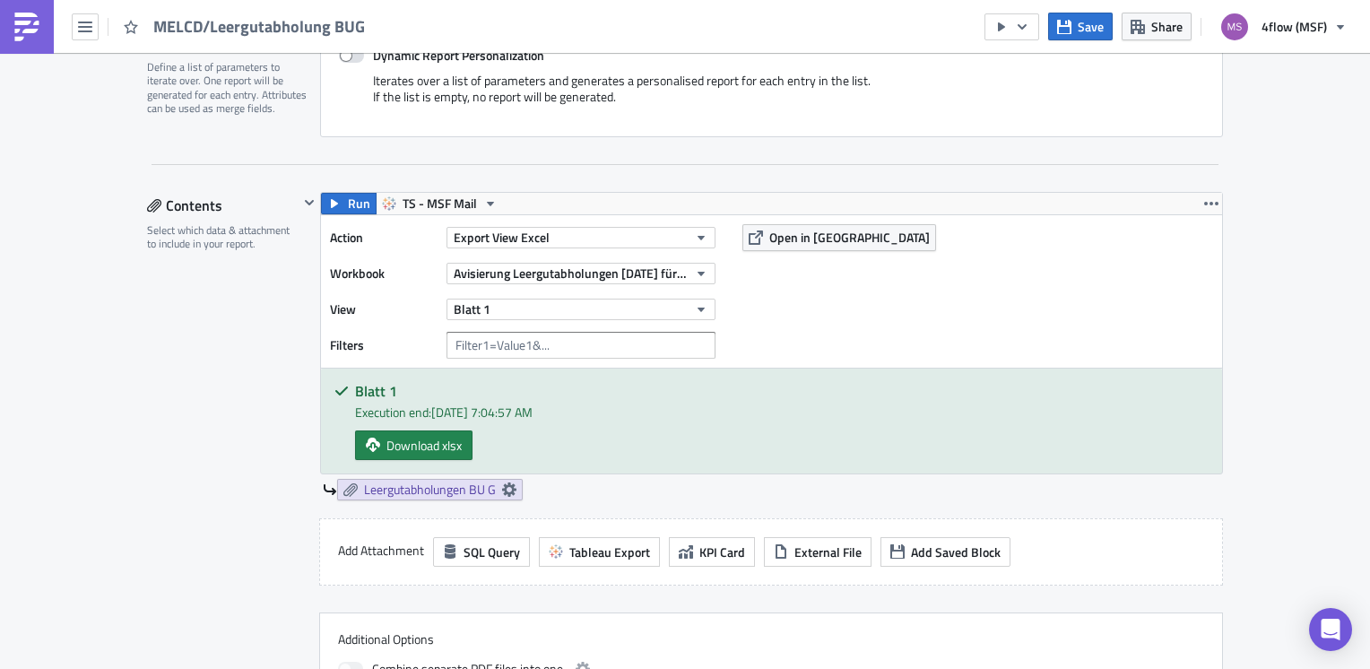
scroll to position [448, 0]
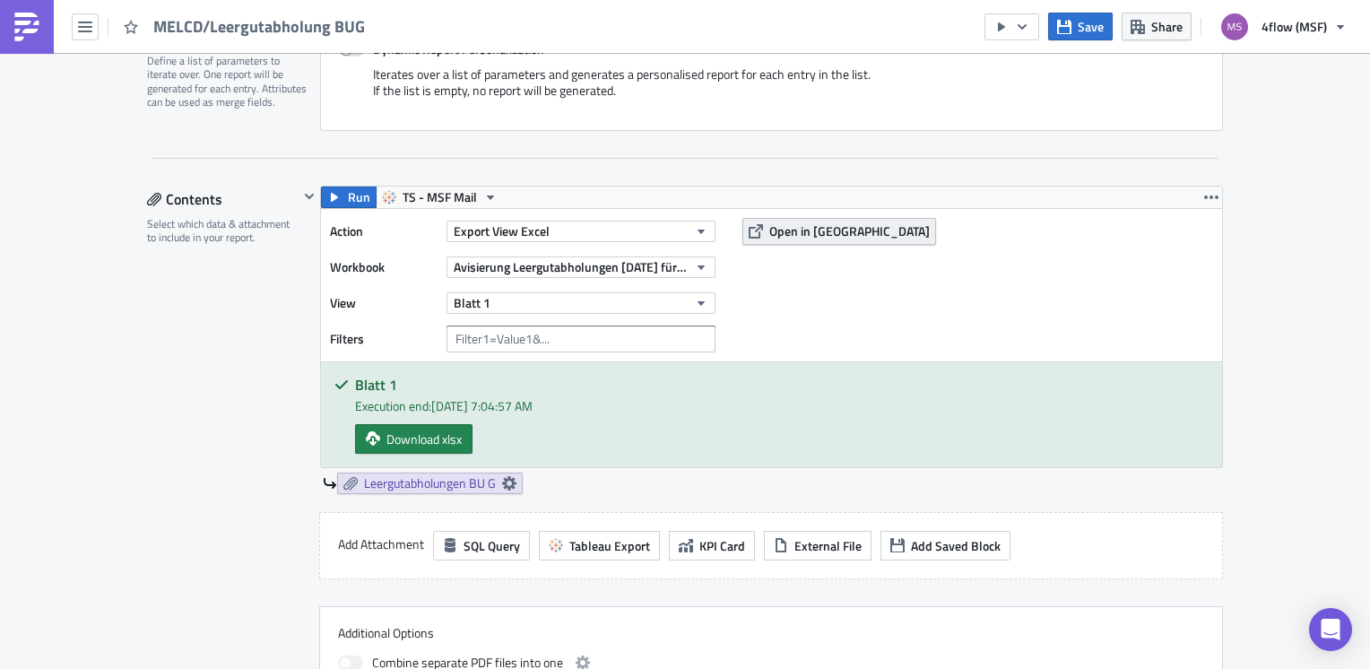
click at [825, 230] on span "Open in [GEOGRAPHIC_DATA]" at bounding box center [849, 230] width 160 height 19
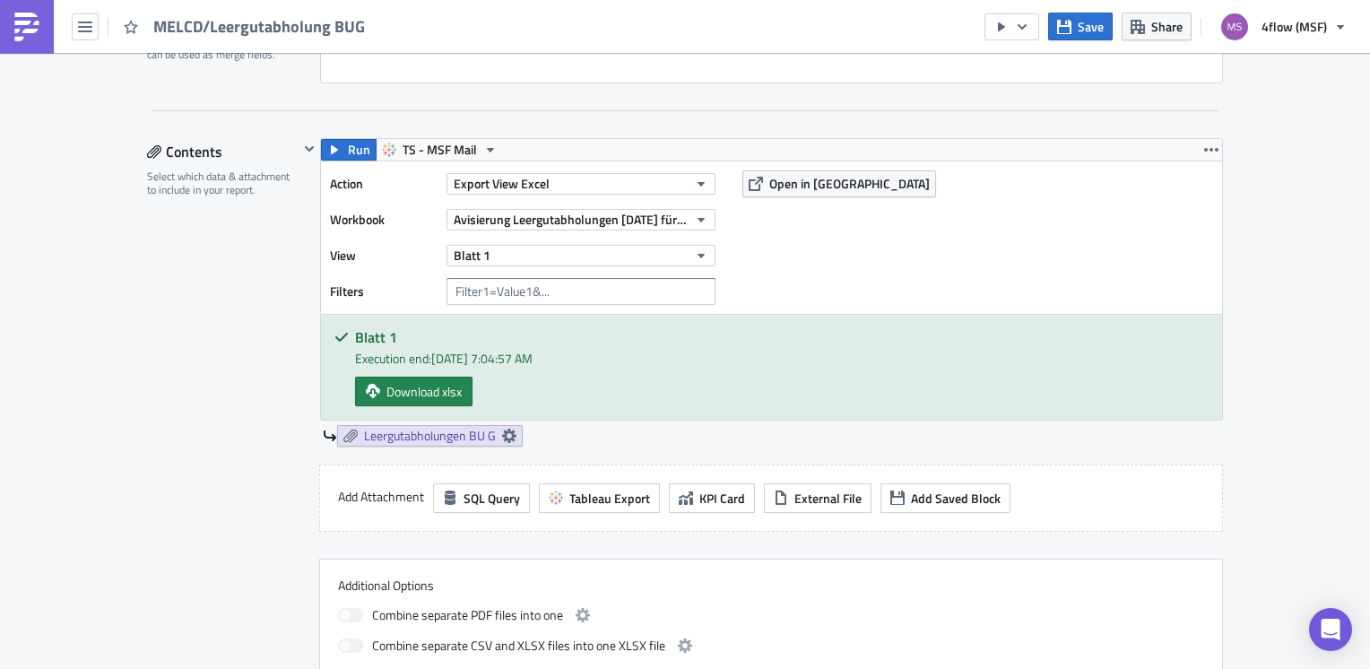
scroll to position [538, 0]
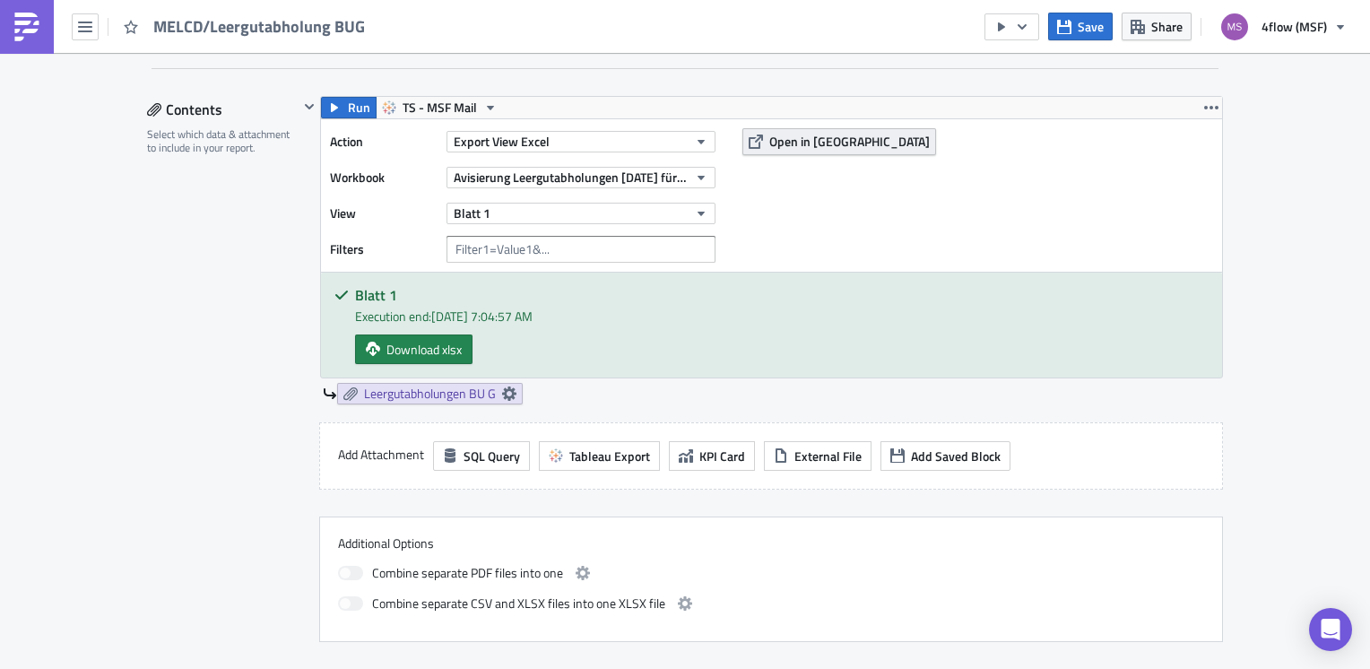
click at [800, 147] on span "Open in [GEOGRAPHIC_DATA]" at bounding box center [849, 141] width 160 height 19
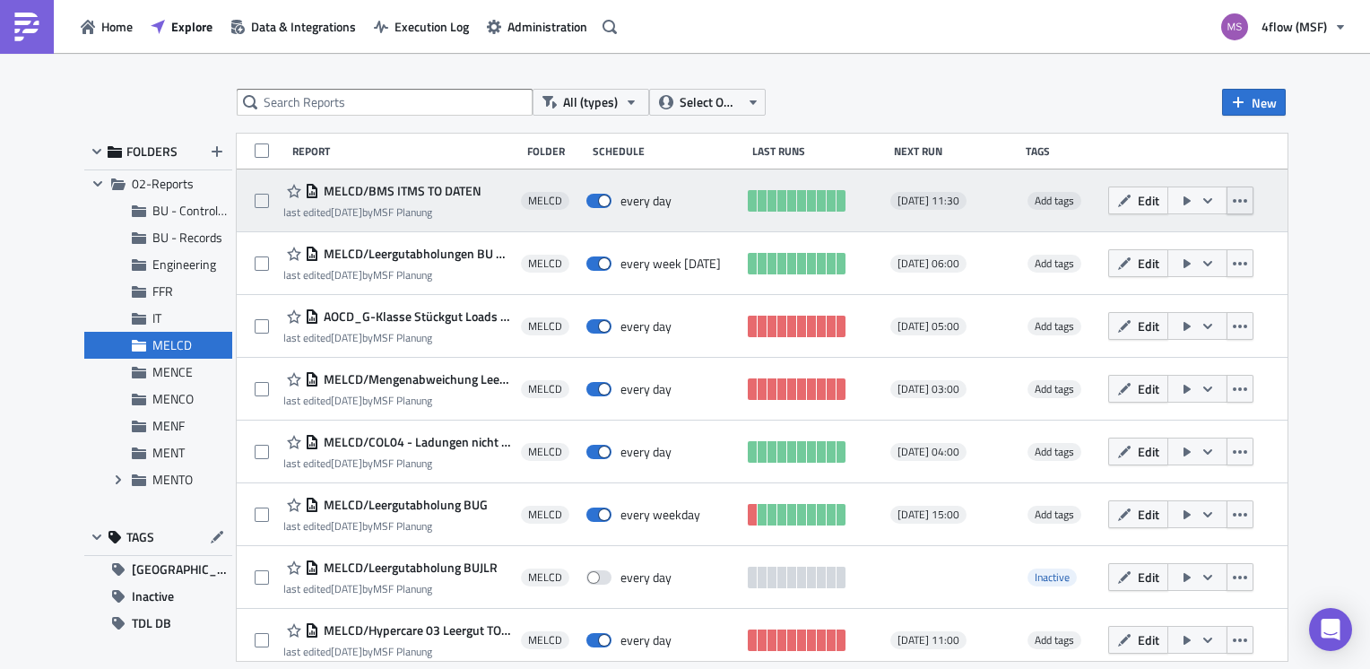
click at [1253, 208] on button "button" at bounding box center [1239, 200] width 27 height 28
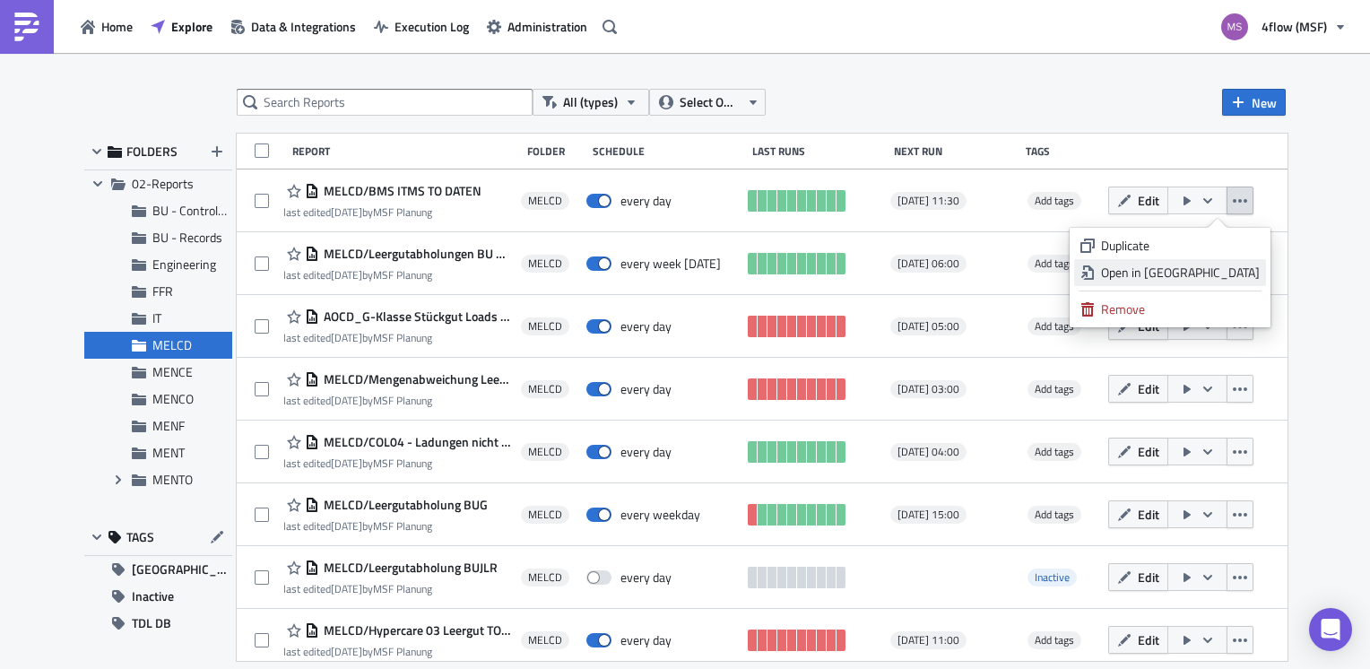
click at [1187, 267] on div "Open in New Tab" at bounding box center [1180, 273] width 159 height 18
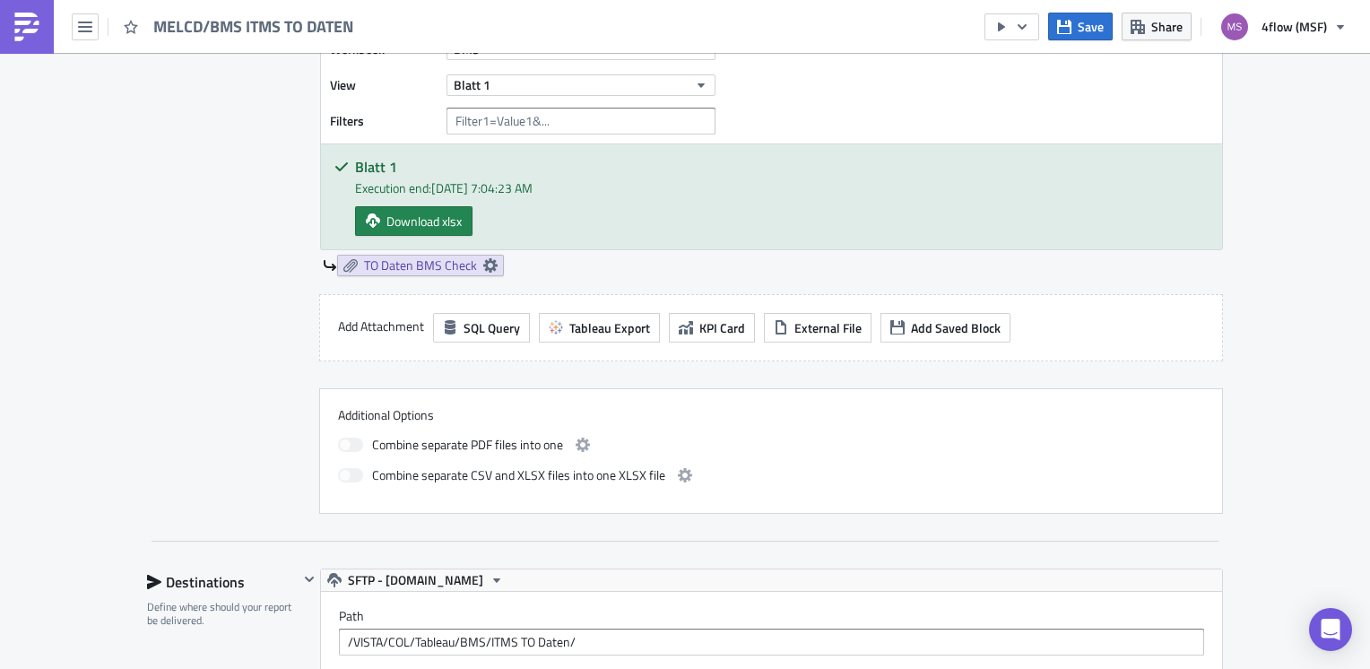
scroll to position [538, 0]
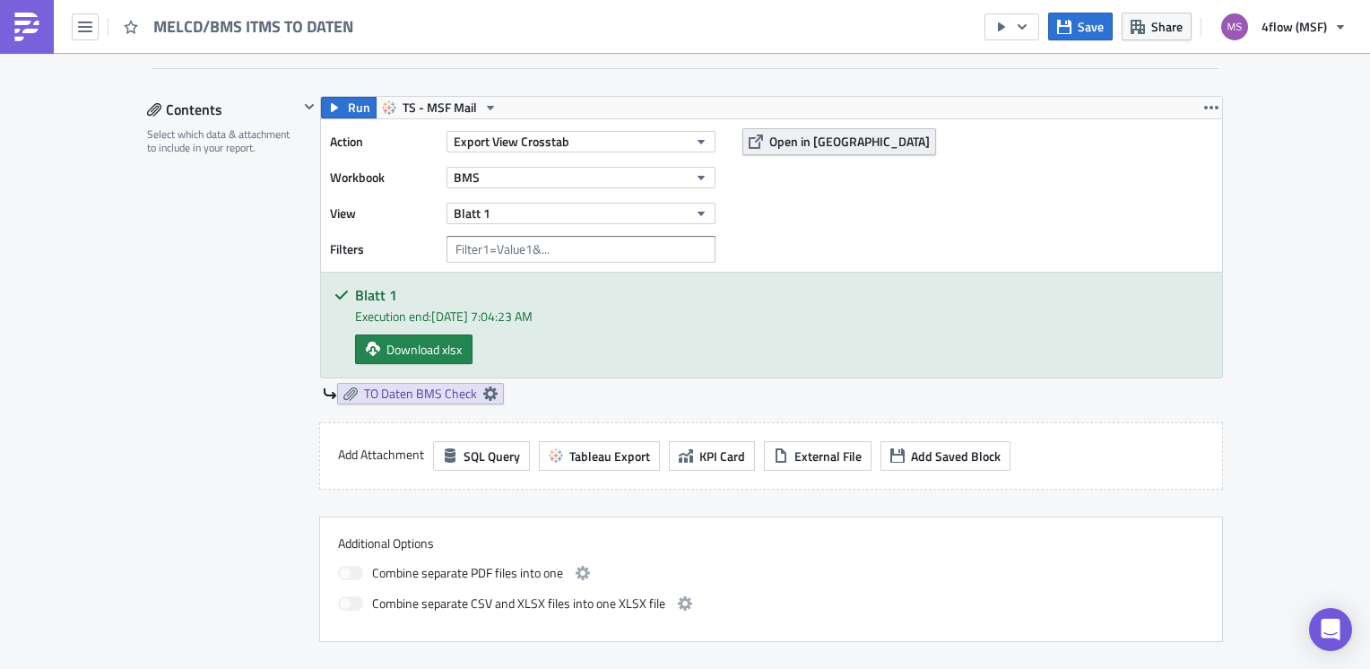
click at [783, 148] on span "Open in [GEOGRAPHIC_DATA]" at bounding box center [849, 141] width 160 height 19
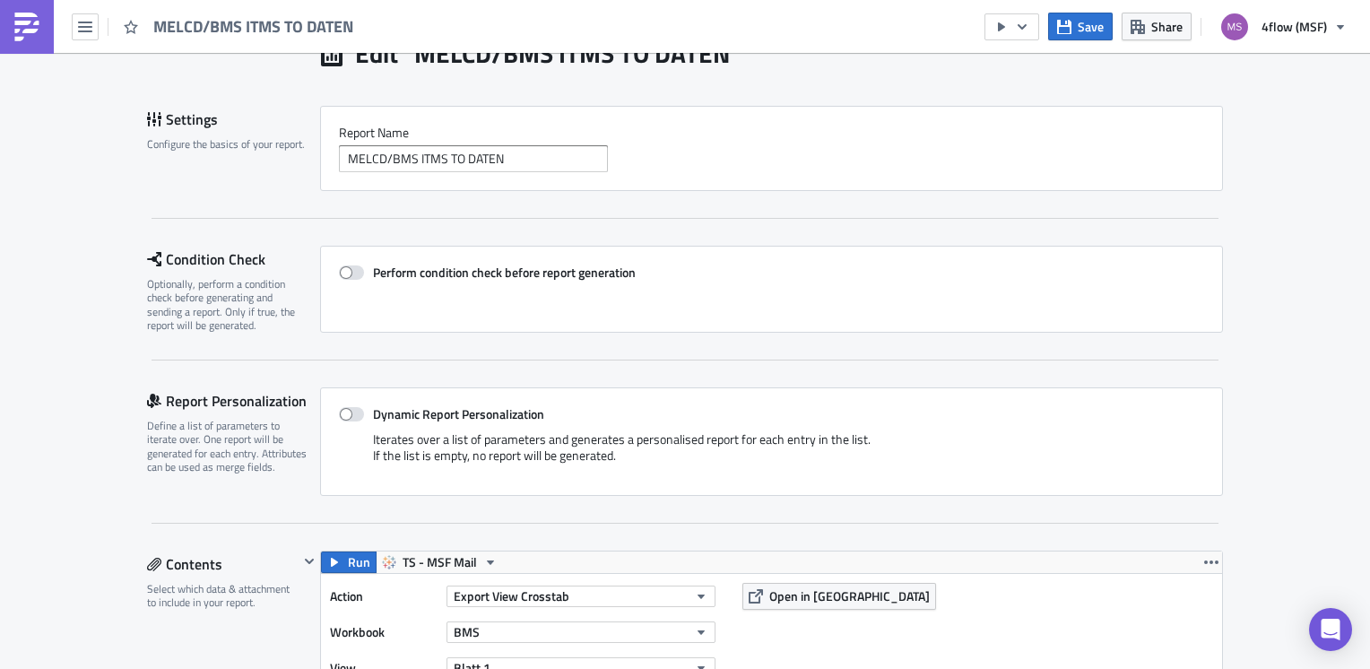
scroll to position [0, 0]
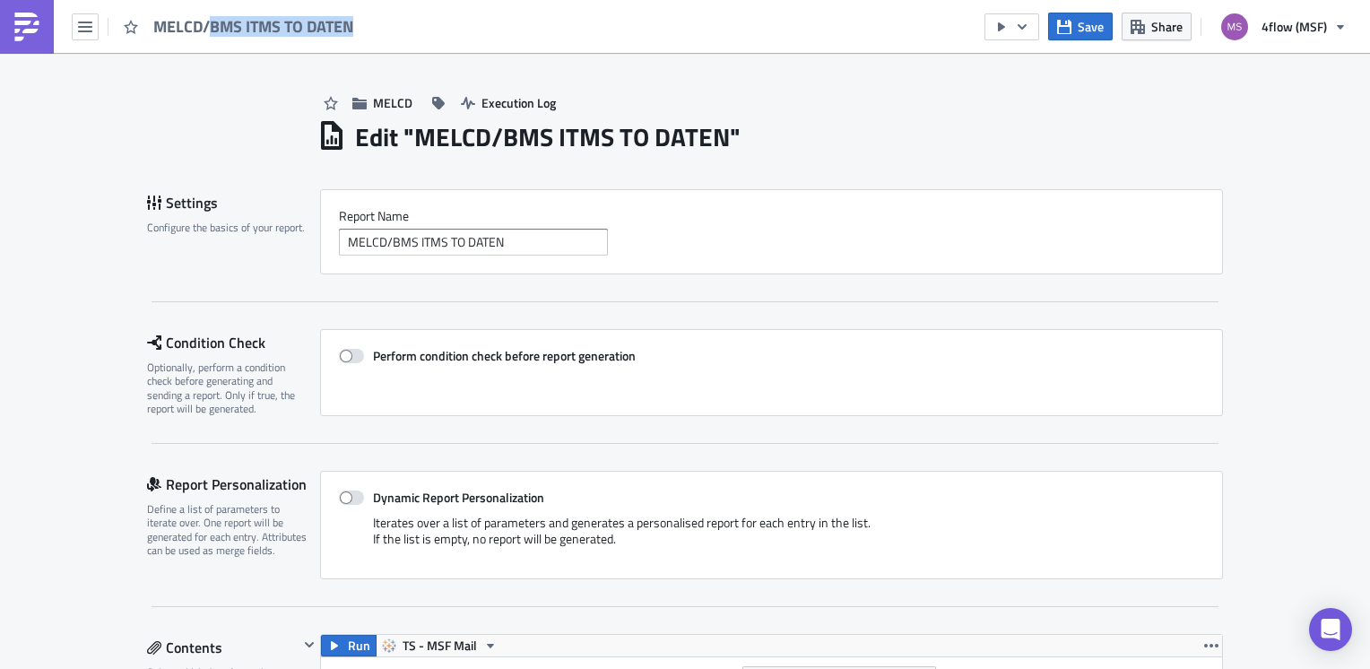
drag, startPoint x: 353, startPoint y: 28, endPoint x: 212, endPoint y: 30, distance: 141.7
click at [212, 30] on span "MELCD/BMS ITMS TO DATEN" at bounding box center [254, 26] width 202 height 21
copy span "BMS ITMS TO DATEN"
